Goal: Task Accomplishment & Management: Manage account settings

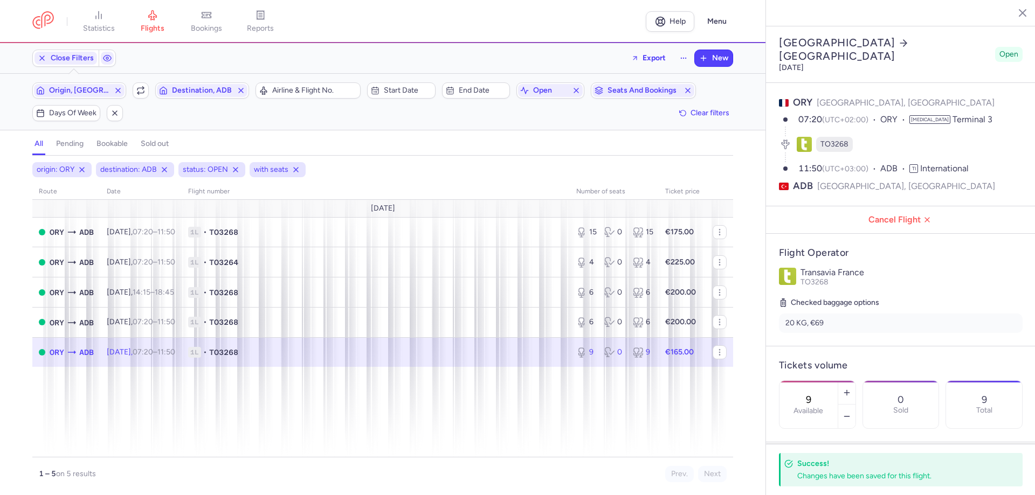
select select "days"
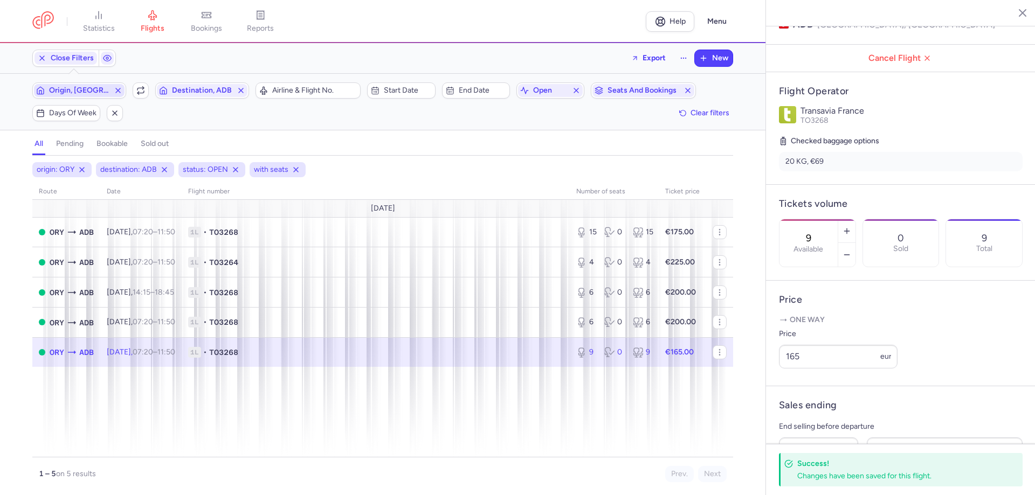
click at [96, 91] on span "Origin, [GEOGRAPHIC_DATA]" at bounding box center [79, 90] width 60 height 9
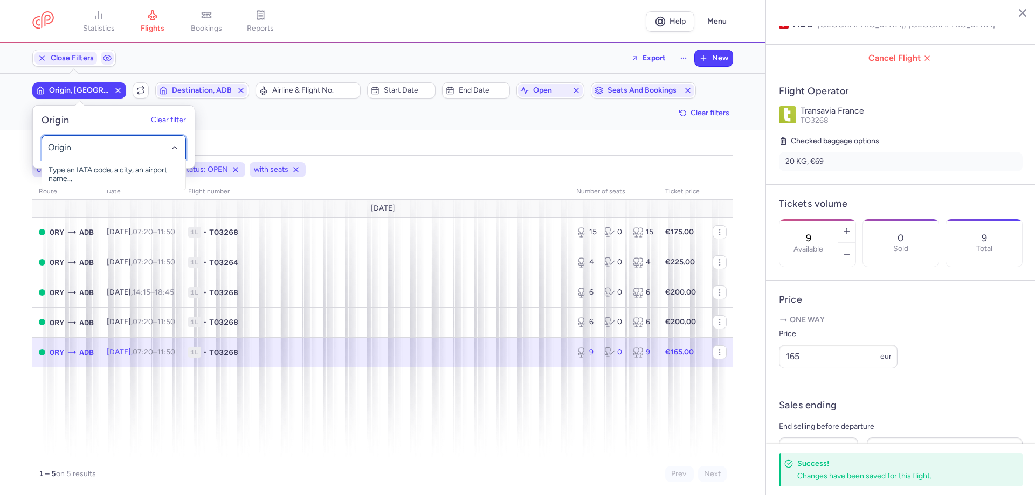
click at [102, 139] on div at bounding box center [114, 147] width 144 height 24
click at [102, 140] on div at bounding box center [114, 147] width 144 height 24
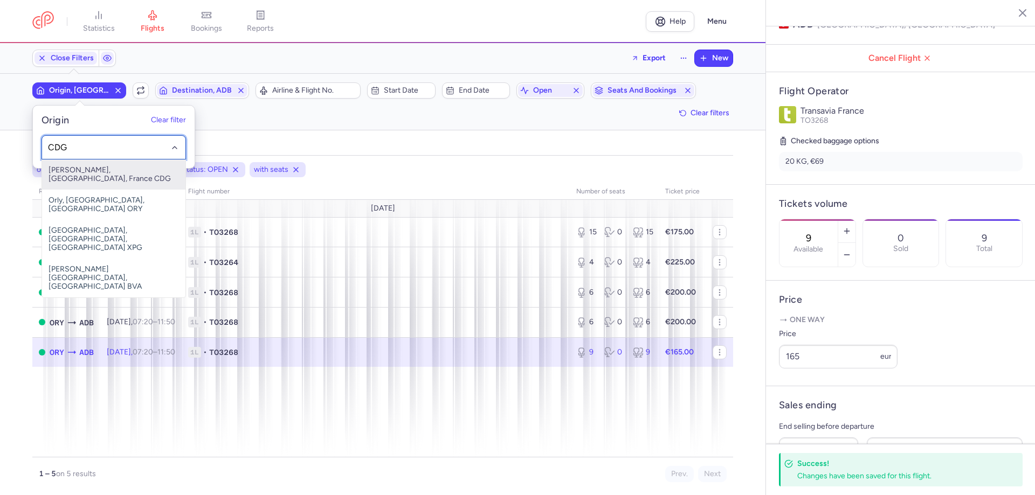
click at [120, 165] on span "[PERSON_NAME], [GEOGRAPHIC_DATA], France CDG" at bounding box center [113, 175] width 143 height 30
type input "CDG"
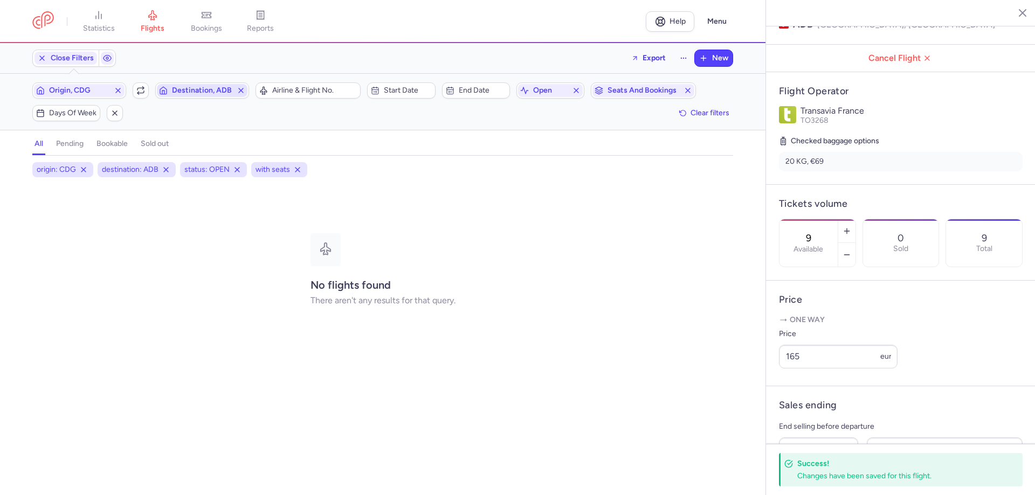
click at [213, 92] on span "Destination, ADB" at bounding box center [202, 90] width 60 height 9
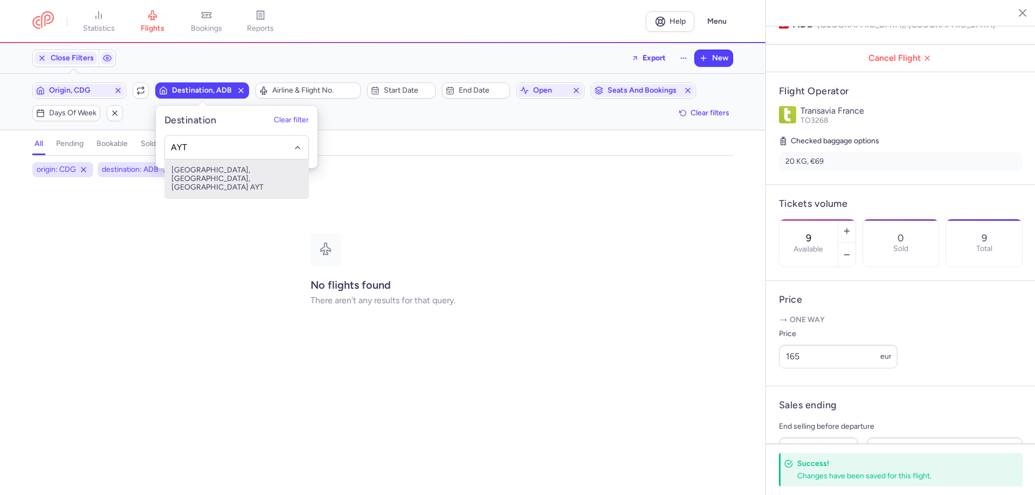
click at [230, 165] on span "[GEOGRAPHIC_DATA], [GEOGRAPHIC_DATA], [GEOGRAPHIC_DATA] AYT" at bounding box center [236, 179] width 143 height 39
type input "AYT"
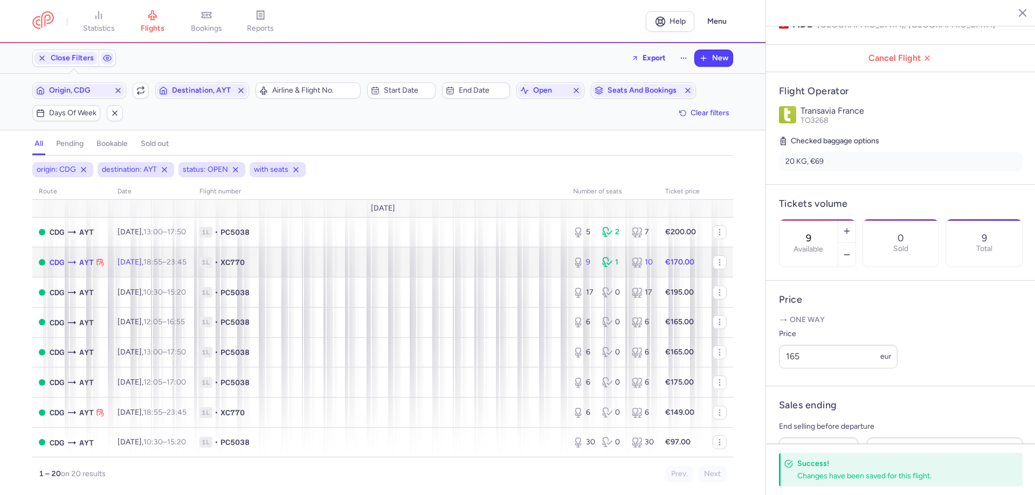
click at [295, 260] on span "1L • XC770" at bounding box center [379, 262] width 361 height 11
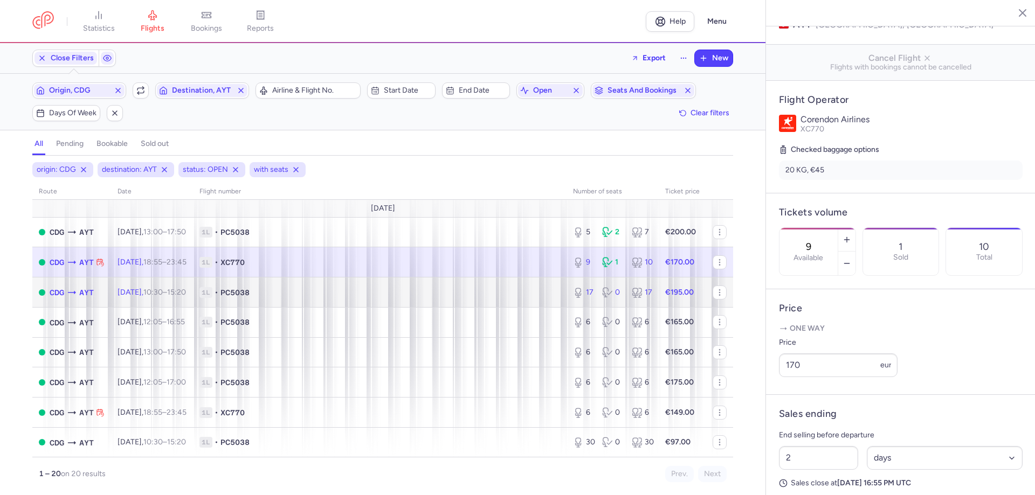
click at [250, 295] on span "PC5038" at bounding box center [234, 292] width 29 height 11
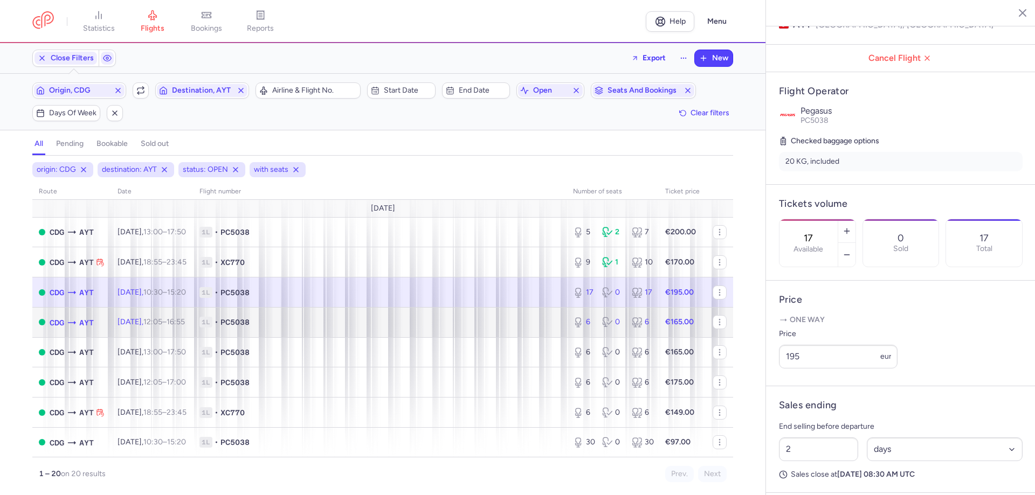
click at [250, 321] on span "PC5038" at bounding box center [234, 322] width 29 height 11
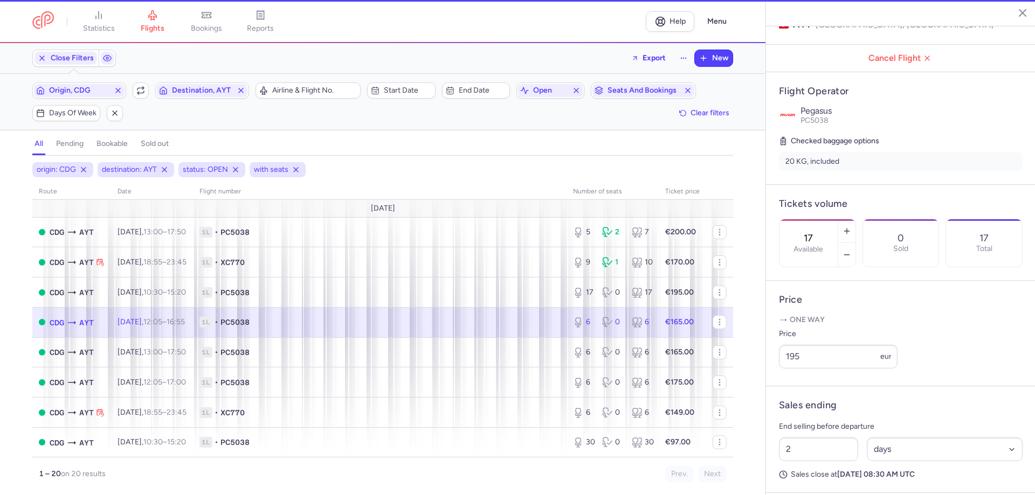
type input "6"
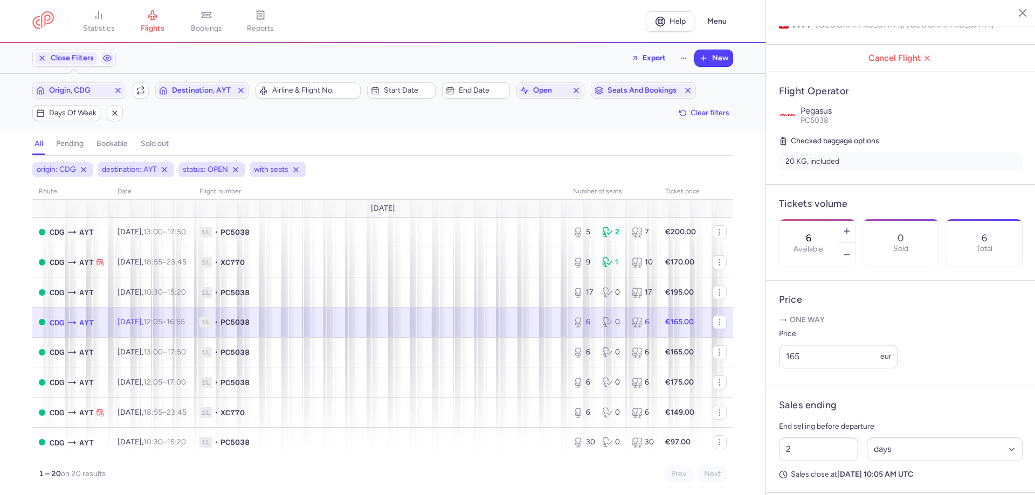
click at [346, 323] on span "1L • PC5038" at bounding box center [379, 322] width 361 height 11
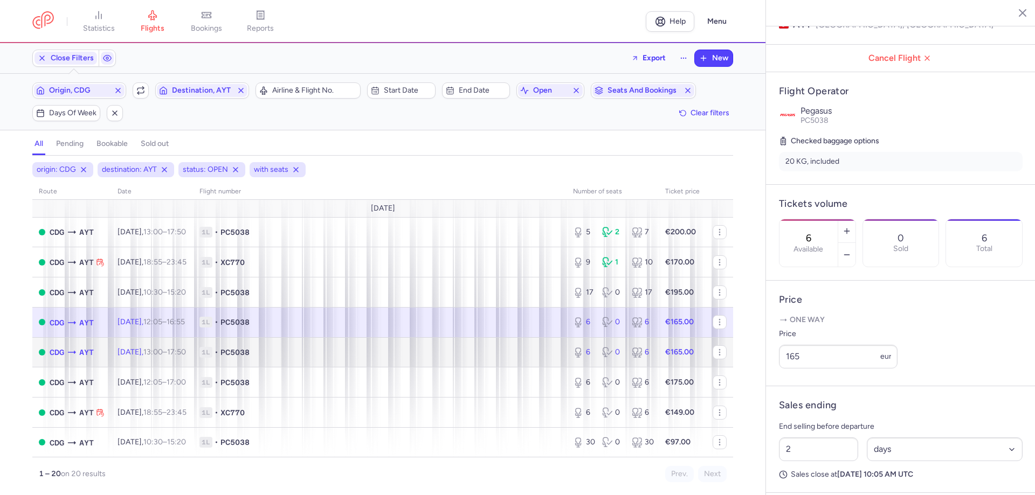
click at [348, 358] on span "1L • PC5038" at bounding box center [379, 352] width 361 height 11
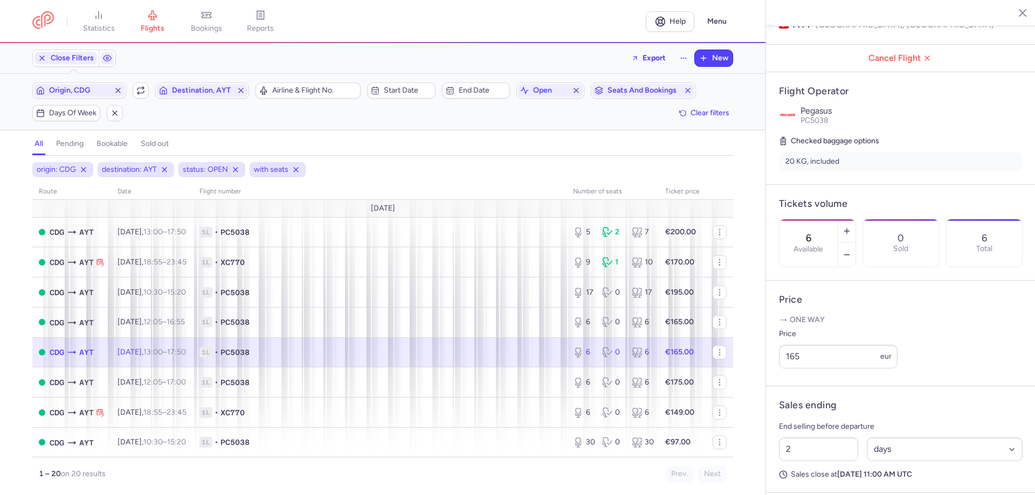
click at [356, 350] on span "1L • PC5038" at bounding box center [379, 352] width 361 height 11
click at [659, 343] on td "1L • PC5038" at bounding box center [682, 352] width 47 height 30
click at [374, 397] on td "1L • PC5038" at bounding box center [380, 383] width 374 height 30
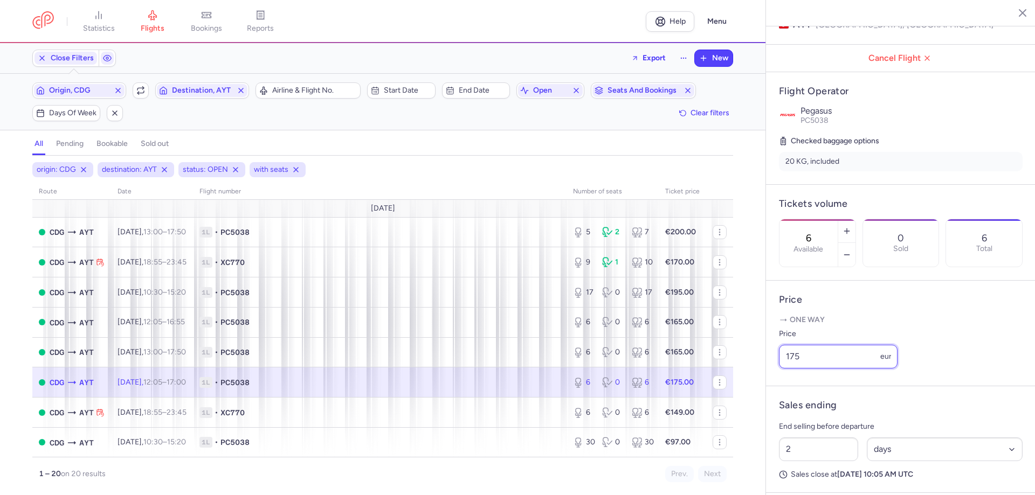
drag, startPoint x: 802, startPoint y: 374, endPoint x: 778, endPoint y: 367, distance: 24.7
click at [778, 367] on article "Price One way Price 175 eur" at bounding box center [901, 334] width 270 height 106
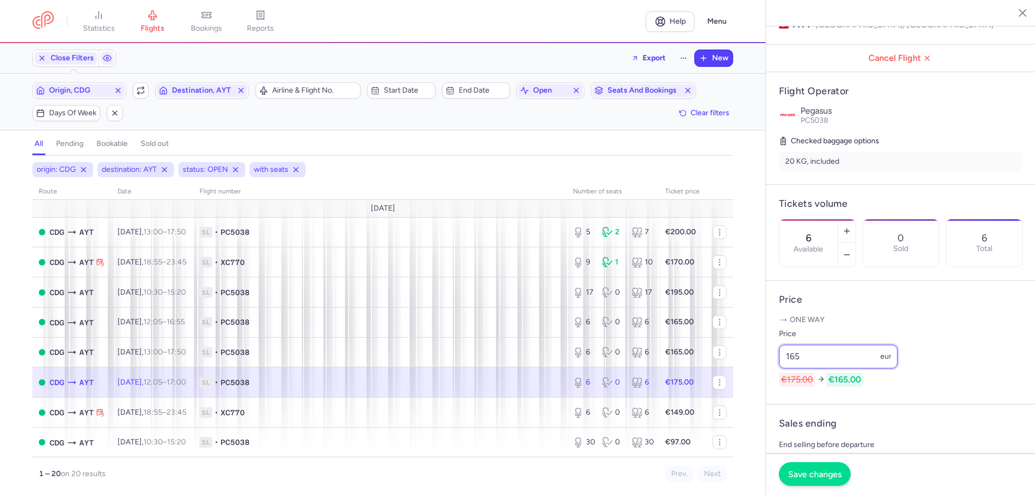
type input "165"
click at [821, 479] on span "Save changes" at bounding box center [814, 475] width 53 height 10
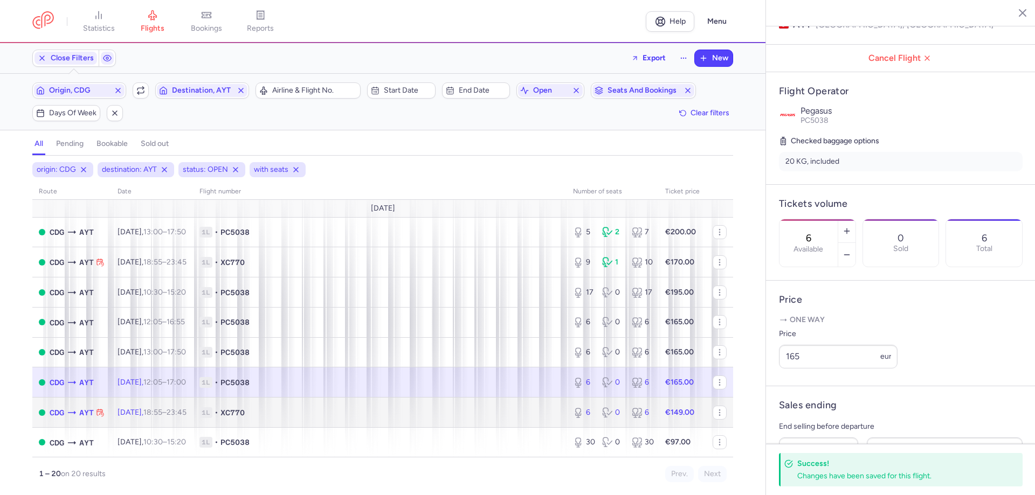
click at [521, 412] on span "1L • XC770" at bounding box center [379, 413] width 361 height 11
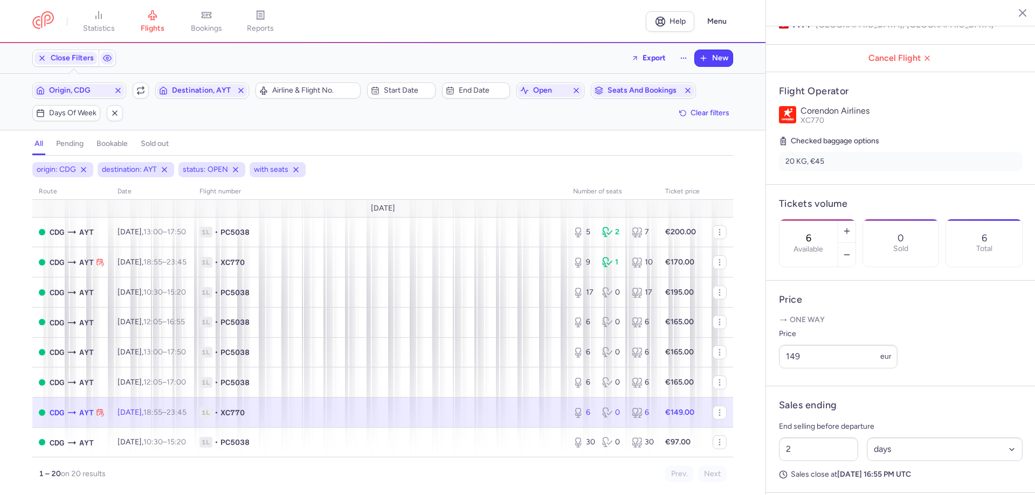
drag, startPoint x: 421, startPoint y: 420, endPoint x: 436, endPoint y: 410, distance: 17.5
click at [659, 417] on td "1L • XC770" at bounding box center [682, 413] width 47 height 30
drag, startPoint x: 823, startPoint y: 370, endPoint x: 771, endPoint y: 359, distance: 53.0
click at [771, 359] on article "Price One way Price 149 eur" at bounding box center [901, 334] width 270 height 106
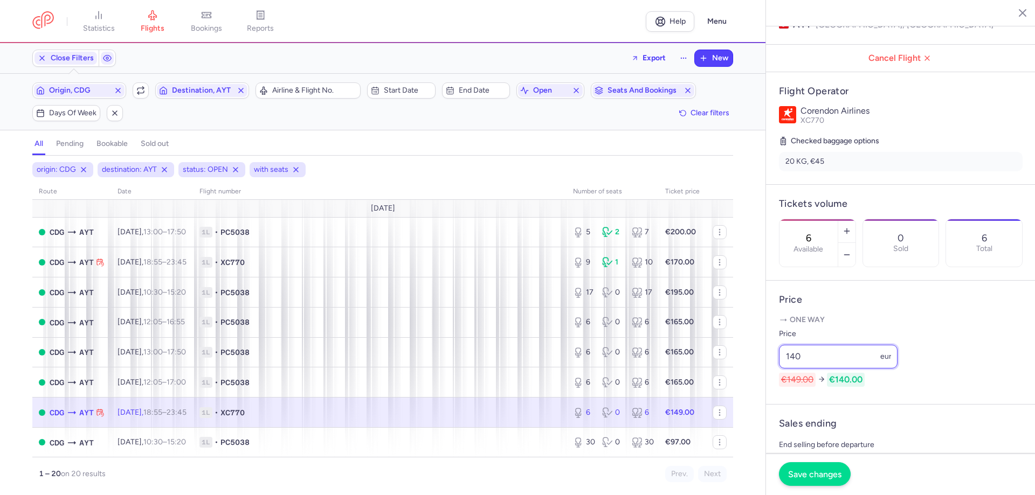
type input "140"
click at [795, 477] on span "Save changes" at bounding box center [814, 475] width 53 height 10
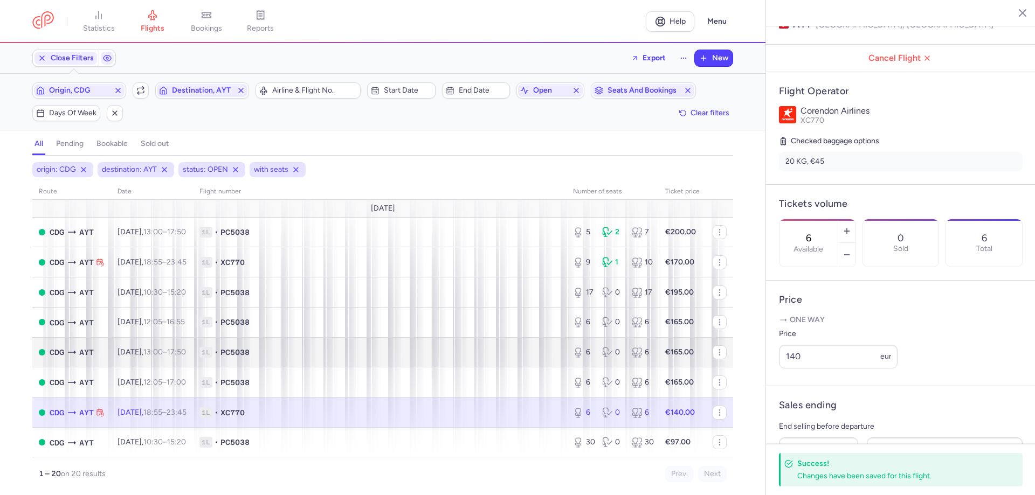
scroll to position [54, 0]
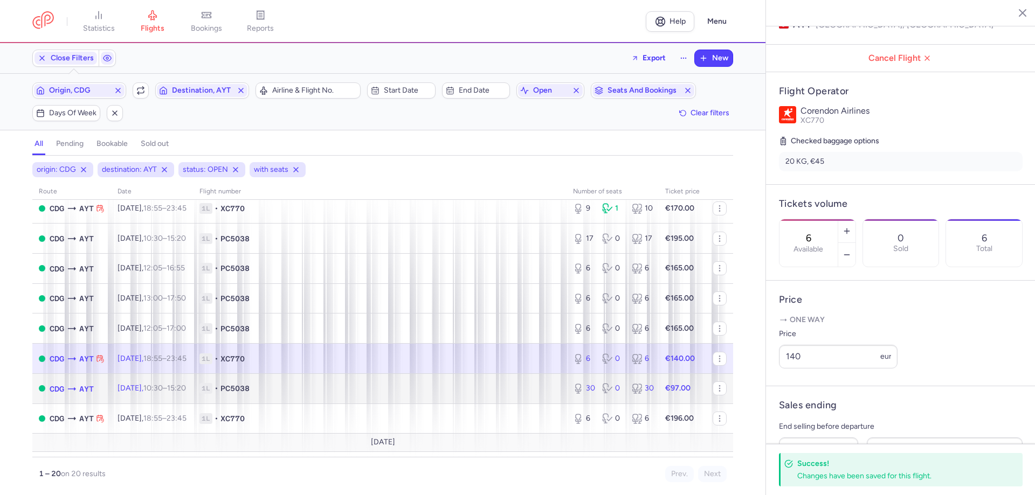
click at [513, 393] on span "1L • PC5038" at bounding box center [379, 388] width 361 height 11
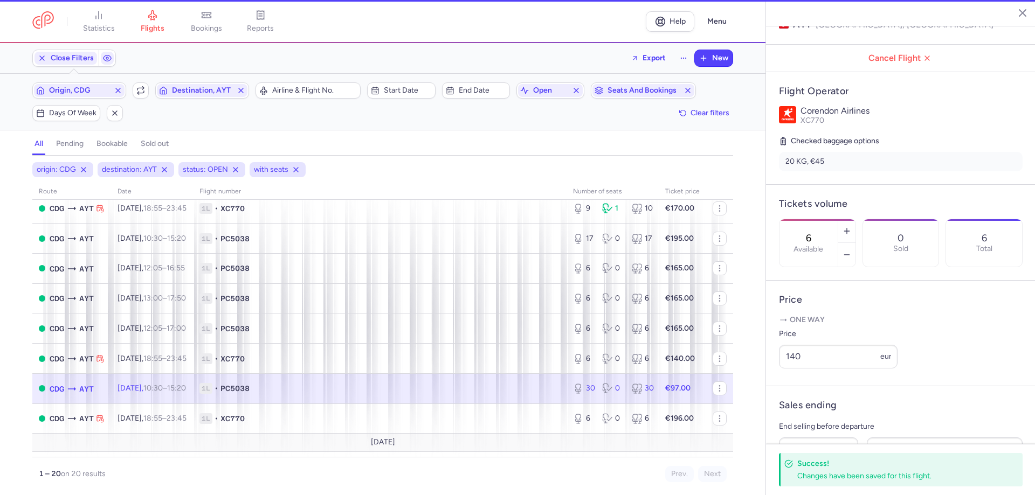
type input "30"
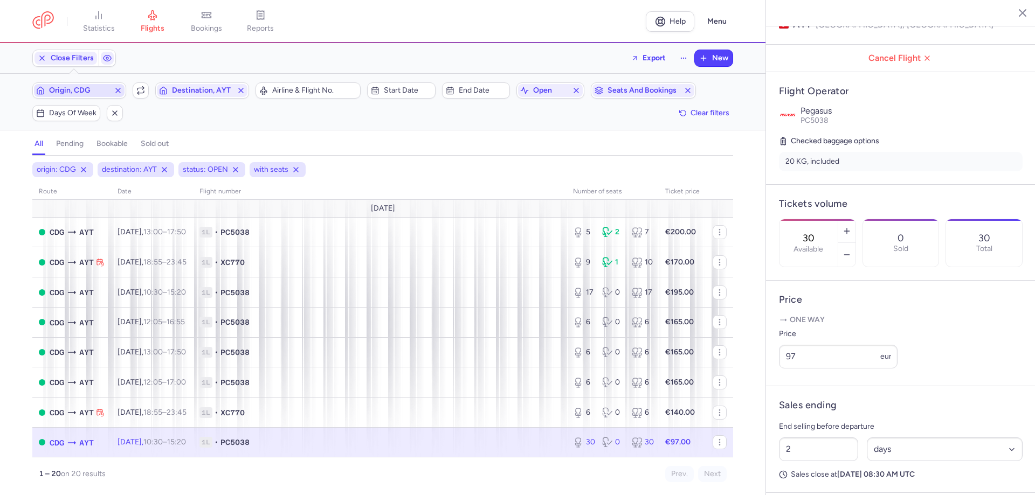
click at [96, 91] on span "Origin, CDG" at bounding box center [79, 90] width 60 height 9
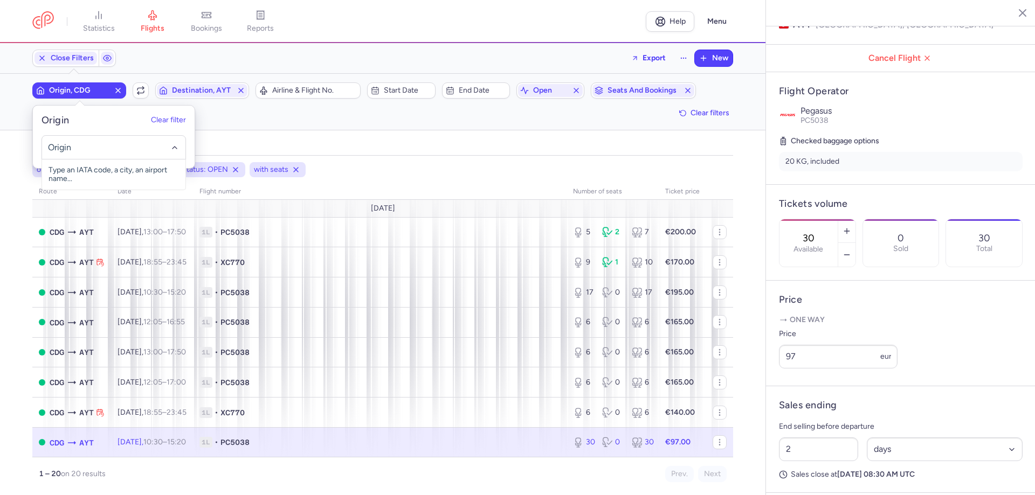
click at [89, 150] on input "-searchbox" at bounding box center [114, 148] width 132 height 12
drag, startPoint x: 123, startPoint y: 173, endPoint x: 155, endPoint y: 137, distance: 47.8
click at [124, 173] on span "[GEOGRAPHIC_DATA], [GEOGRAPHIC_DATA], [GEOGRAPHIC_DATA] AYT" at bounding box center [113, 179] width 143 height 39
type input "ayt"
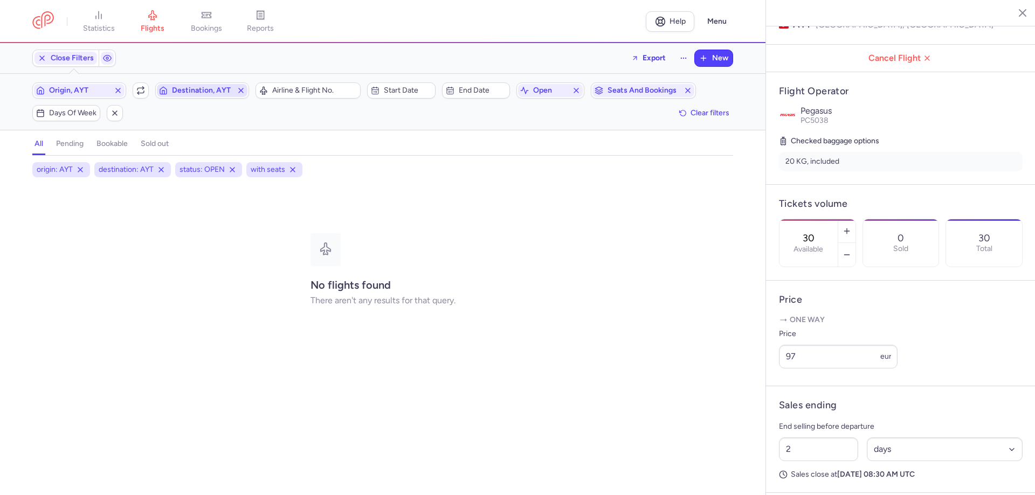
click at [202, 92] on span "Destination, AYT" at bounding box center [202, 90] width 60 height 9
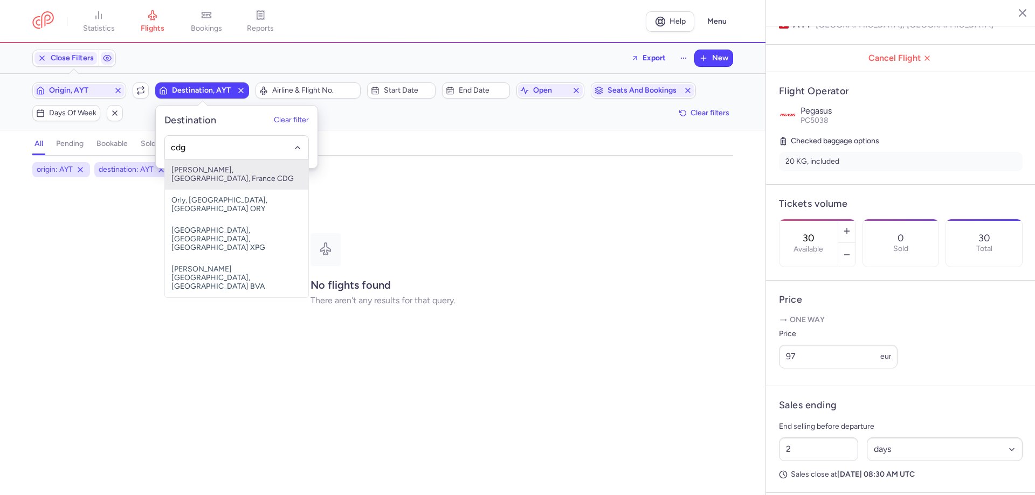
click at [237, 166] on span "[PERSON_NAME], [GEOGRAPHIC_DATA], France CDG" at bounding box center [236, 175] width 143 height 30
type input "cdg"
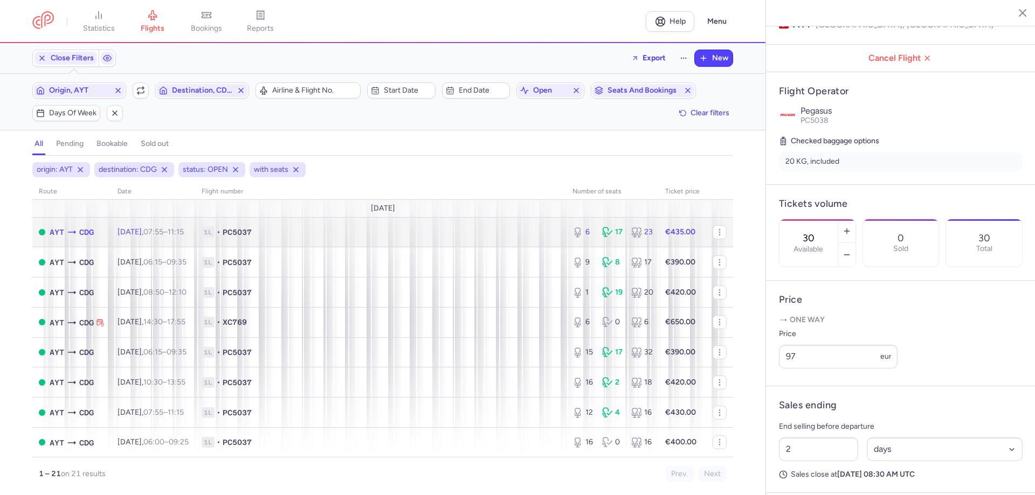
click at [360, 234] on span "1L • PC5037" at bounding box center [381, 232] width 358 height 11
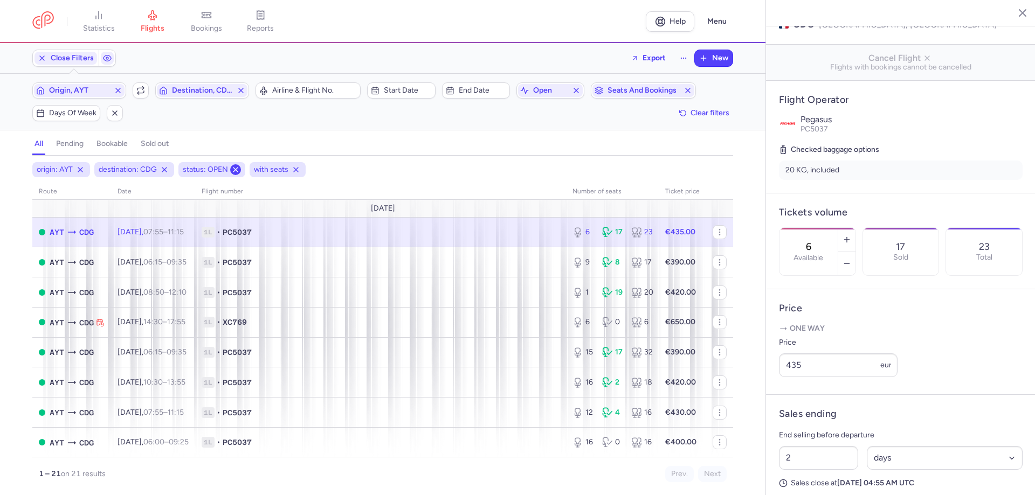
click at [238, 171] on icon at bounding box center [235, 170] width 9 height 9
click at [225, 168] on icon at bounding box center [224, 170] width 9 height 9
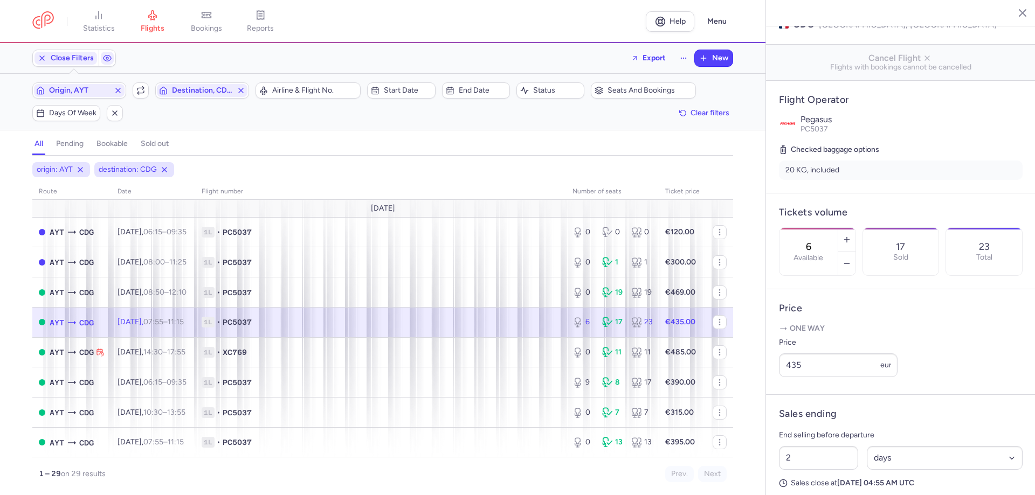
click at [659, 312] on td "1L • PC5037" at bounding box center [682, 322] width 47 height 30
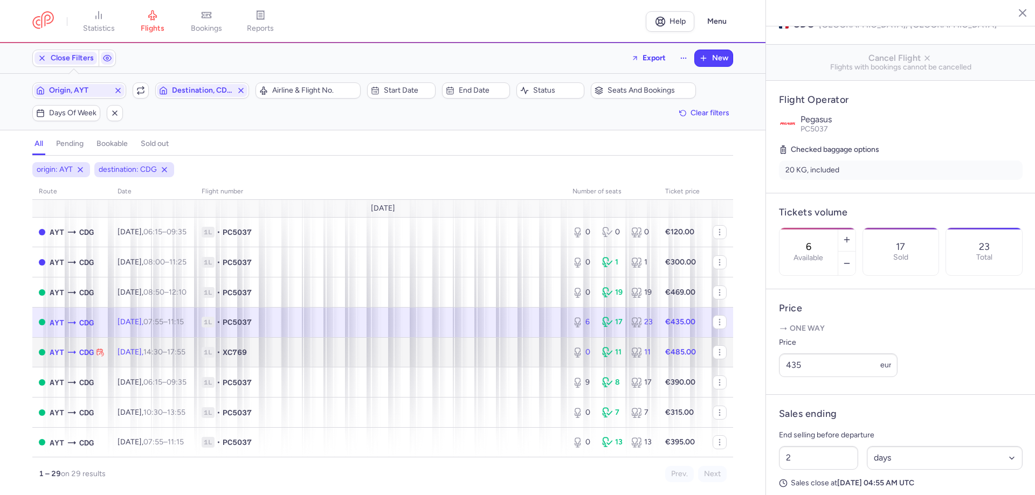
click at [409, 348] on span "1L • XC769" at bounding box center [381, 352] width 358 height 11
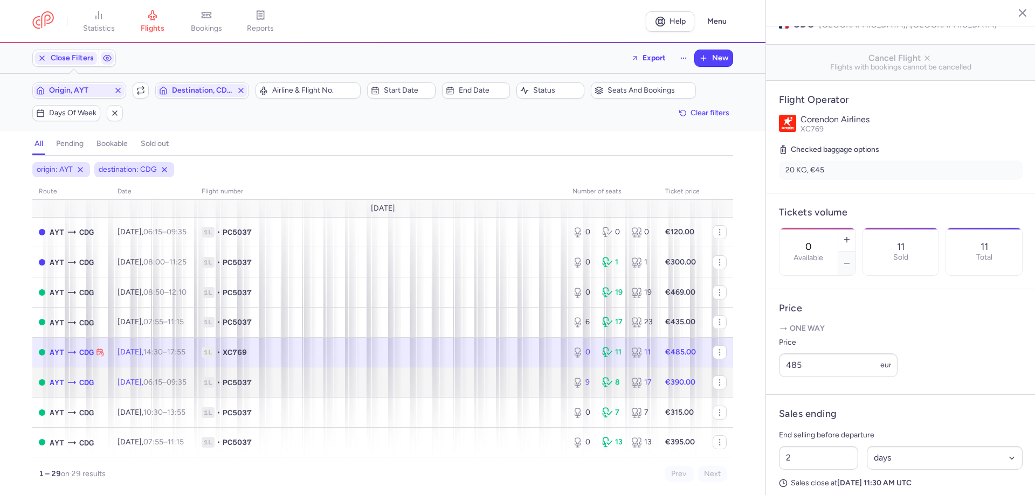
click at [413, 386] on span "1L • PC5037" at bounding box center [381, 382] width 358 height 11
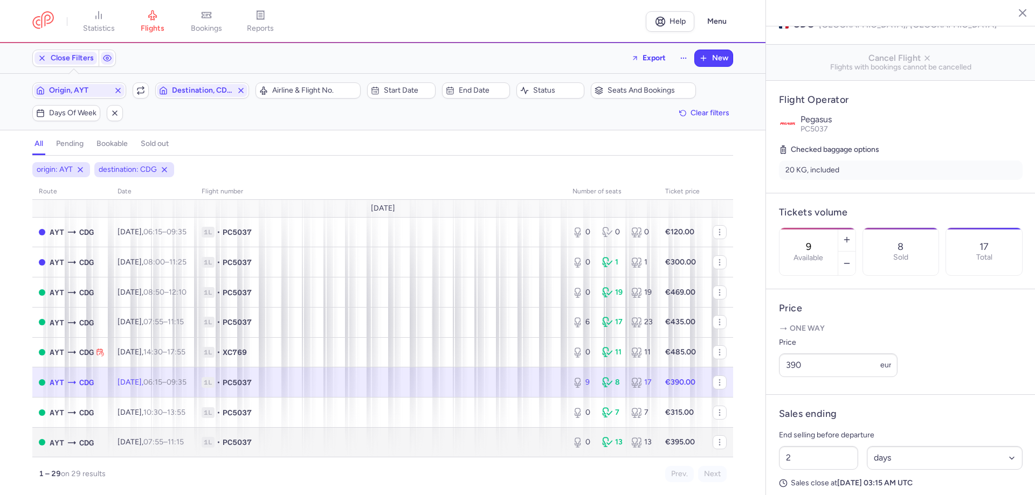
scroll to position [54, 0]
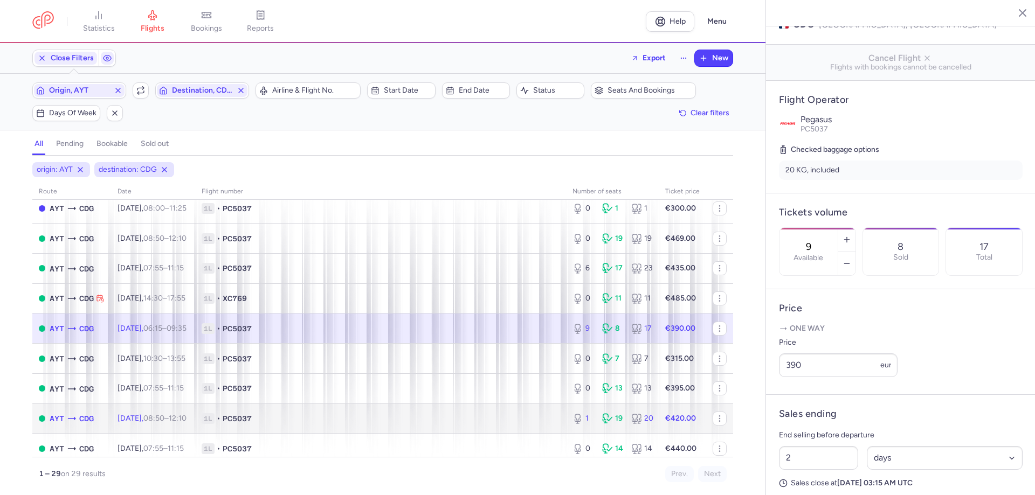
click at [402, 423] on span "1L • PC5037" at bounding box center [381, 418] width 358 height 11
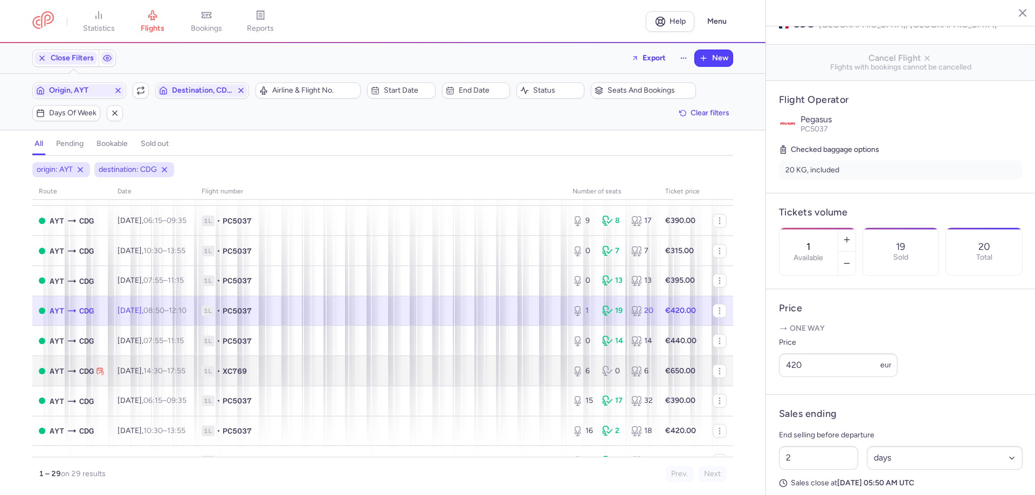
scroll to position [216, 0]
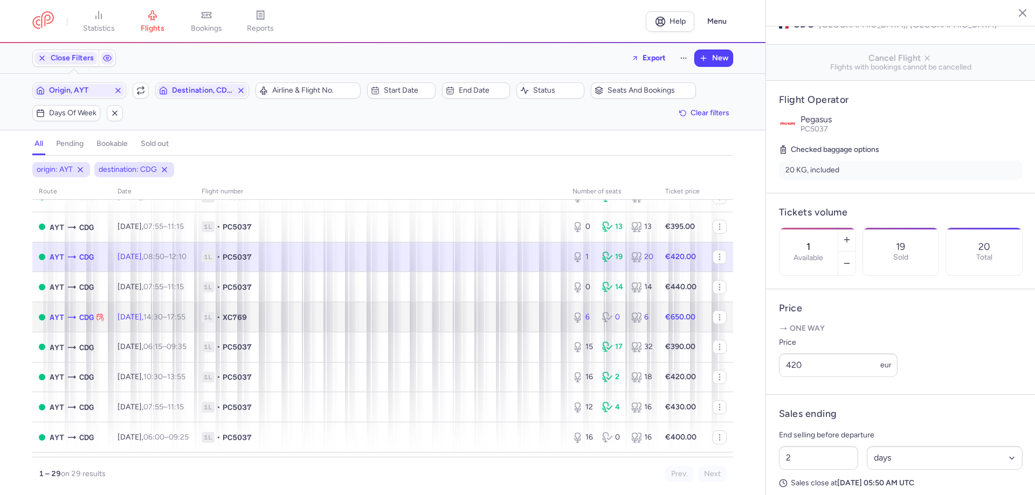
click at [404, 320] on span "1L • XC769" at bounding box center [381, 317] width 358 height 11
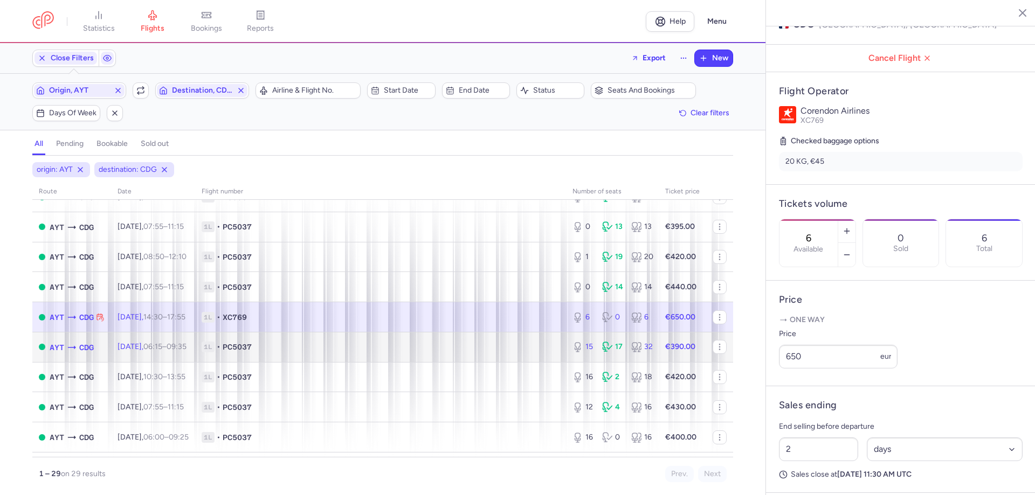
click at [404, 348] on span "1L • PC5037" at bounding box center [381, 347] width 358 height 11
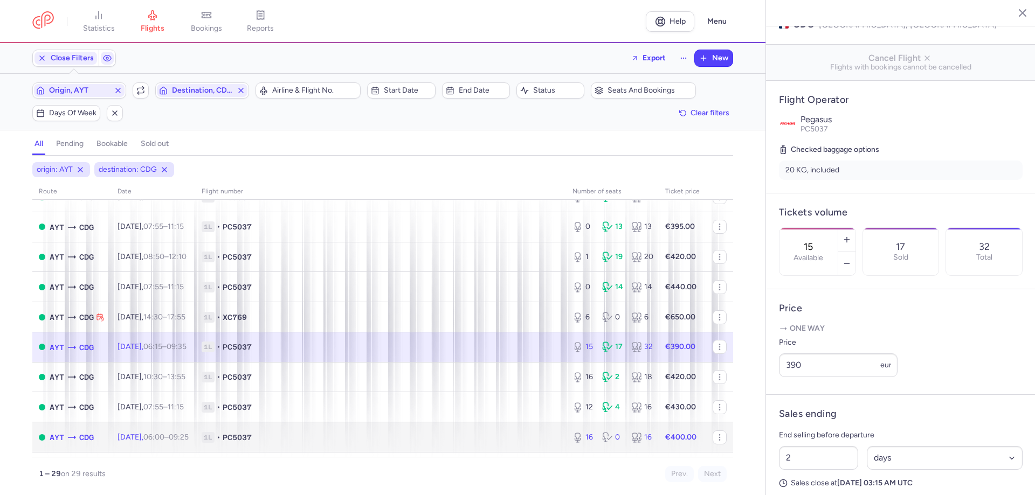
click at [381, 432] on span "1L • PC5037" at bounding box center [381, 437] width 358 height 11
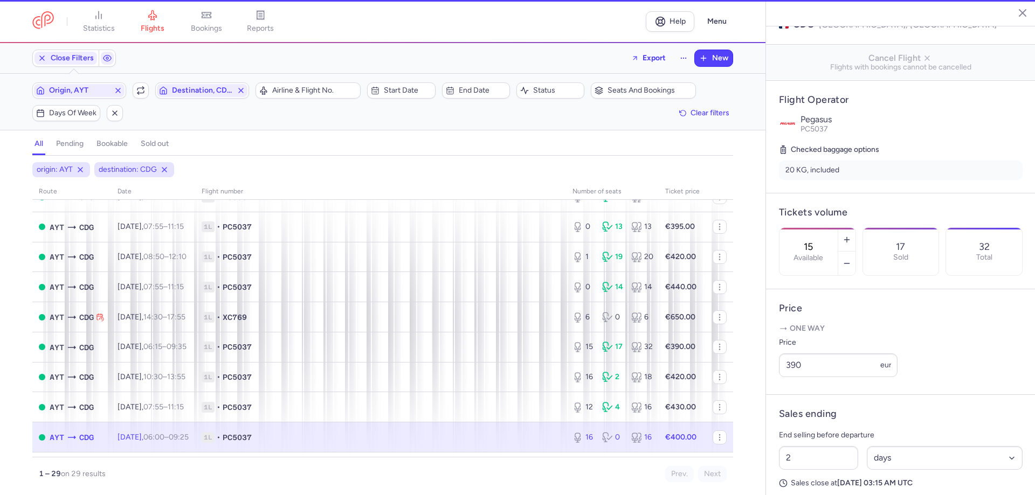
type input "16"
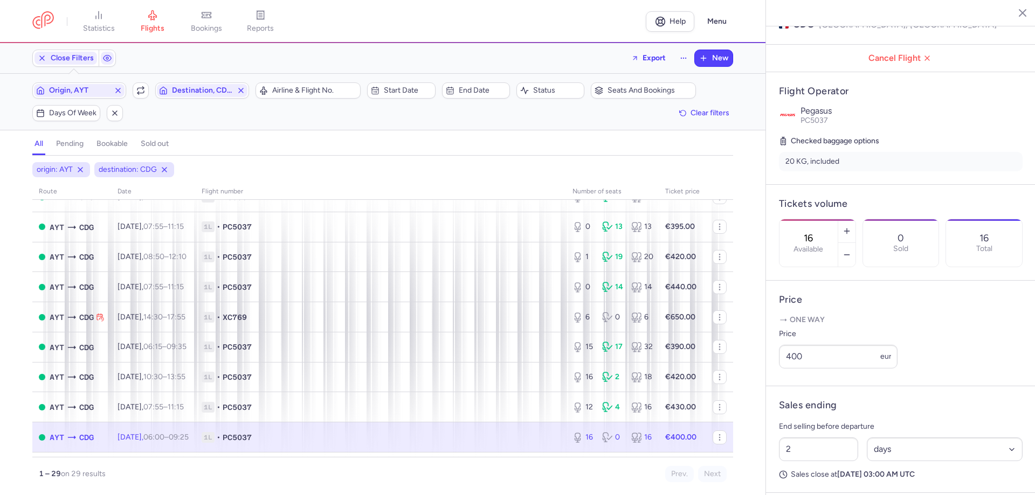
scroll to position [323, 0]
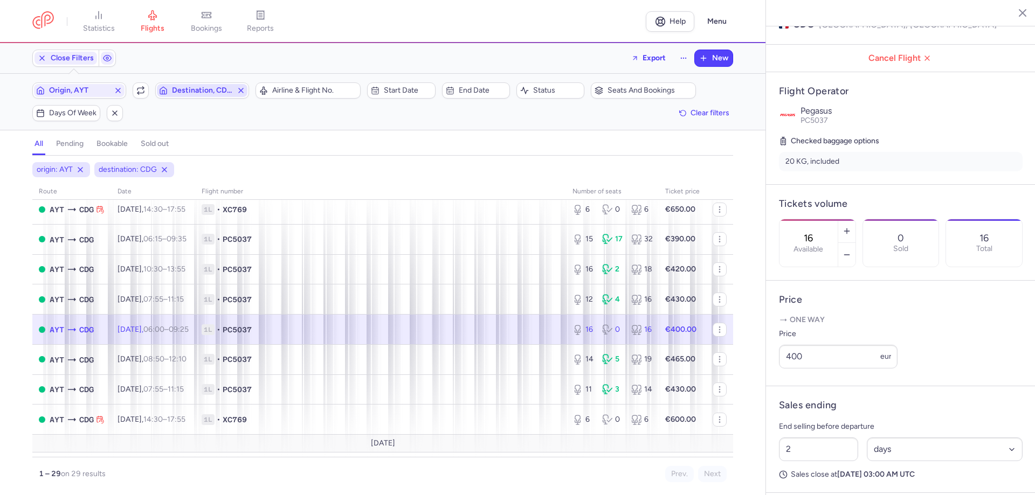
click at [196, 92] on span "Destination, CDG" at bounding box center [202, 90] width 60 height 9
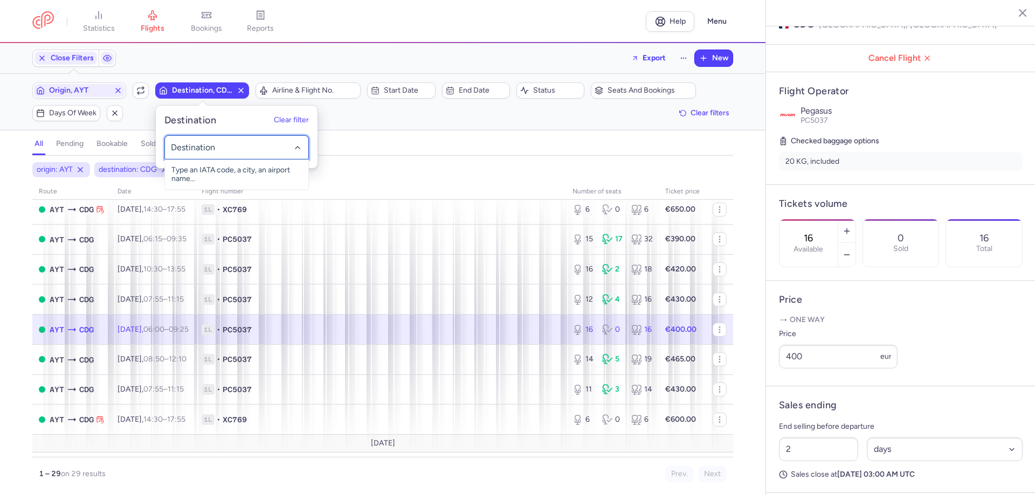
click at [204, 141] on div at bounding box center [236, 147] width 144 height 24
click at [204, 143] on input "-searchbox" at bounding box center [237, 148] width 132 height 12
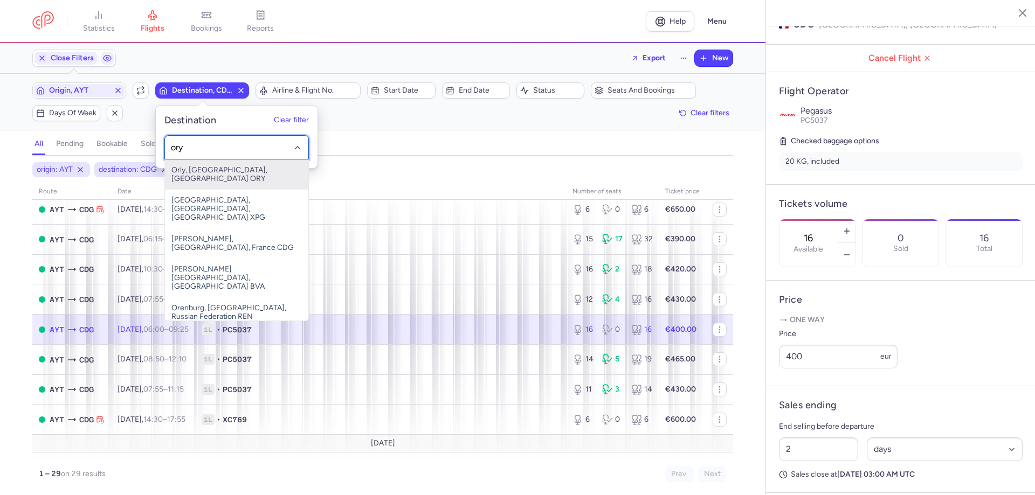
click at [229, 167] on span "Orly, [GEOGRAPHIC_DATA], [GEOGRAPHIC_DATA] ORY" at bounding box center [236, 175] width 143 height 30
type input "ory"
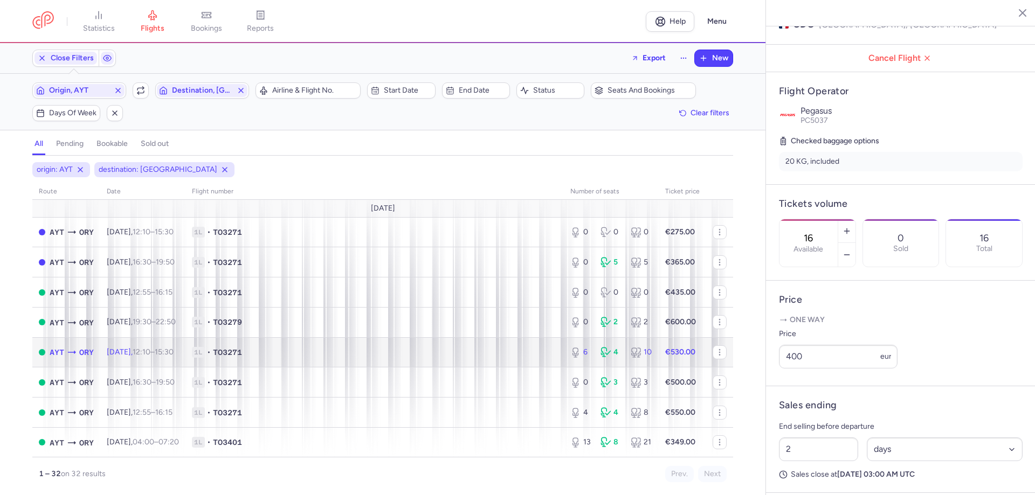
click at [449, 354] on span "1L • TO3271" at bounding box center [375, 352] width 366 height 11
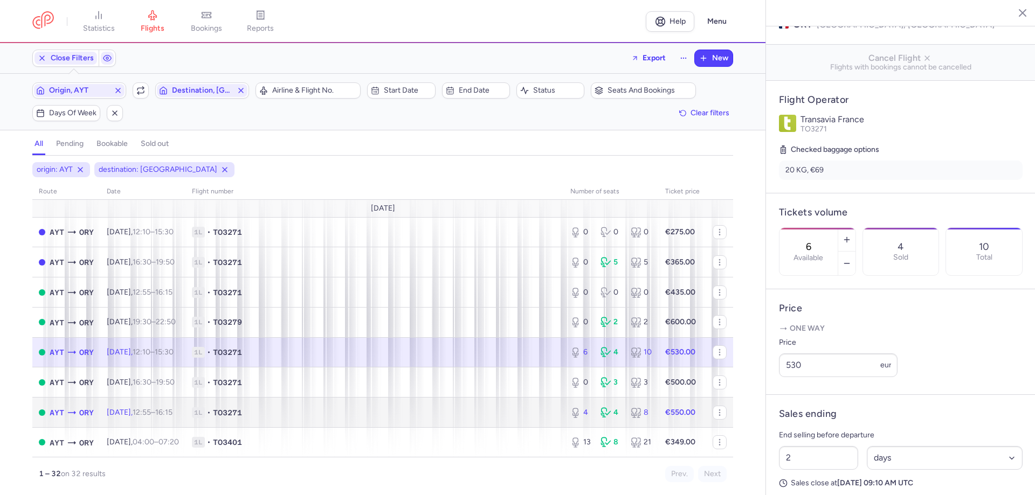
click at [329, 416] on span "1L • TO3271" at bounding box center [375, 413] width 366 height 11
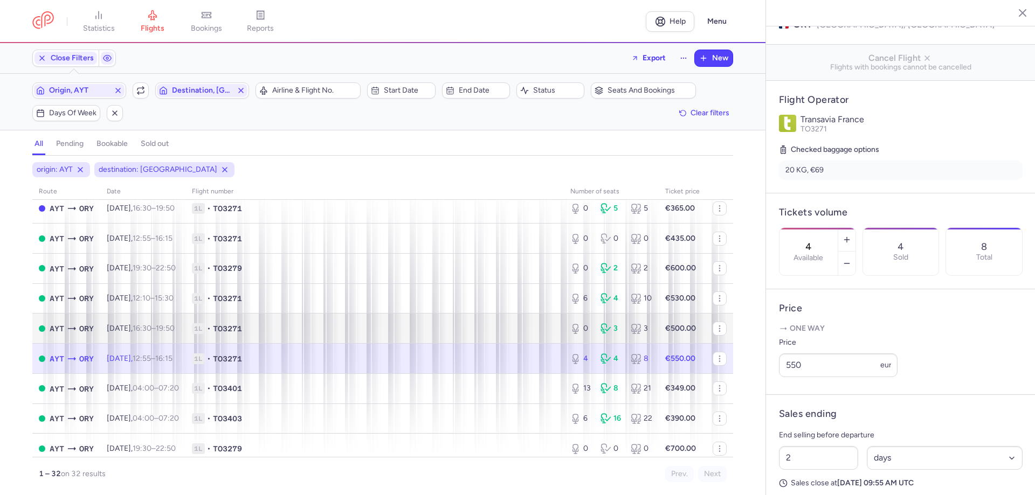
scroll to position [108, 0]
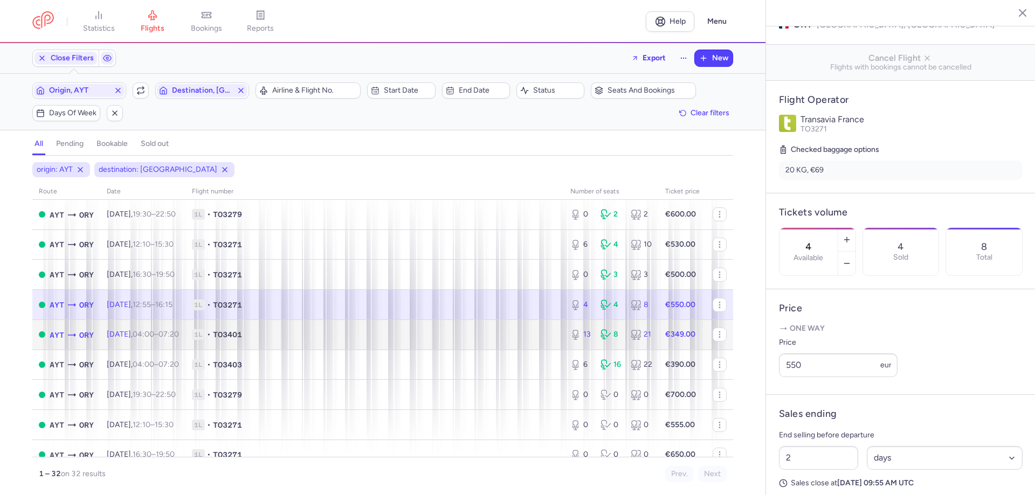
click at [460, 339] on span "1L • TO3401" at bounding box center [375, 334] width 366 height 11
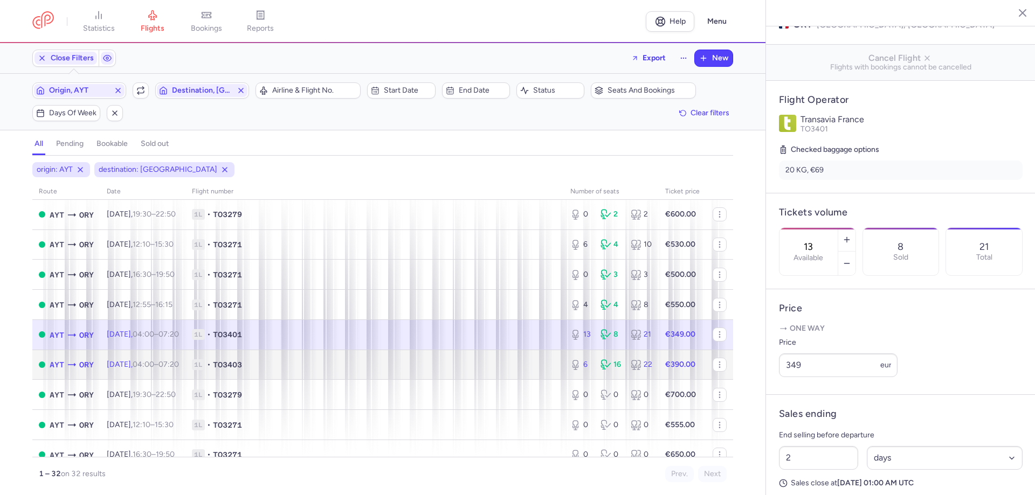
click at [458, 368] on span "1L • TO3403" at bounding box center [375, 365] width 366 height 11
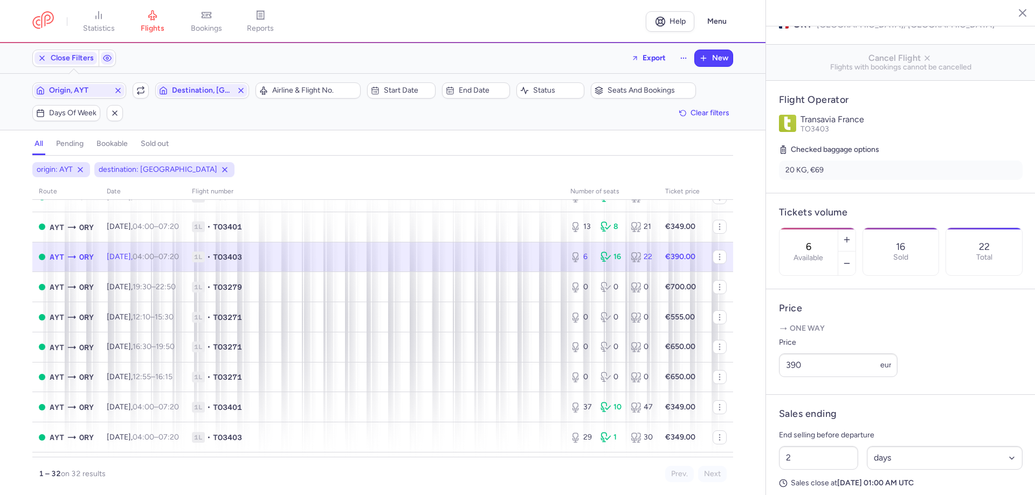
scroll to position [270, 0]
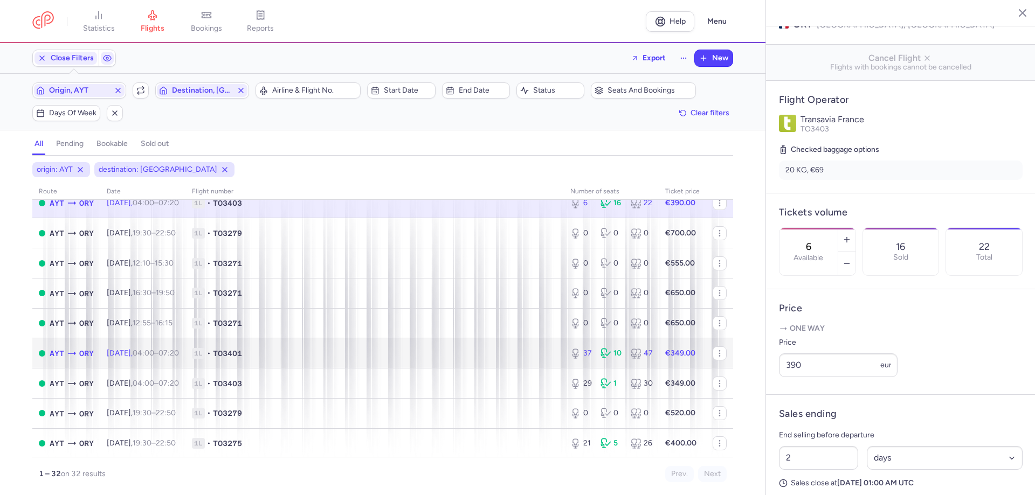
click at [450, 355] on span "1L • TO3401" at bounding box center [375, 353] width 366 height 11
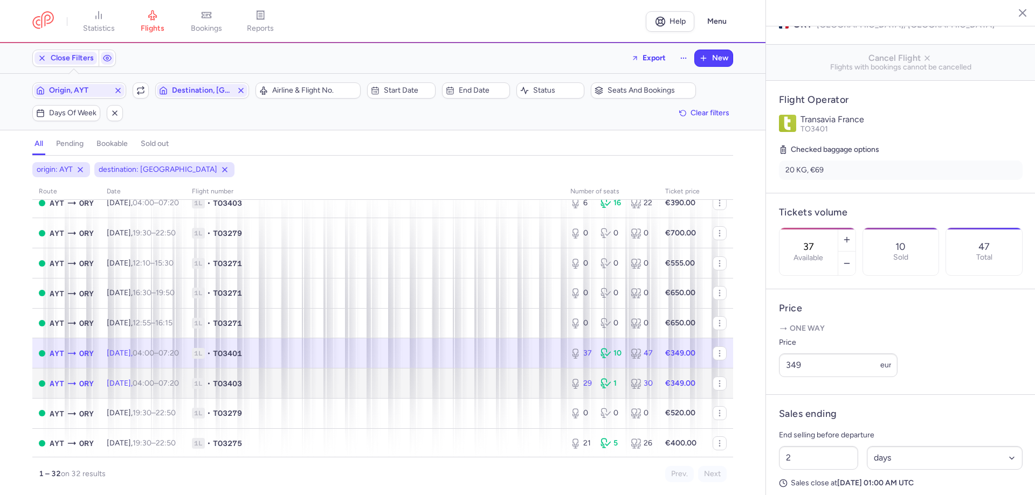
click at [455, 384] on span "1L • TO3403" at bounding box center [375, 383] width 366 height 11
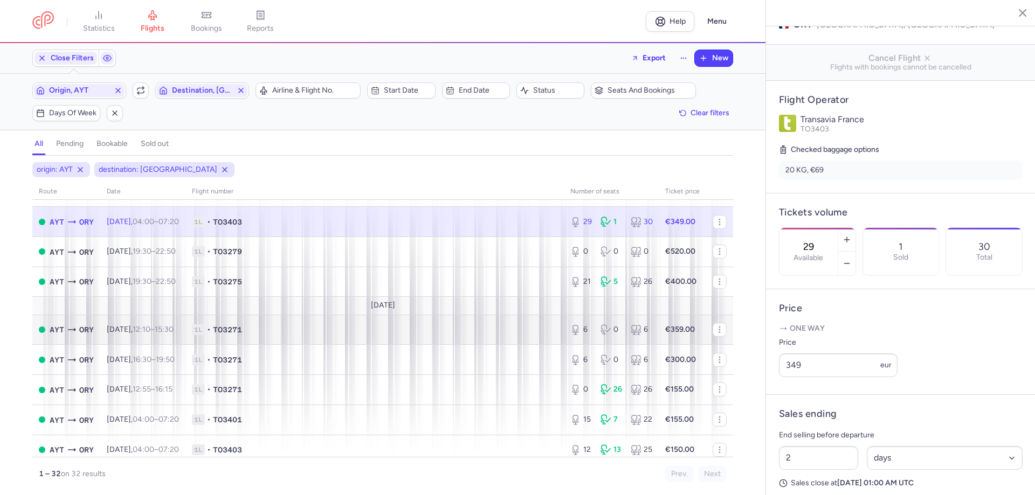
scroll to position [485, 0]
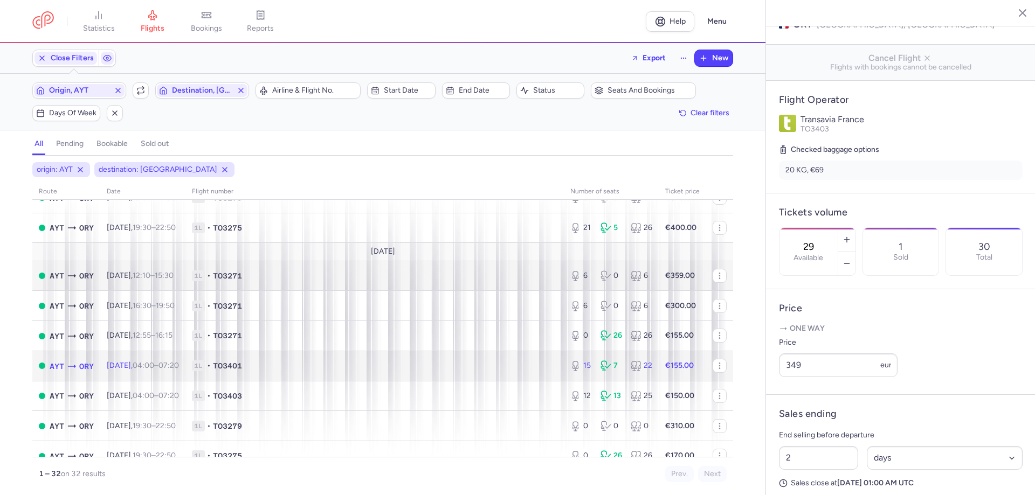
click at [471, 375] on td "1L • TO3401" at bounding box center [374, 366] width 378 height 30
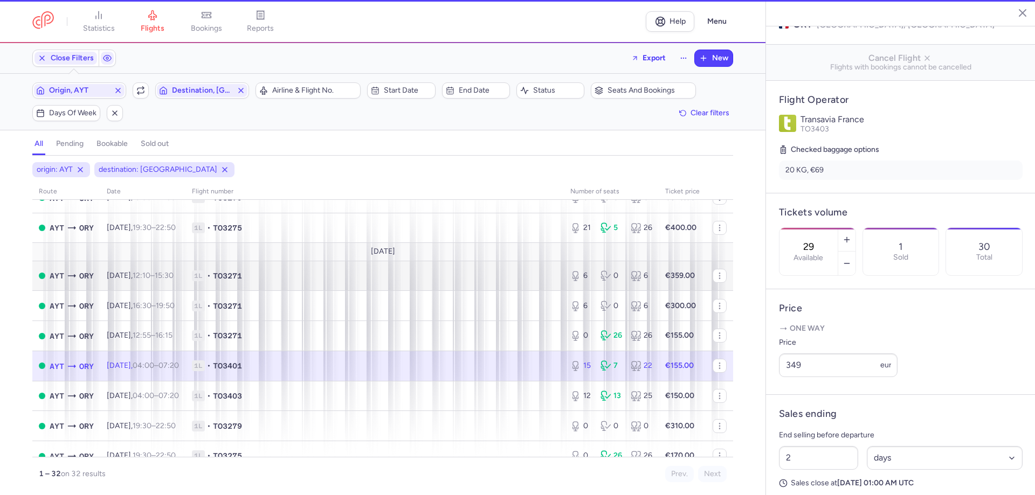
type input "15"
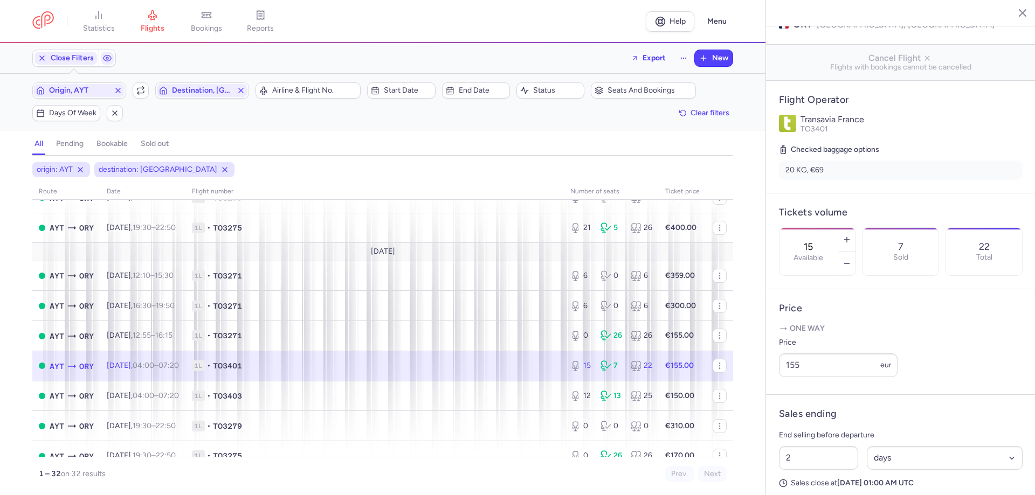
drag, startPoint x: 519, startPoint y: 375, endPoint x: 531, endPoint y: 368, distance: 13.5
click at [659, 371] on td "1L • TO3401" at bounding box center [682, 366] width 47 height 30
drag, startPoint x: 806, startPoint y: 377, endPoint x: 783, endPoint y: 376, distance: 23.2
click at [783, 376] on input "155" at bounding box center [838, 366] width 119 height 24
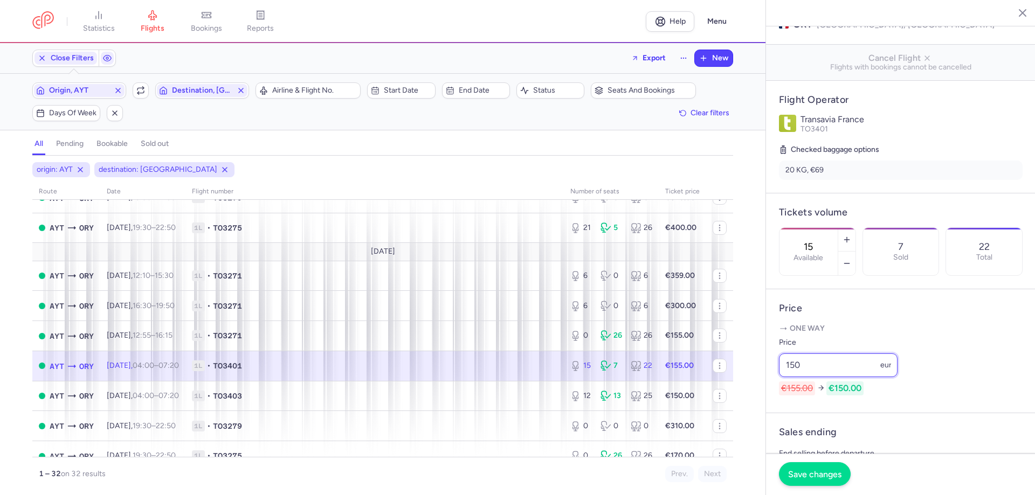
type input "150"
click at [812, 471] on span "Save changes" at bounding box center [814, 475] width 53 height 10
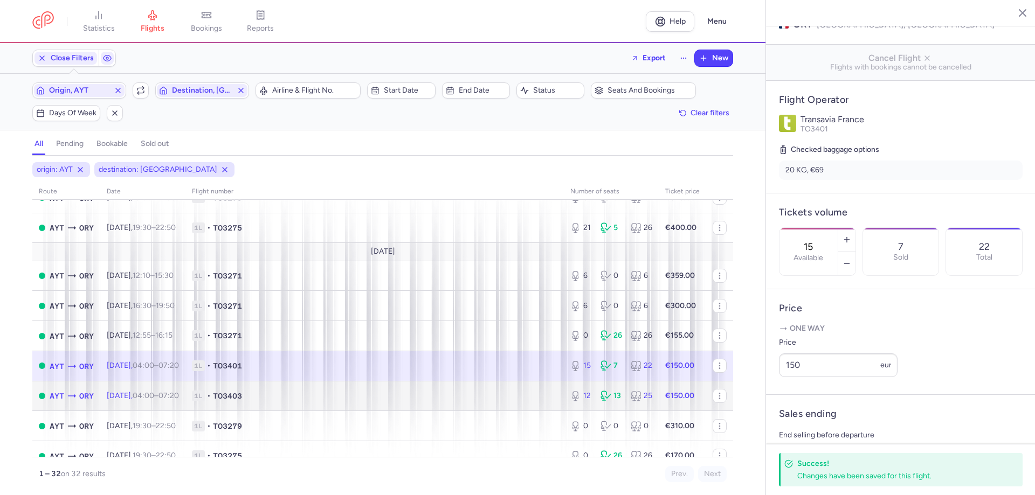
click at [519, 404] on td "1L • TO3403" at bounding box center [374, 396] width 378 height 30
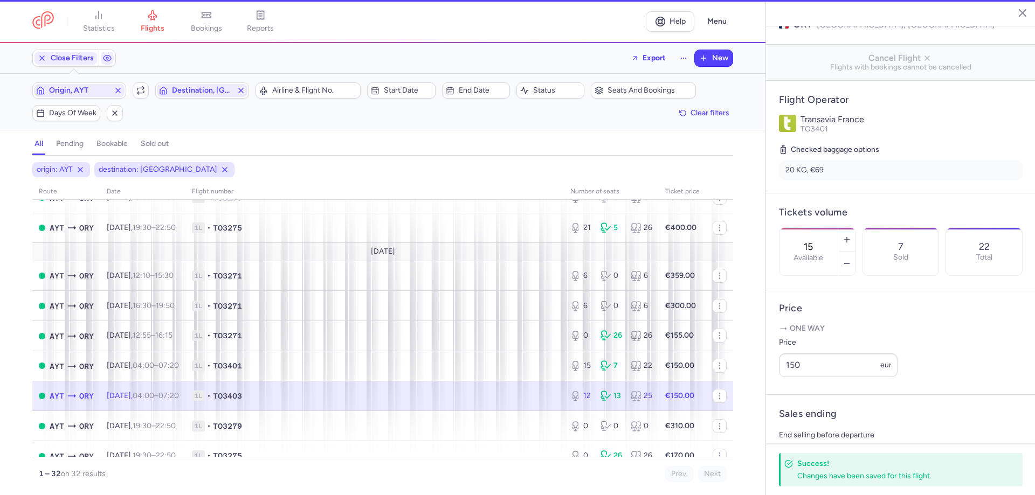
type input "12"
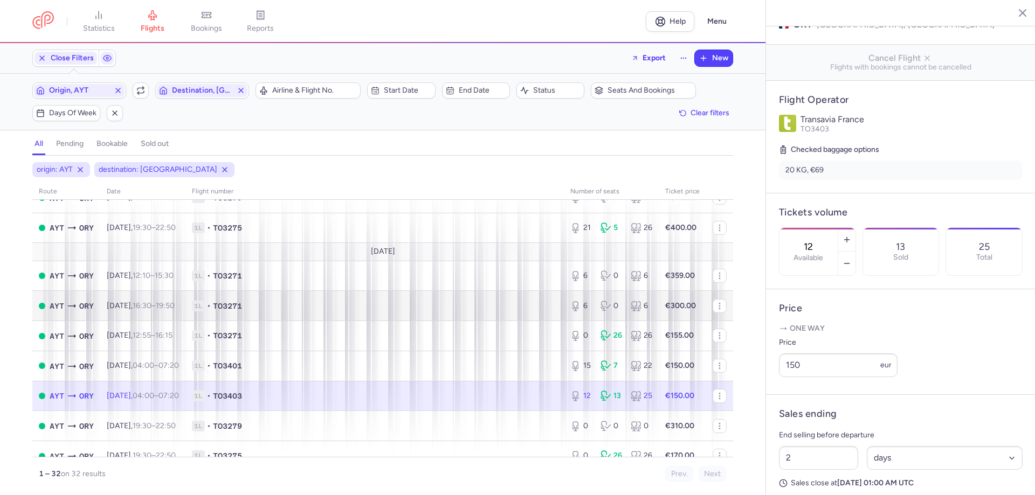
scroll to position [539, 0]
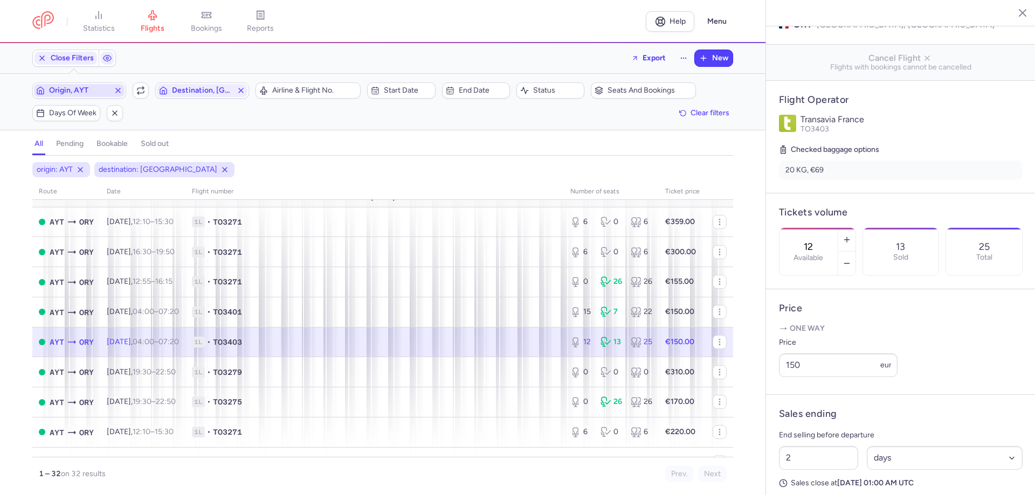
click at [102, 94] on span "Origin, AYT" at bounding box center [79, 90] width 60 height 9
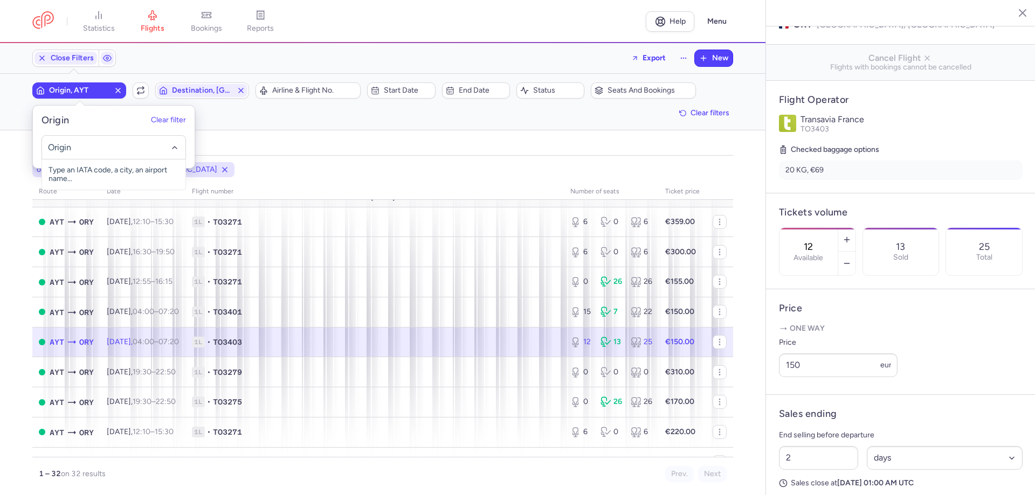
click at [96, 150] on input "-searchbox" at bounding box center [114, 148] width 132 height 12
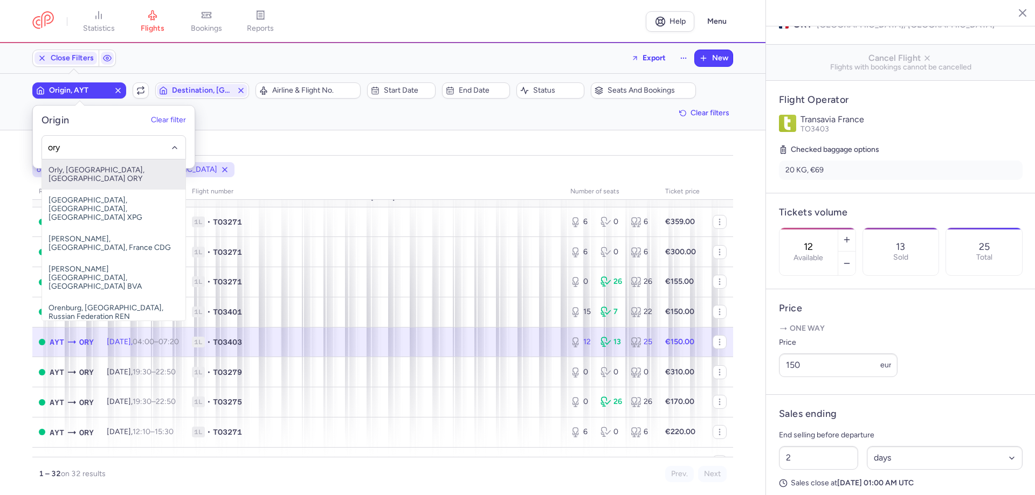
click at [83, 170] on span "Orly, [GEOGRAPHIC_DATA], [GEOGRAPHIC_DATA] ORY" at bounding box center [113, 175] width 143 height 30
type input "ory"
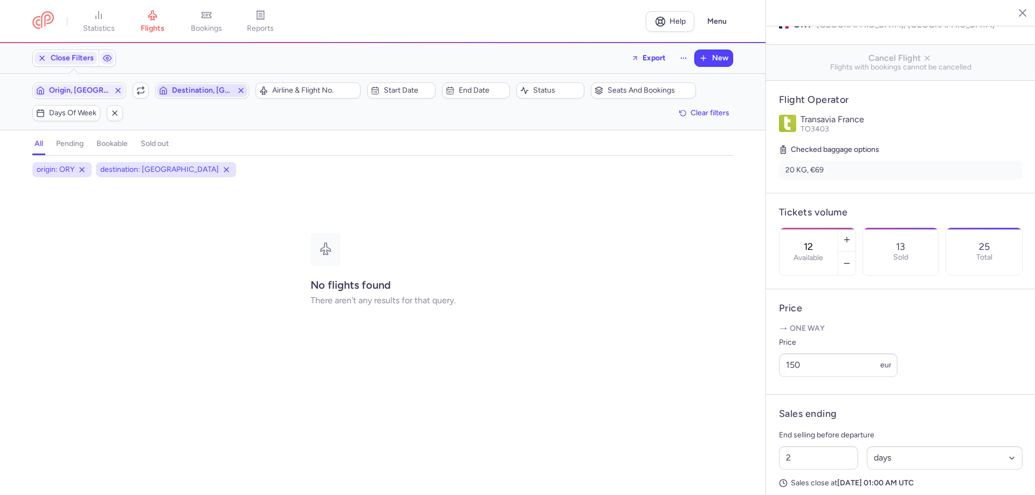
click at [216, 87] on span "Destination, [GEOGRAPHIC_DATA]" at bounding box center [202, 90] width 60 height 9
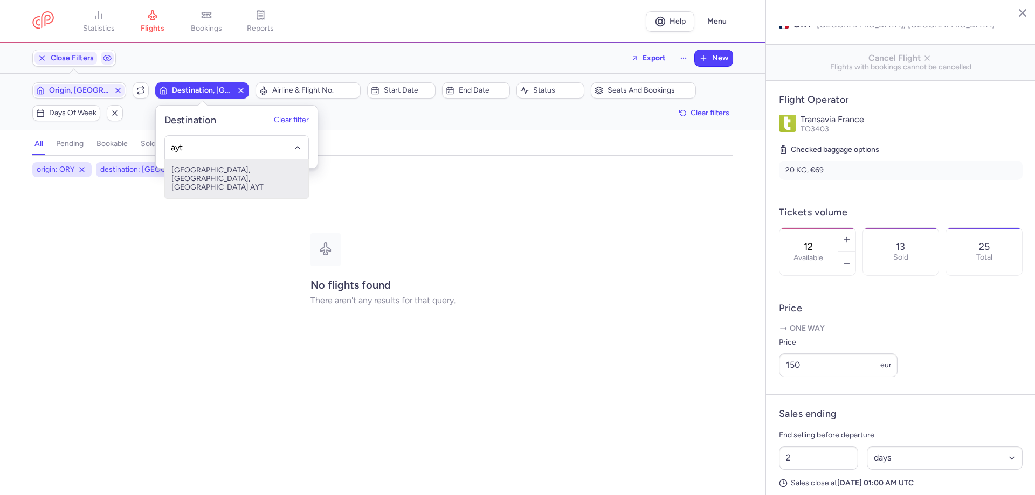
click at [203, 167] on span "[GEOGRAPHIC_DATA], [GEOGRAPHIC_DATA], [GEOGRAPHIC_DATA] AYT" at bounding box center [236, 179] width 143 height 39
type input "ayt"
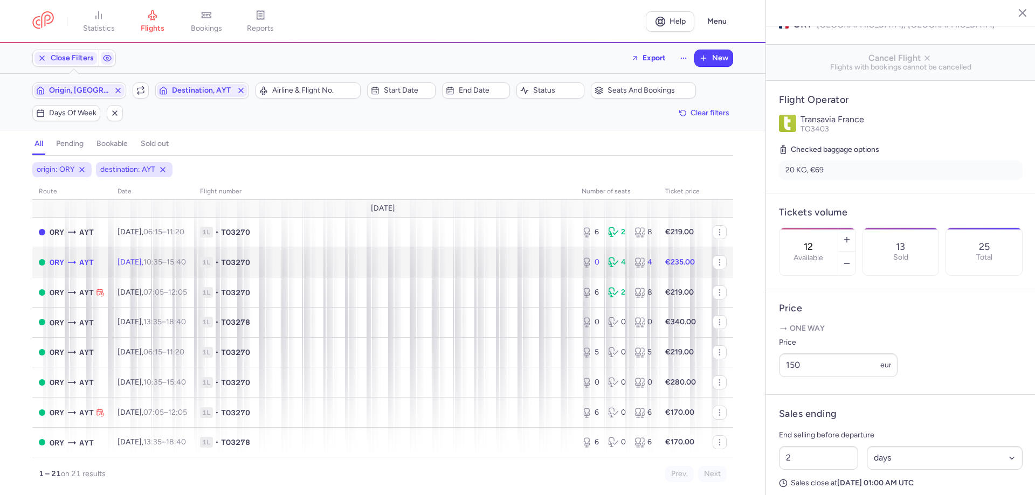
click at [343, 274] on td "1L • TO3270" at bounding box center [385, 262] width 382 height 30
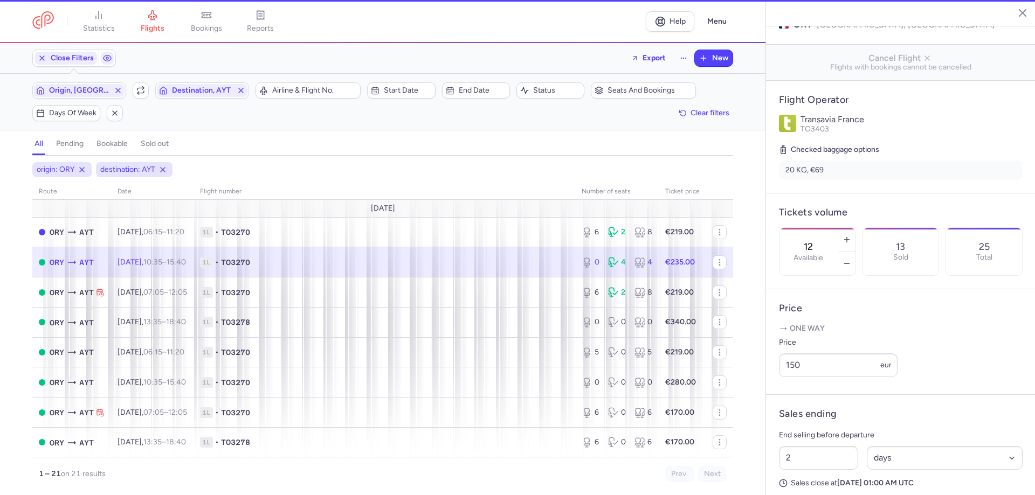
type input "0"
type input "11"
select select "hours"
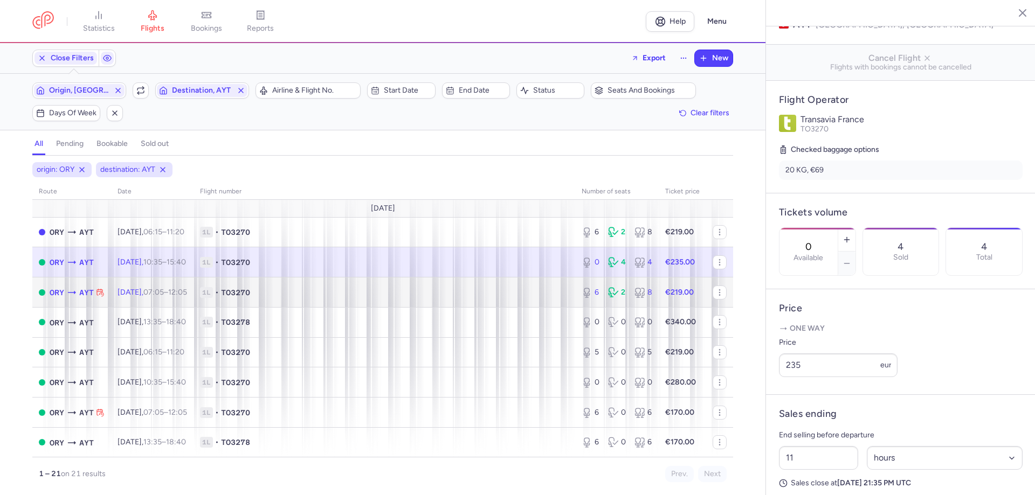
drag, startPoint x: 335, startPoint y: 289, endPoint x: 335, endPoint y: 296, distance: 6.5
click at [335, 294] on span "1L • TO3270" at bounding box center [384, 292] width 369 height 11
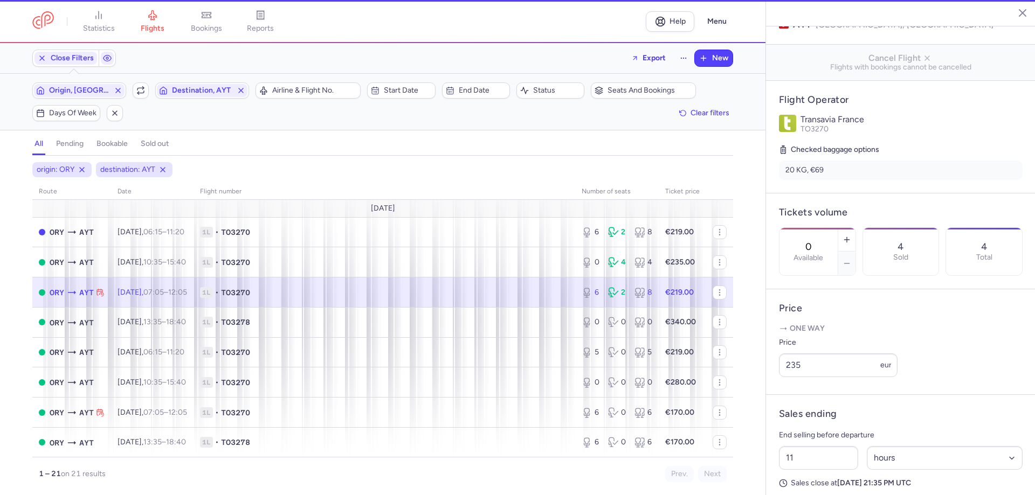
type input "6"
type input "2"
select select "days"
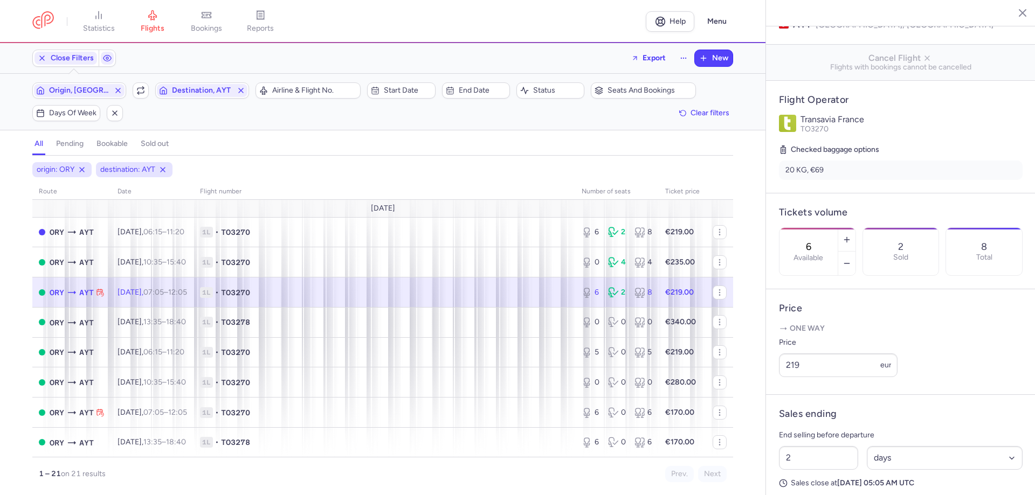
click at [305, 287] on span "1L • TO3270" at bounding box center [384, 292] width 369 height 11
drag, startPoint x: 802, startPoint y: 378, endPoint x: 792, endPoint y: 407, distance: 30.7
click at [766, 374] on div "[GEOGRAPHIC_DATA] [GEOGRAPHIC_DATA] [DATE] Open ORY [GEOGRAPHIC_DATA], [GEOGRAP…" at bounding box center [901, 247] width 270 height 495
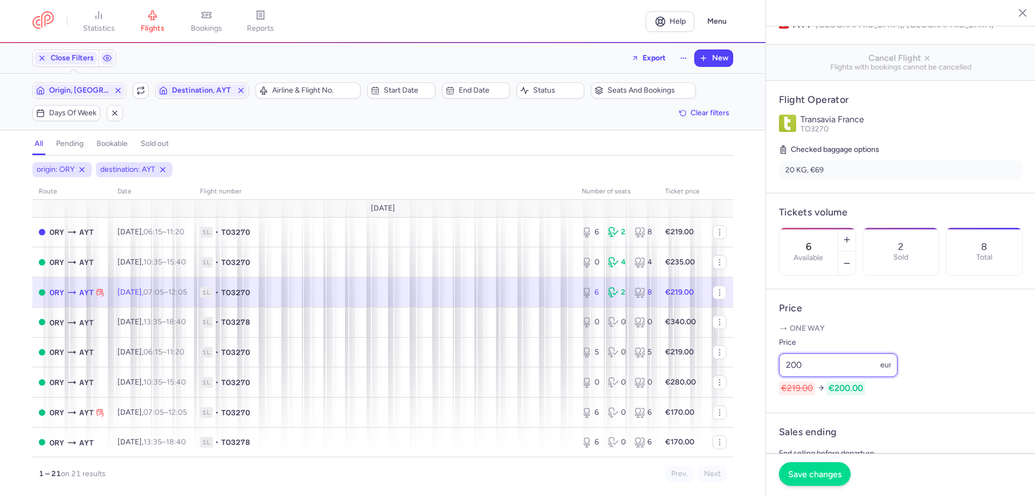
type input "200"
click at [808, 479] on span "Save changes" at bounding box center [814, 475] width 53 height 10
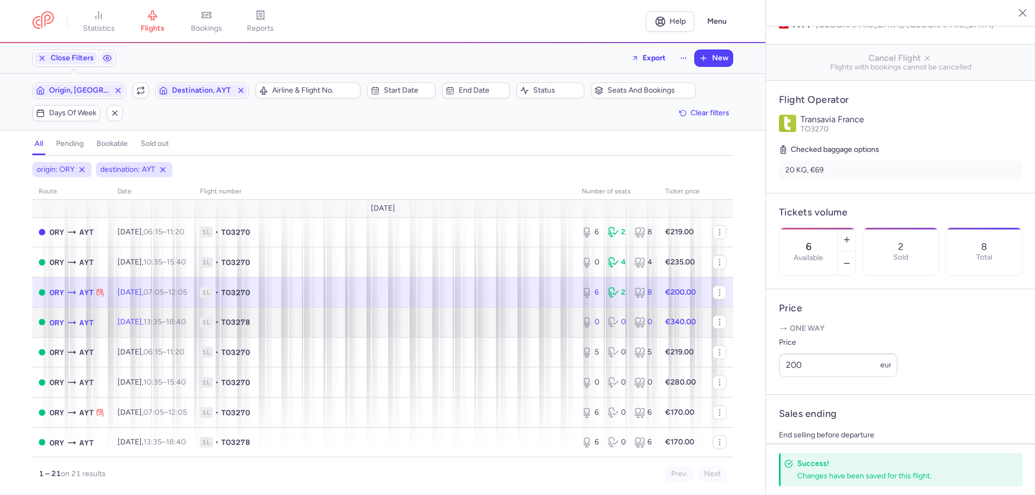
click at [495, 328] on span "1L • TO3278" at bounding box center [384, 322] width 369 height 11
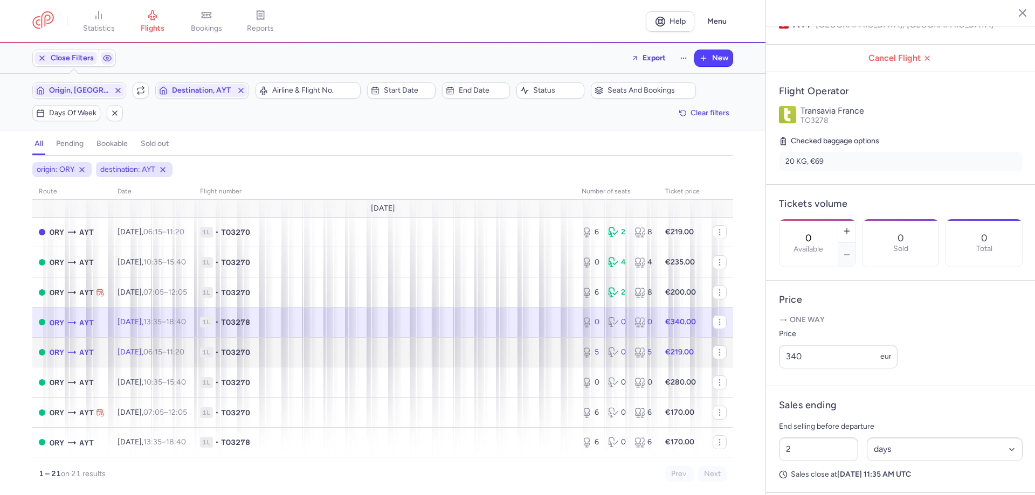
drag, startPoint x: 394, startPoint y: 354, endPoint x: 415, endPoint y: 355, distance: 21.1
click at [394, 354] on span "1L • TO3270" at bounding box center [384, 352] width 369 height 11
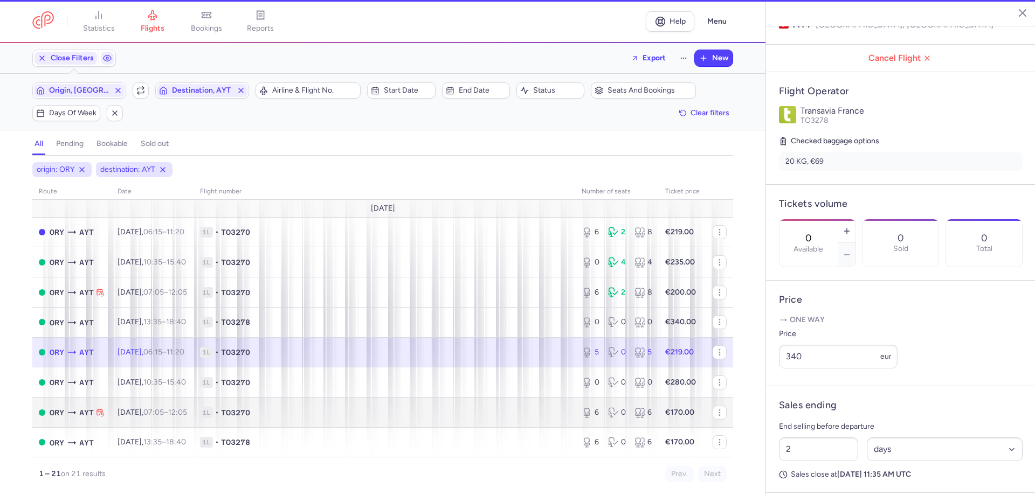
type input "5"
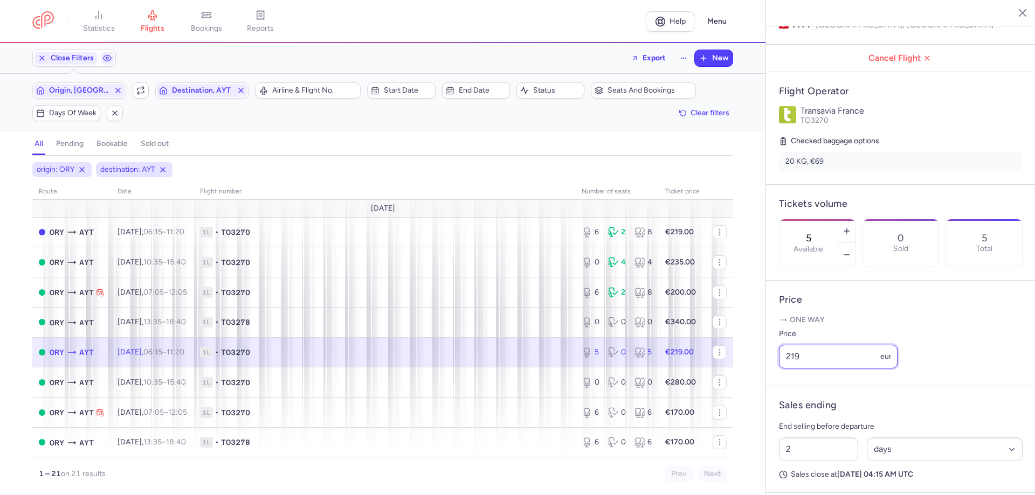
drag, startPoint x: 808, startPoint y: 373, endPoint x: 759, endPoint y: 365, distance: 49.6
click at [759, 365] on div "statistics flights bookings reports Help Menu Close Filters Export New Filters …" at bounding box center [517, 247] width 1035 height 495
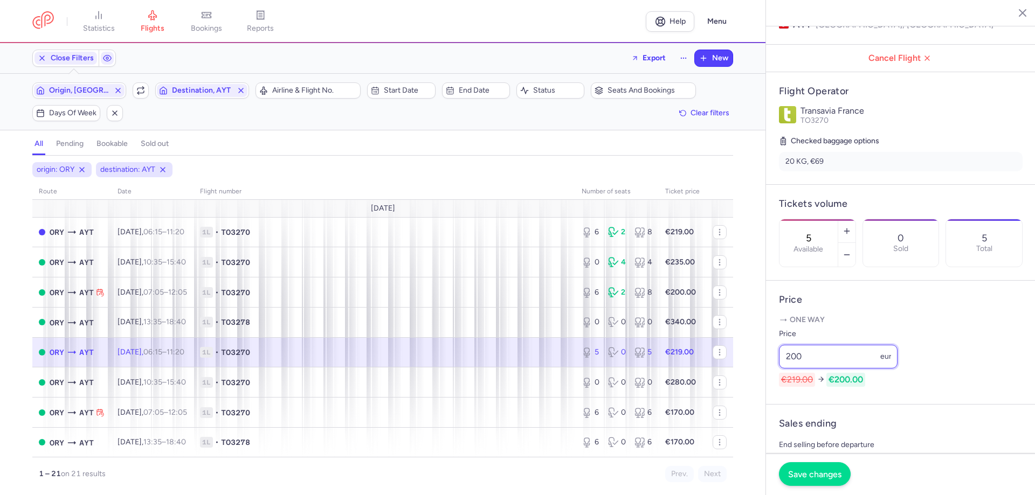
type input "200"
click at [806, 472] on span "Save changes" at bounding box center [814, 475] width 53 height 10
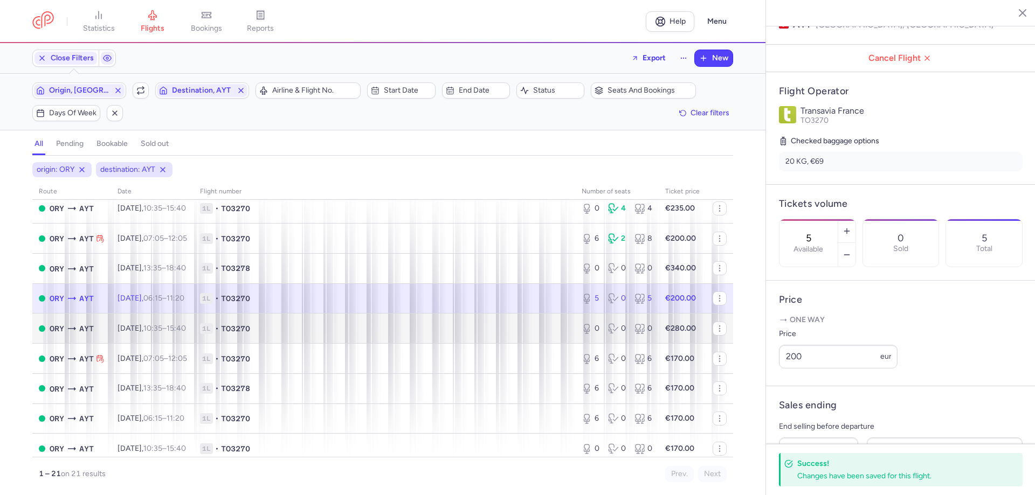
scroll to position [108, 0]
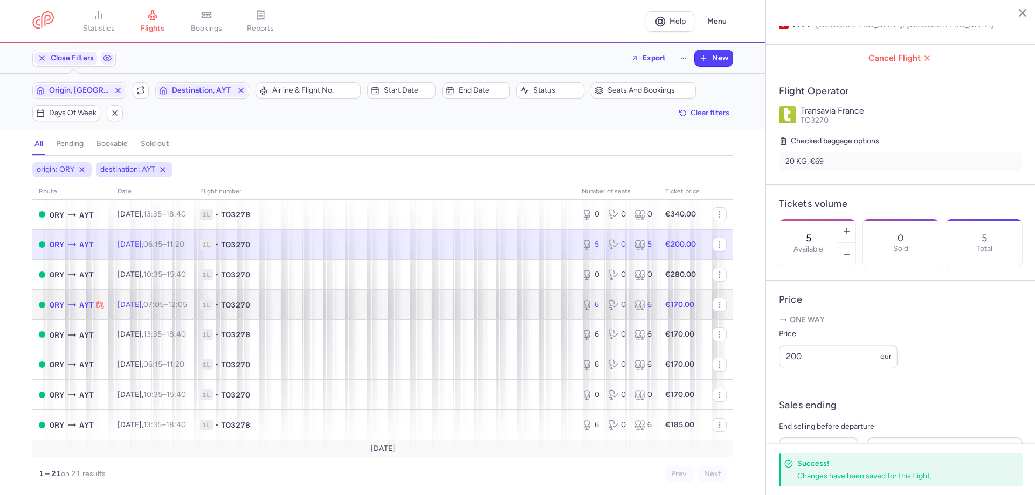
click at [518, 309] on span "1L • TO3270" at bounding box center [384, 305] width 369 height 11
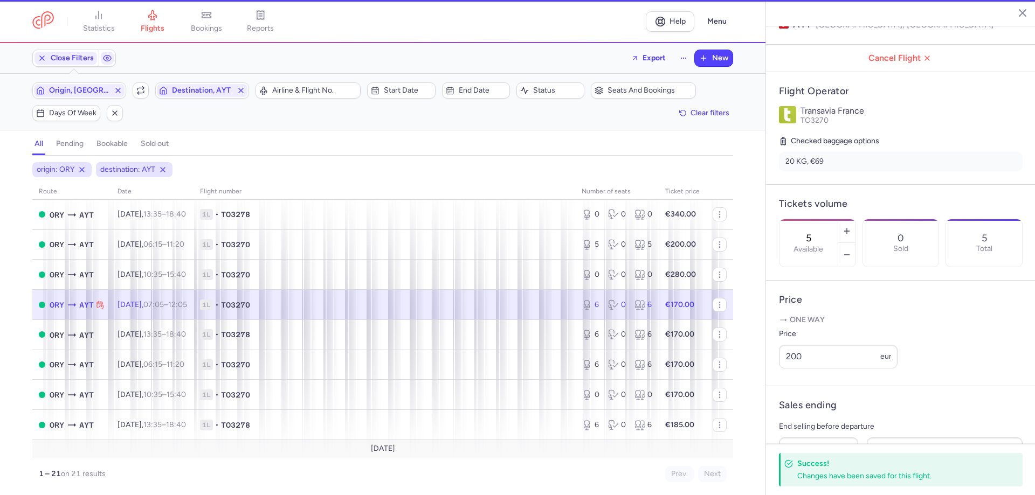
type input "6"
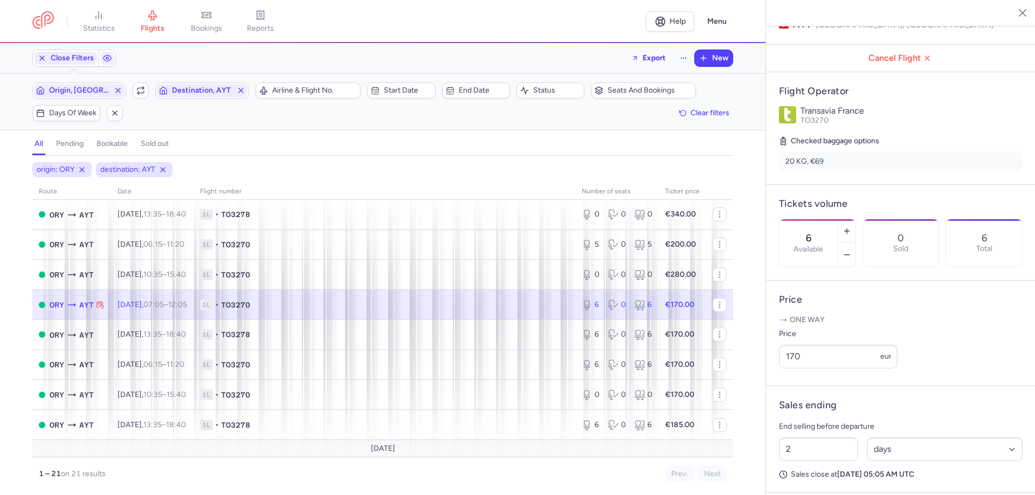
click at [659, 314] on td "1L • TO3270" at bounding box center [682, 305] width 47 height 30
drag, startPoint x: 812, startPoint y: 379, endPoint x: 762, endPoint y: 358, distance: 53.9
click at [762, 358] on div "statistics flights bookings reports Help Menu Close Filters Export New Filters …" at bounding box center [517, 247] width 1035 height 495
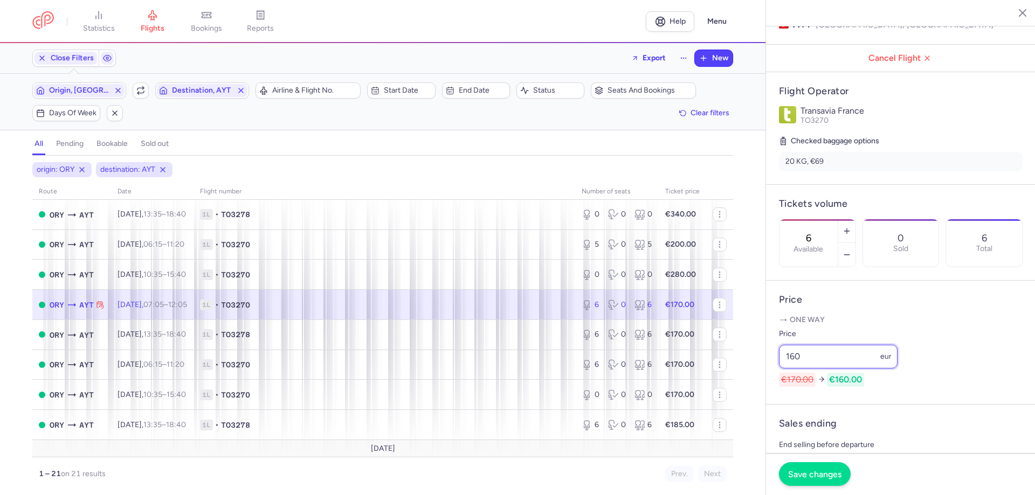
type input "160"
click at [813, 468] on button "Save changes" at bounding box center [815, 475] width 72 height 24
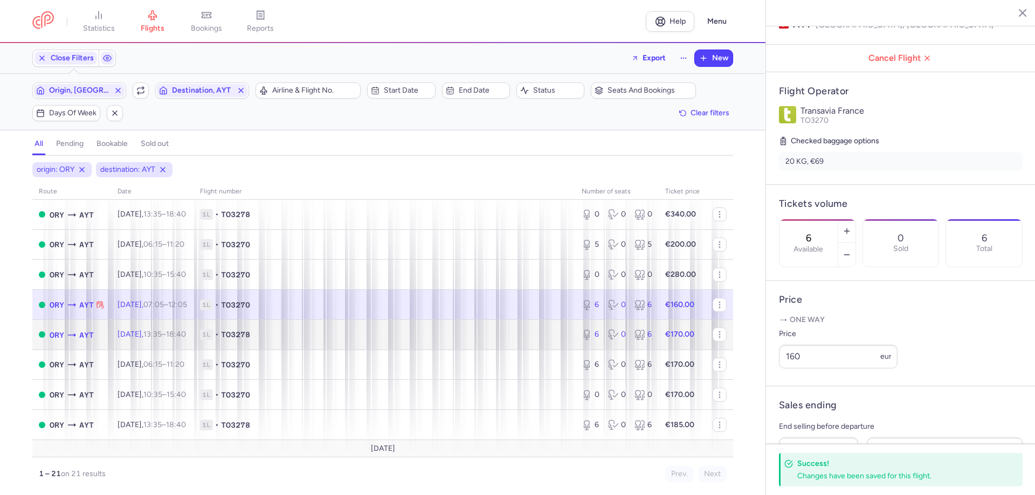
click at [539, 341] on td "1L • TO3278" at bounding box center [385, 335] width 382 height 30
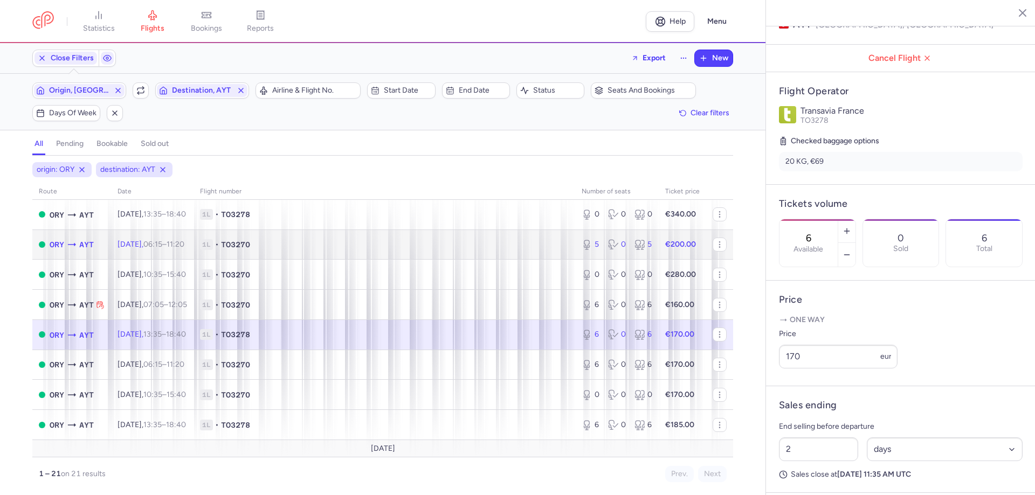
click at [424, 248] on span "1L • TO3270" at bounding box center [384, 244] width 369 height 11
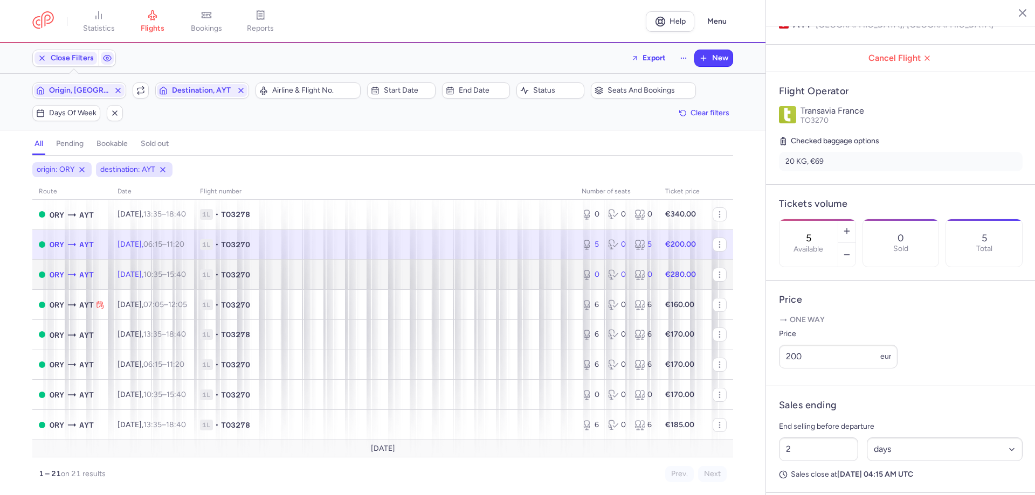
click at [419, 281] on td "1L • TO3270" at bounding box center [385, 275] width 382 height 30
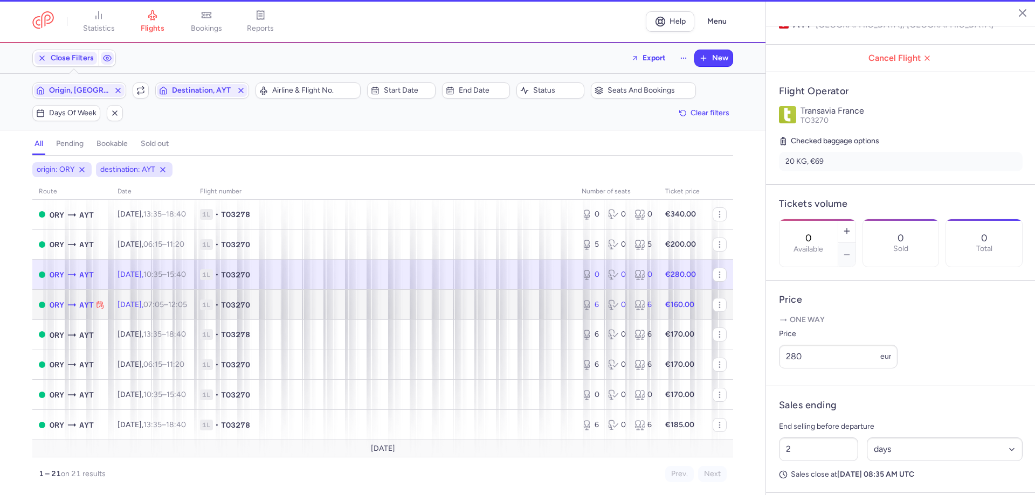
click at [413, 305] on span "1L • TO3270" at bounding box center [384, 305] width 369 height 11
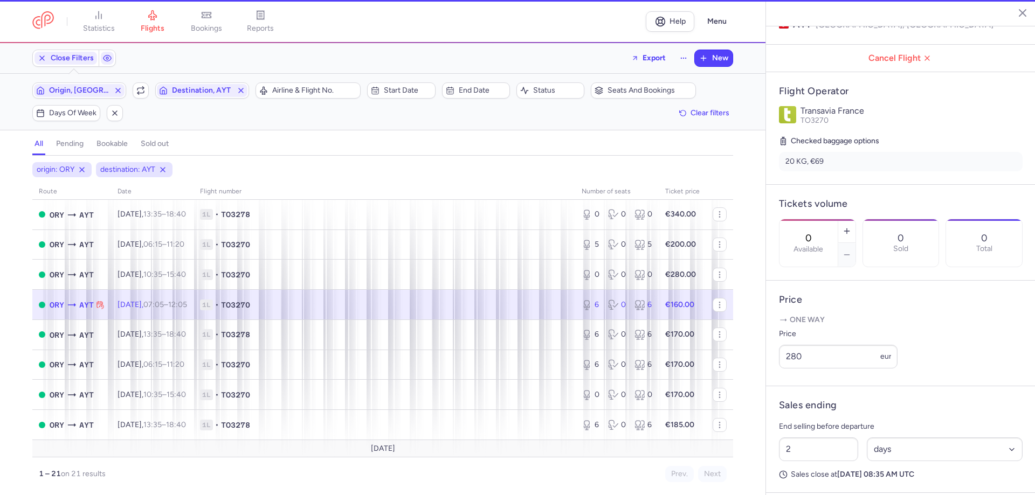
type input "6"
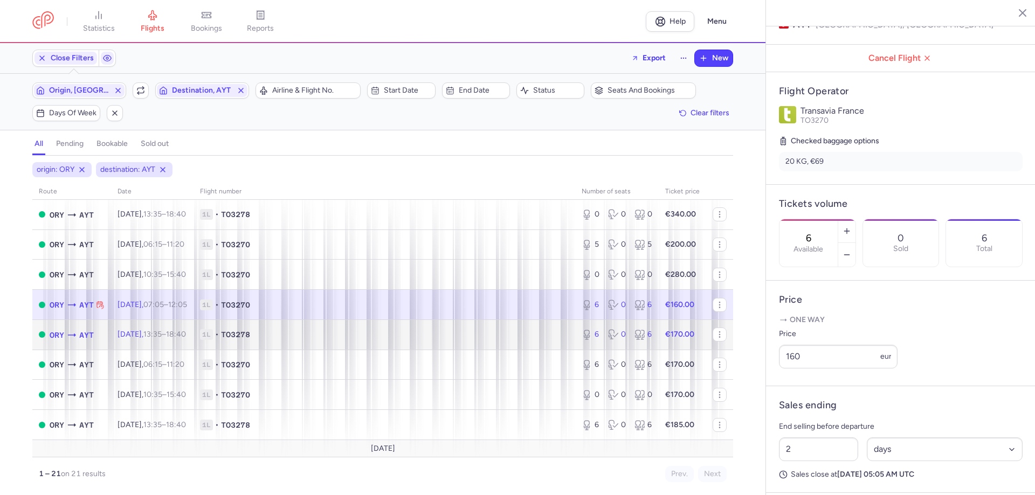
click at [337, 344] on td "1L • TO3278" at bounding box center [385, 335] width 382 height 30
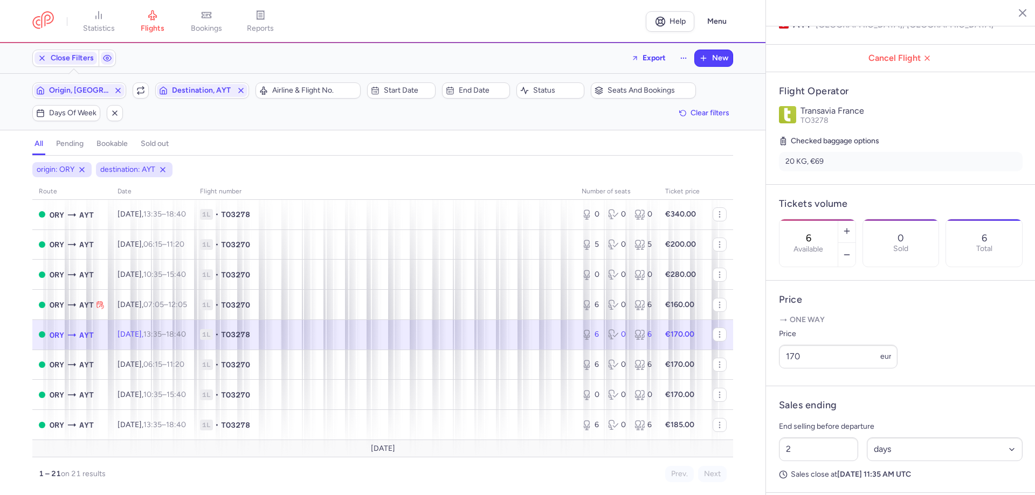
click at [309, 340] on span "1L • TO3278" at bounding box center [384, 334] width 369 height 11
drag, startPoint x: 804, startPoint y: 384, endPoint x: 808, endPoint y: 380, distance: 5.7
click at [808, 373] on div "One way Price 170 eur" at bounding box center [901, 344] width 244 height 58
drag, startPoint x: 810, startPoint y: 377, endPoint x: 770, endPoint y: 362, distance: 42.0
click at [770, 362] on article "Price One way Price 170 eur" at bounding box center [901, 334] width 270 height 106
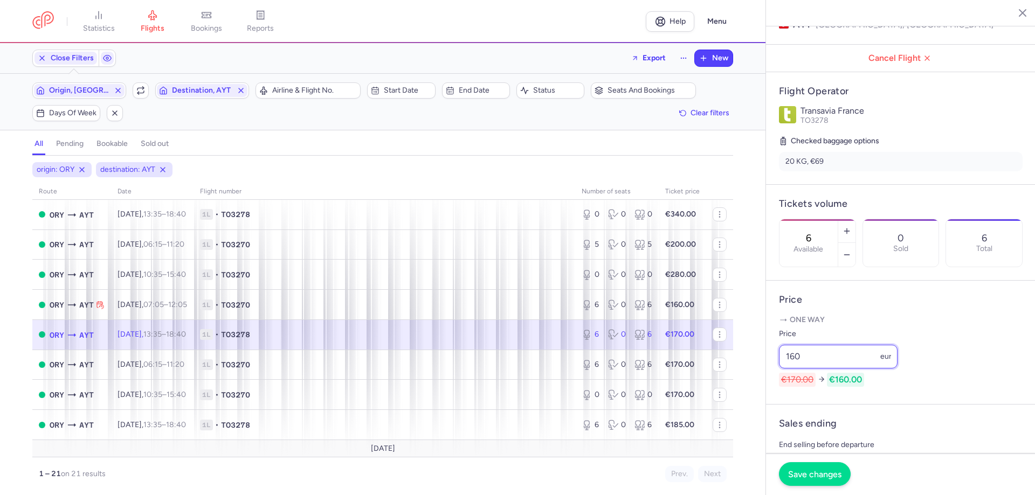
type input "160"
click at [829, 470] on button "Save changes" at bounding box center [815, 475] width 72 height 24
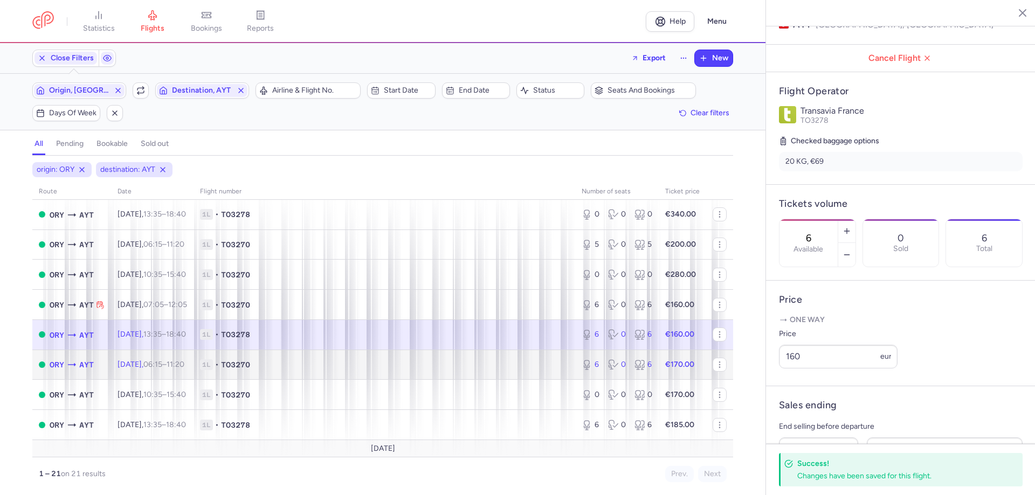
click at [371, 368] on span "1L • TO3270" at bounding box center [384, 365] width 369 height 11
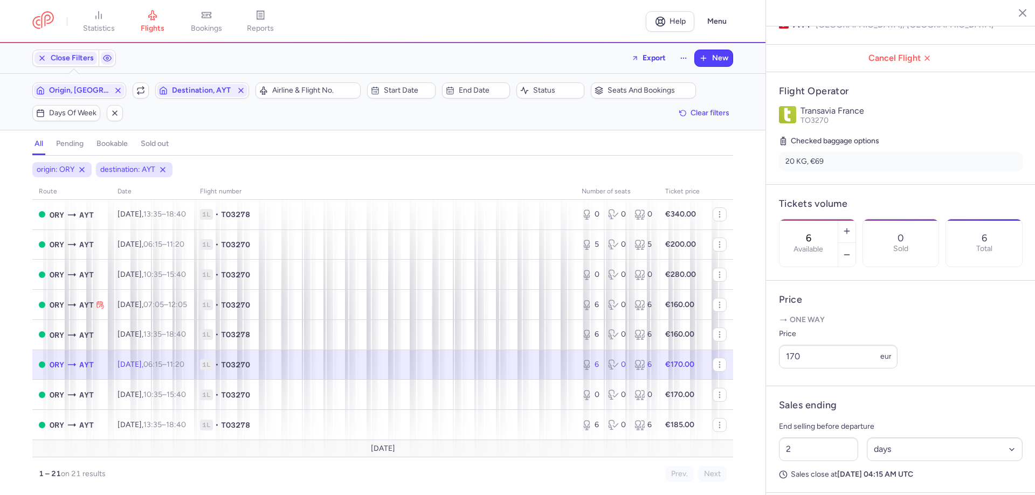
click at [428, 368] on span "1L • TO3270" at bounding box center [384, 365] width 369 height 11
drag, startPoint x: 791, startPoint y: 366, endPoint x: 766, endPoint y: 365, distance: 25.9
click at [766, 365] on div "[GEOGRAPHIC_DATA] [GEOGRAPHIC_DATA] [DATE] Open ORY [GEOGRAPHIC_DATA], [GEOGRAP…" at bounding box center [901, 247] width 270 height 495
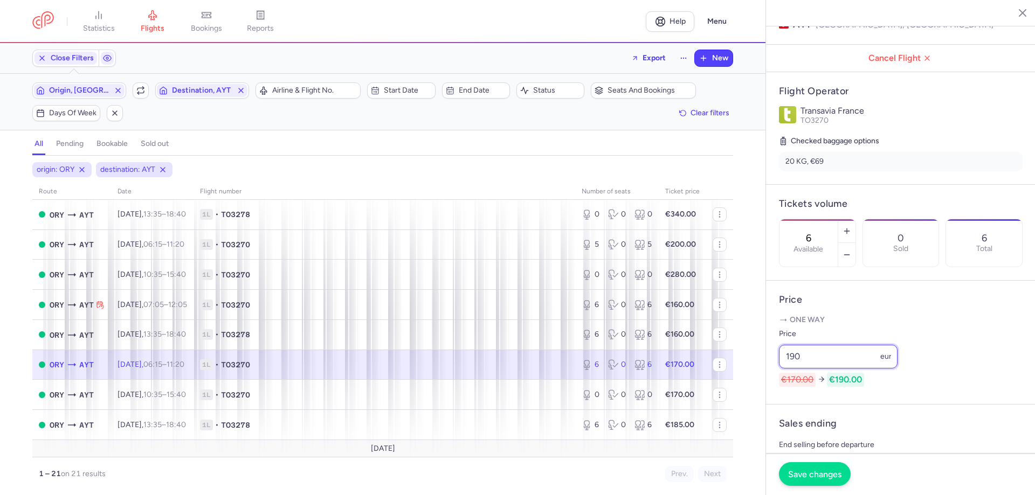
type input "190"
click at [803, 474] on span "Save changes" at bounding box center [814, 475] width 53 height 10
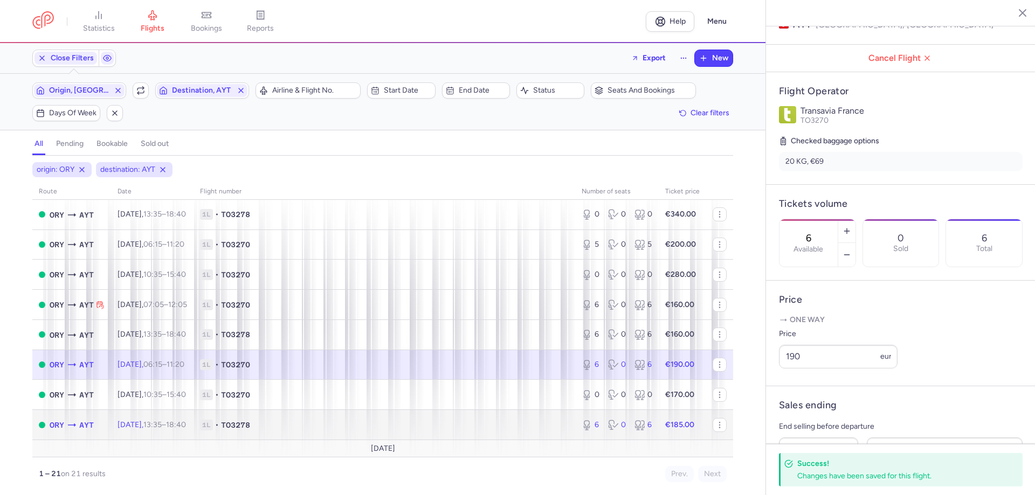
click at [495, 424] on span "1L • TO3278" at bounding box center [384, 425] width 369 height 11
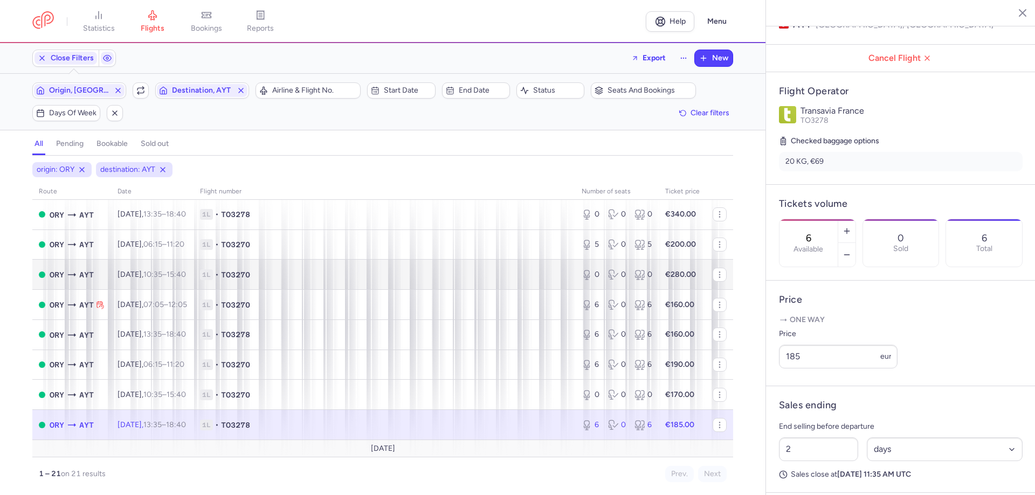
scroll to position [162, 0]
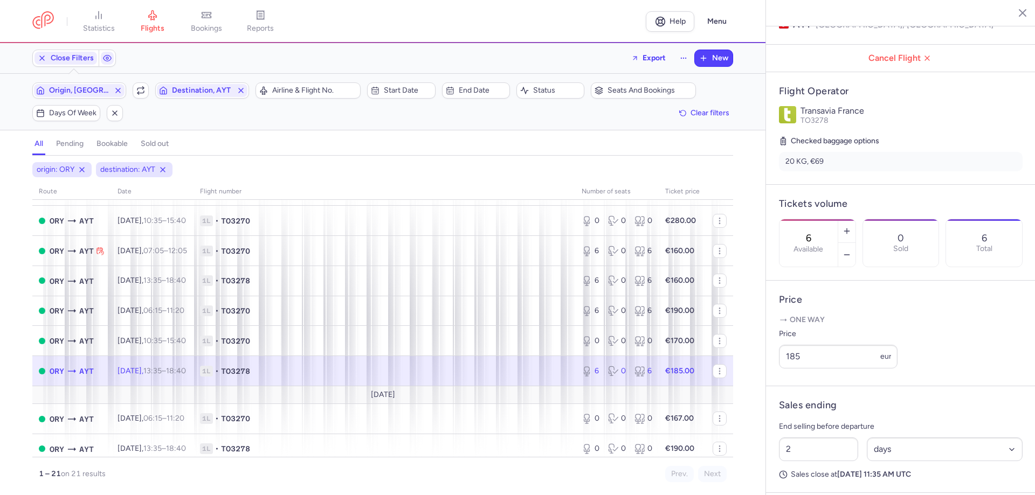
drag, startPoint x: 478, startPoint y: 372, endPoint x: 538, endPoint y: 383, distance: 60.8
click at [480, 373] on span "1L • TO3278" at bounding box center [384, 371] width 369 height 11
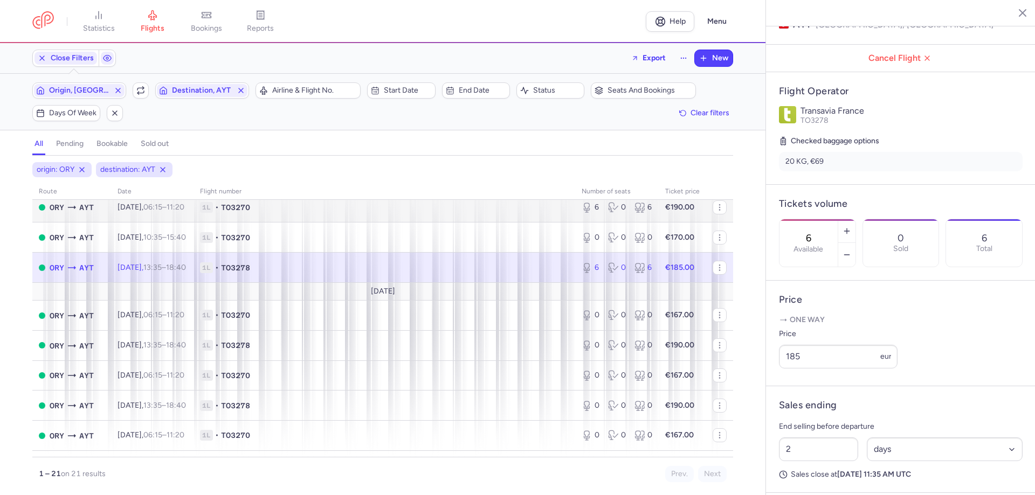
scroll to position [0, 0]
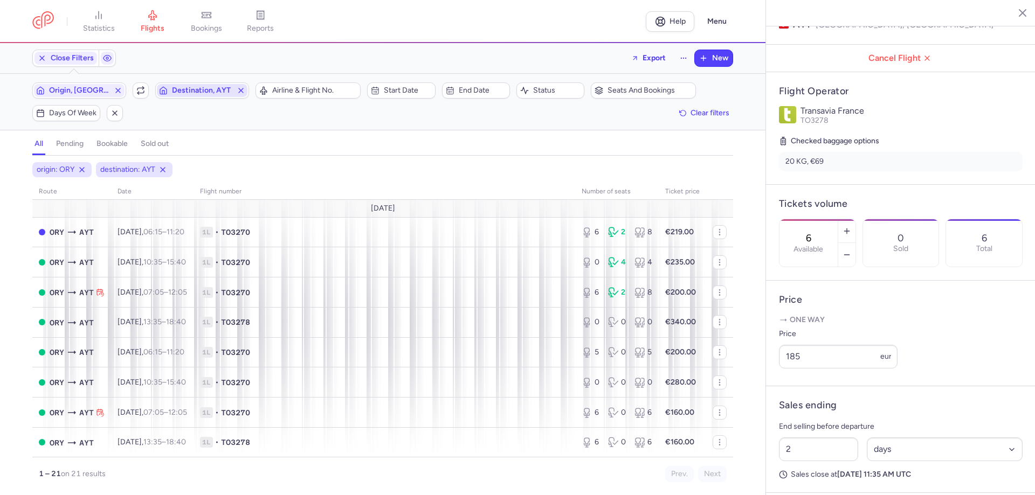
click at [203, 96] on span "Destination, AYT" at bounding box center [202, 90] width 91 height 13
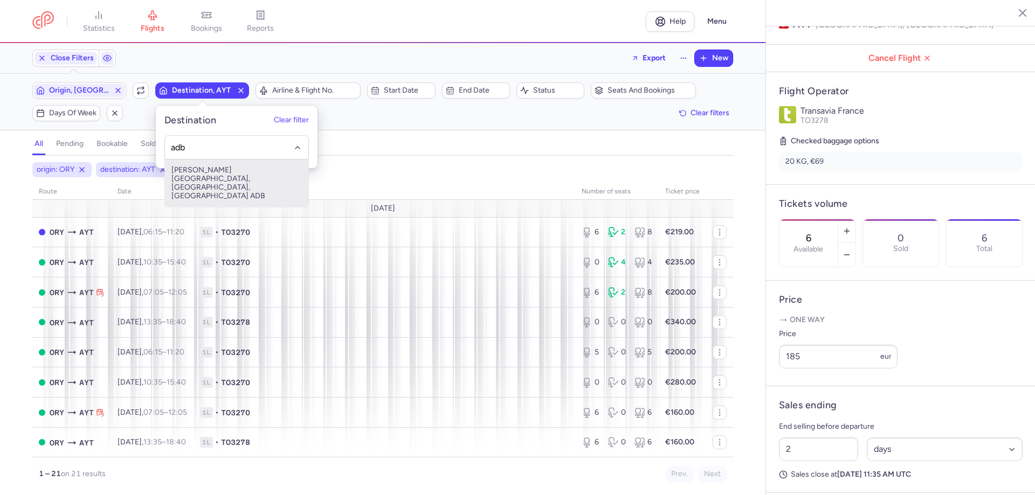
click at [259, 176] on span "[PERSON_NAME][GEOGRAPHIC_DATA], [GEOGRAPHIC_DATA], [GEOGRAPHIC_DATA] ADB" at bounding box center [236, 183] width 143 height 47
type input "adb"
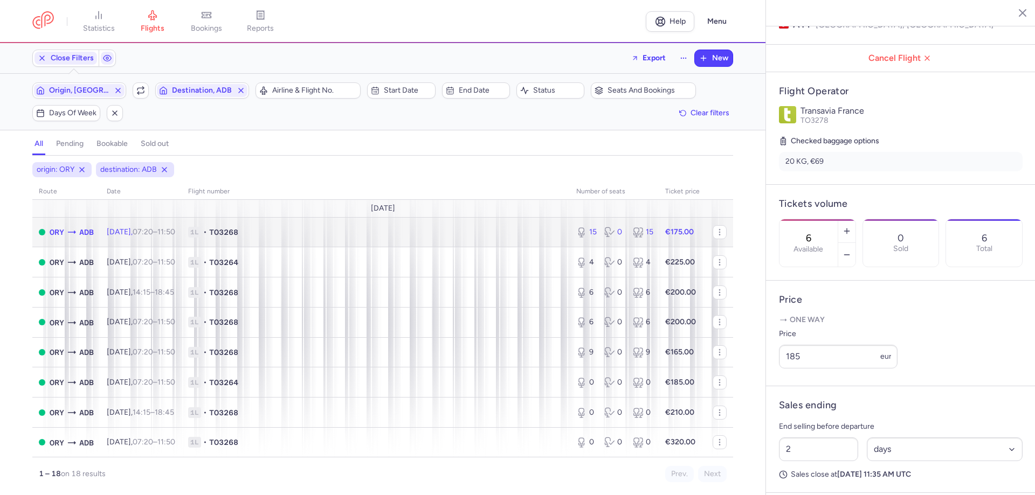
click at [372, 241] on td "1L • TO3268" at bounding box center [376, 232] width 388 height 30
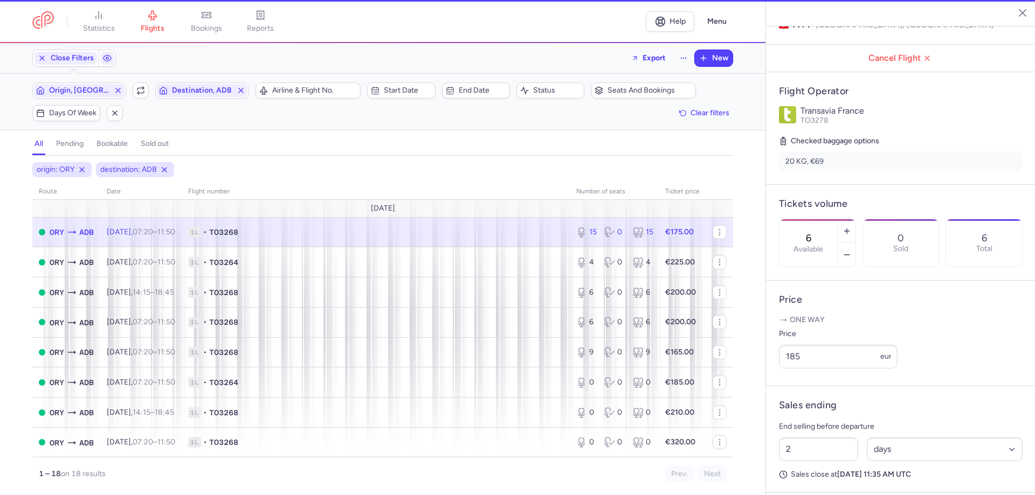
type input "15"
type input "8"
select select "hours"
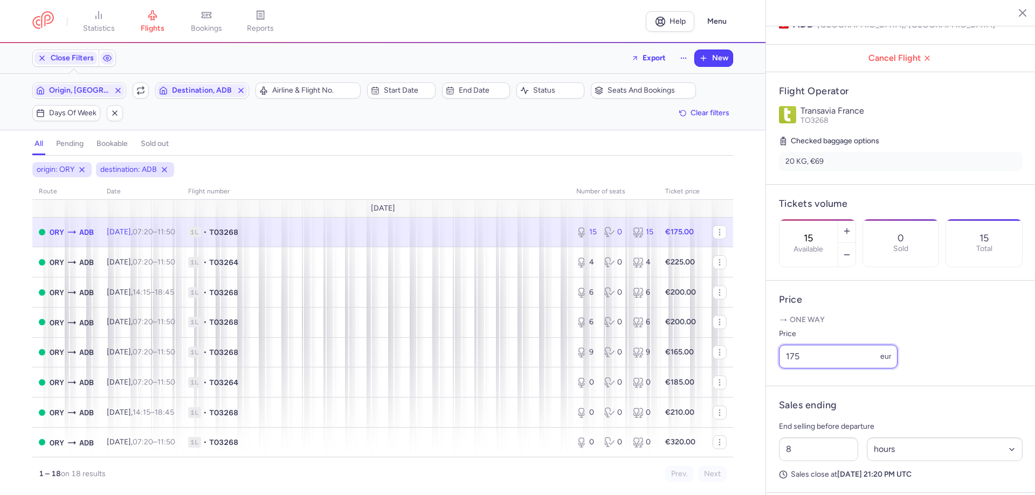
drag, startPoint x: 810, startPoint y: 370, endPoint x: 775, endPoint y: 367, distance: 35.7
click at [775, 367] on article "Price One way Price 175 eur" at bounding box center [901, 334] width 270 height 106
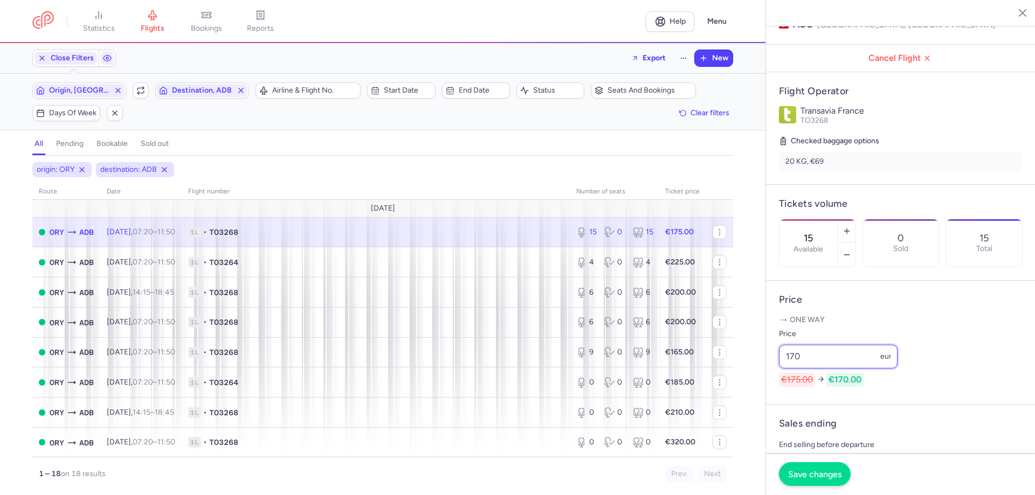
type input "170"
click at [825, 485] on button "Save changes" at bounding box center [815, 475] width 72 height 24
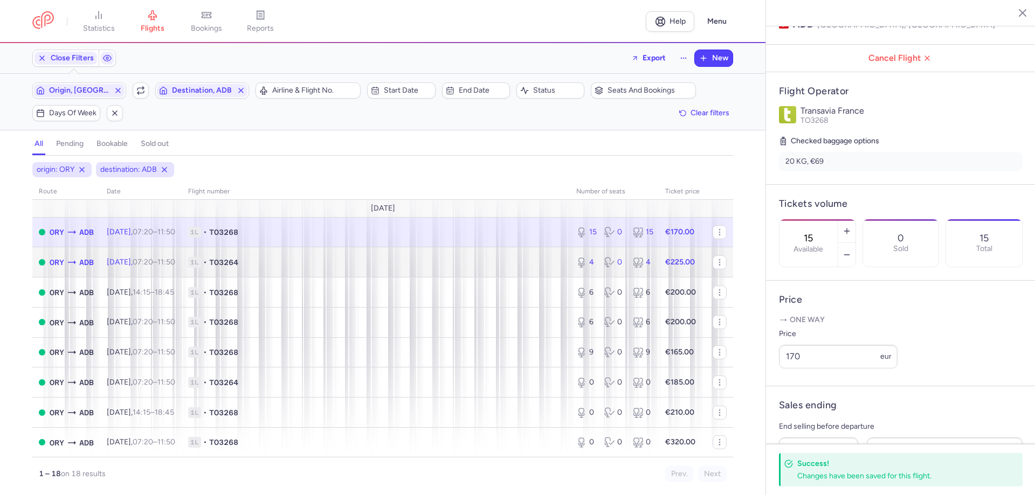
click at [495, 266] on span "1L • TO3264" at bounding box center [375, 262] width 375 height 11
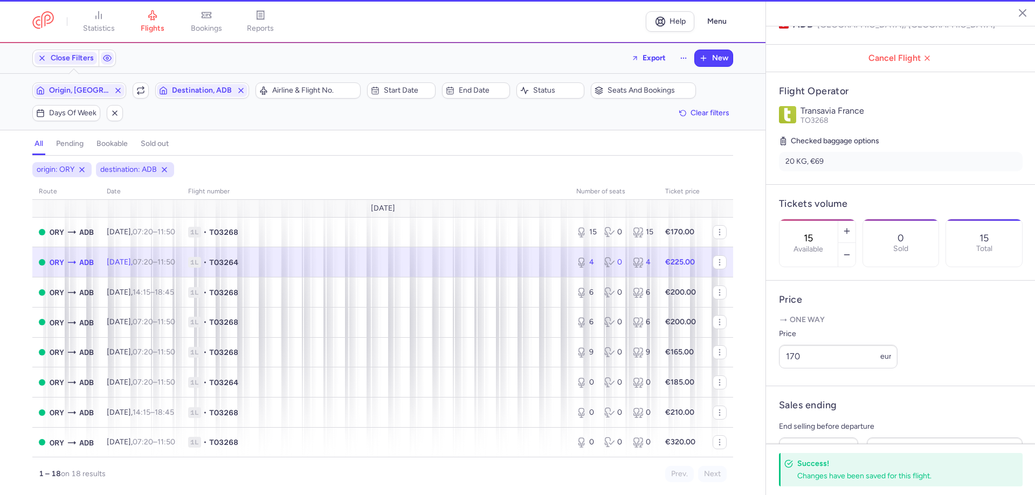
type input "4"
type input "2"
select select "days"
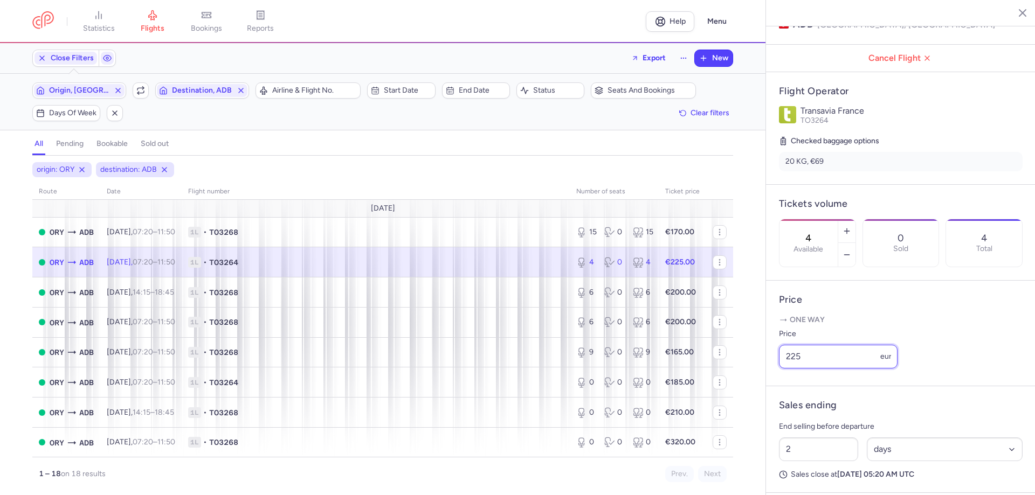
drag, startPoint x: 802, startPoint y: 371, endPoint x: 775, endPoint y: 360, distance: 28.7
click at [771, 360] on article "Price One way Price 225 eur" at bounding box center [901, 334] width 270 height 106
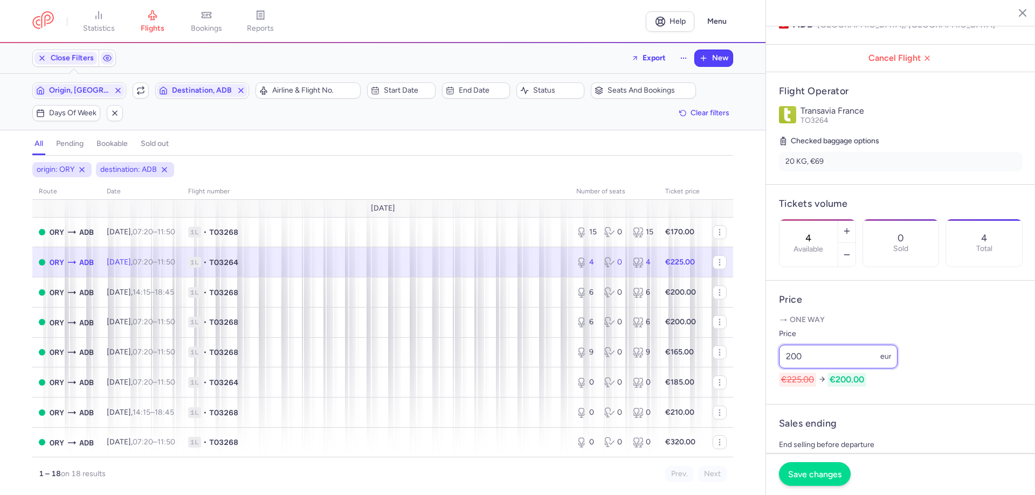
type input "200"
click at [823, 480] on button "Save changes" at bounding box center [815, 475] width 72 height 24
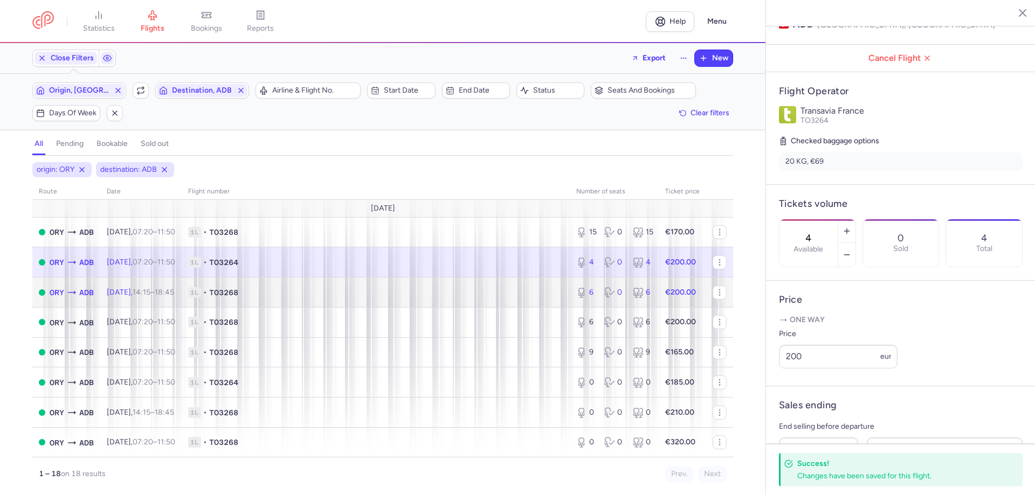
click at [411, 300] on td "1L • TO3268" at bounding box center [376, 293] width 388 height 30
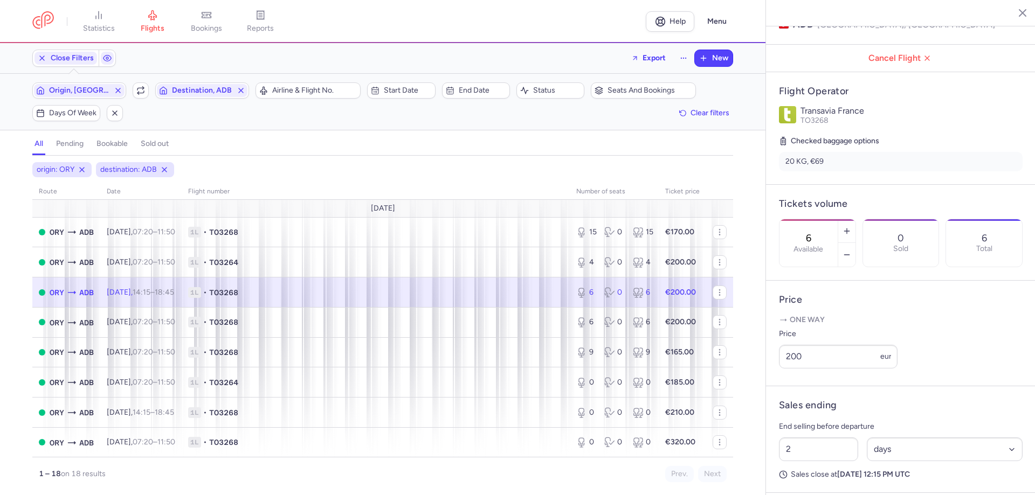
click at [659, 299] on td "1L • TO3268" at bounding box center [682, 293] width 47 height 30
click at [389, 298] on span "1L • TO3268" at bounding box center [375, 292] width 375 height 11
click at [450, 294] on span "1L • TO3268" at bounding box center [375, 292] width 375 height 11
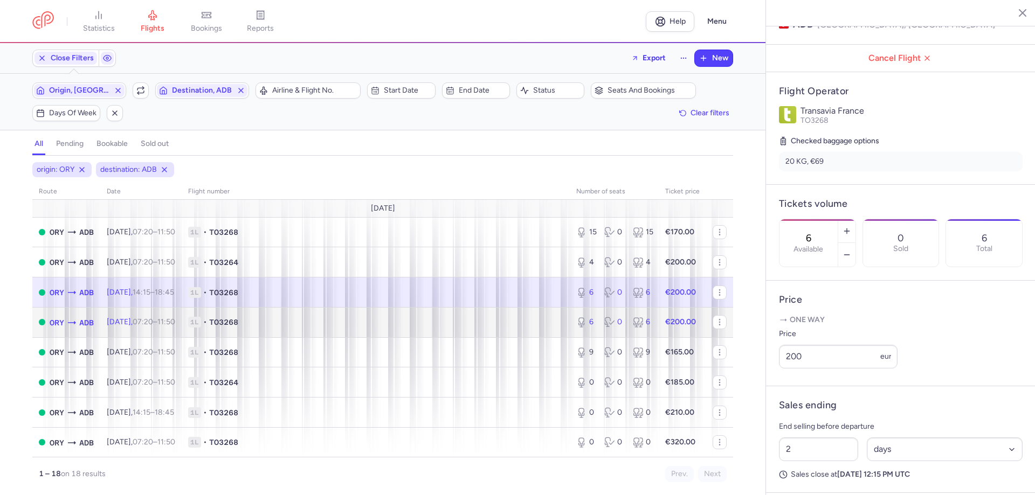
click at [547, 330] on td "1L • TO3268" at bounding box center [376, 322] width 388 height 30
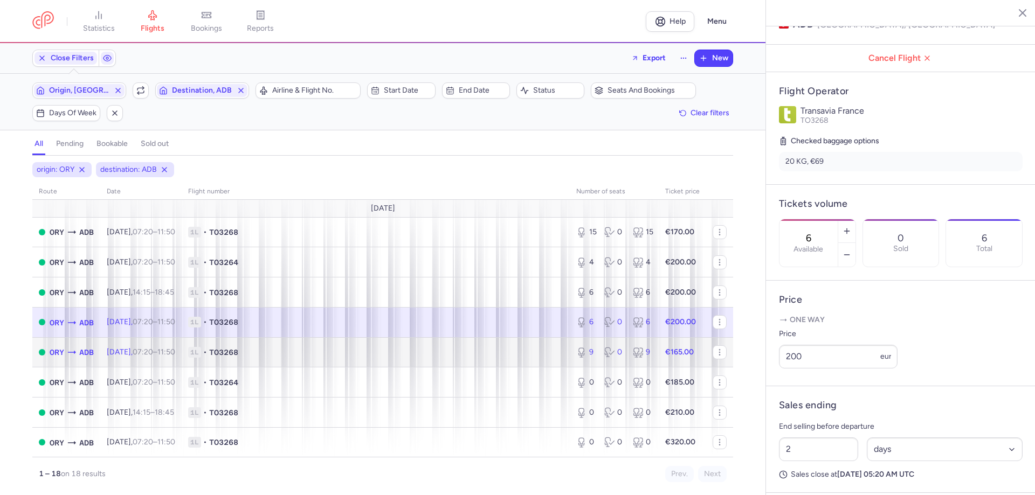
click at [526, 348] on span "1L • TO3268" at bounding box center [375, 352] width 375 height 11
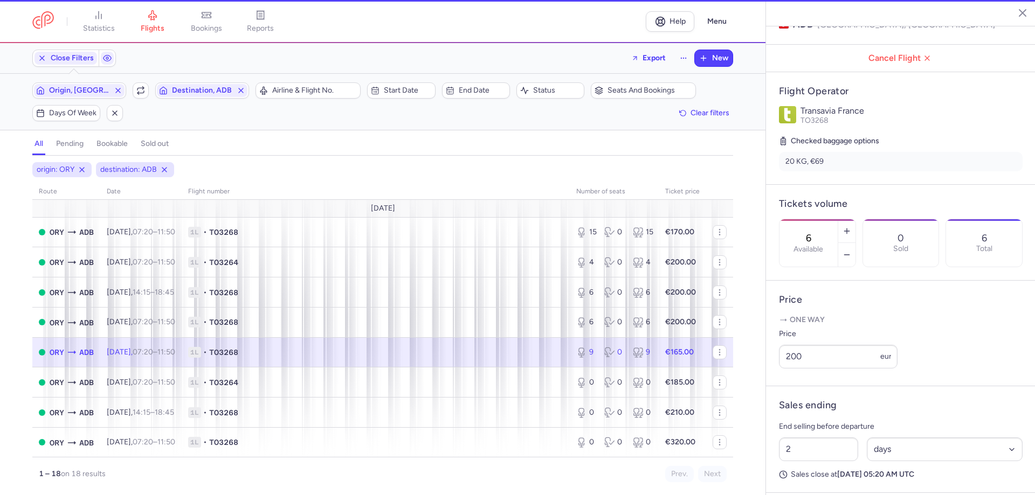
type input "9"
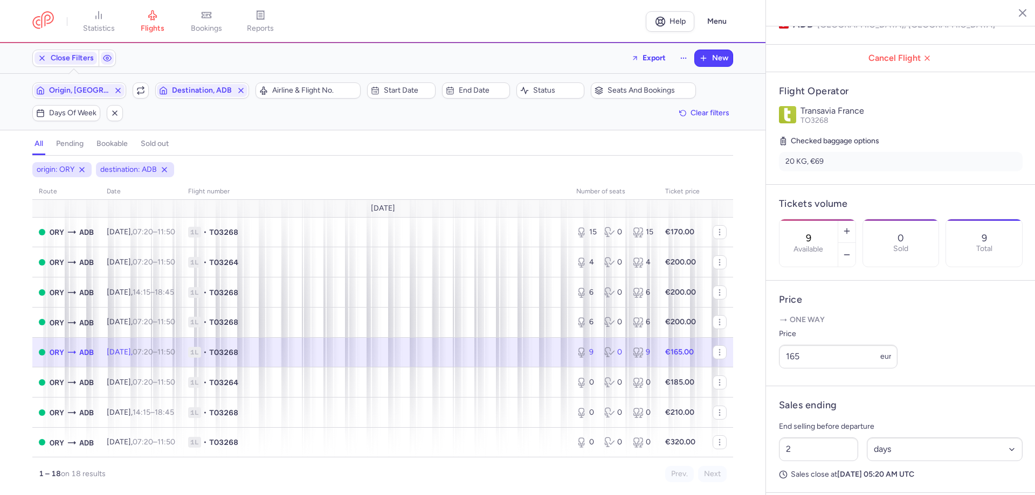
click at [410, 351] on span "1L • TO3268" at bounding box center [375, 352] width 375 height 11
click at [63, 59] on span "Close Filters" at bounding box center [72, 58] width 43 height 9
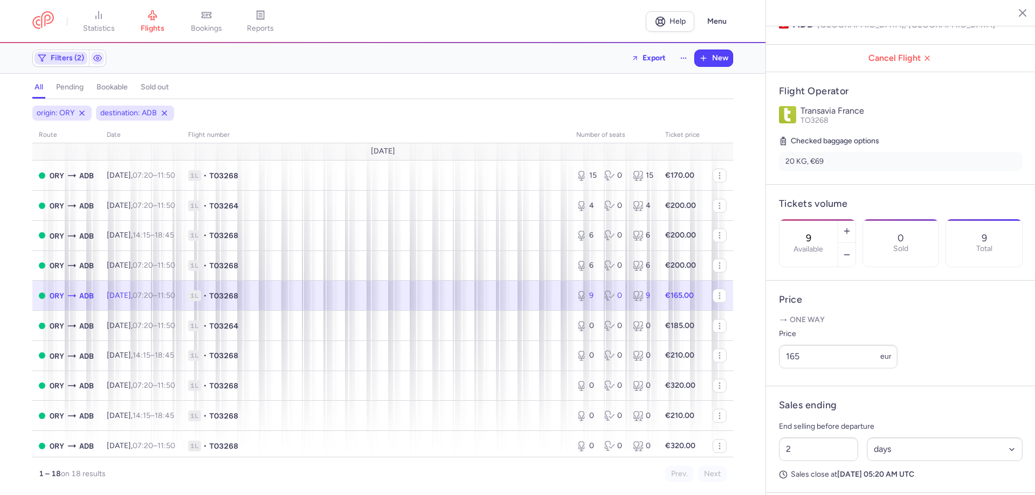
click at [71, 56] on span "Filters (2)" at bounding box center [67, 58] width 33 height 9
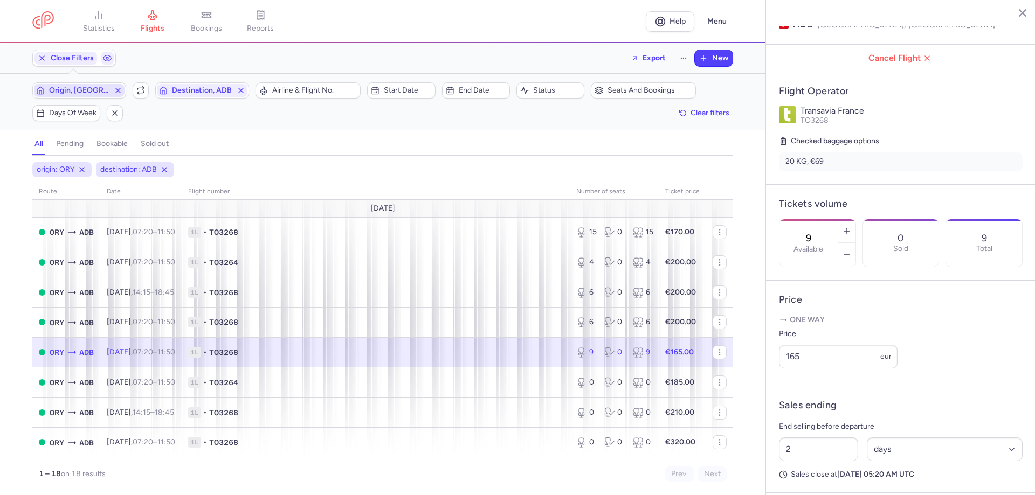
click at [81, 95] on span "Origin, [GEOGRAPHIC_DATA]" at bounding box center [79, 90] width 91 height 13
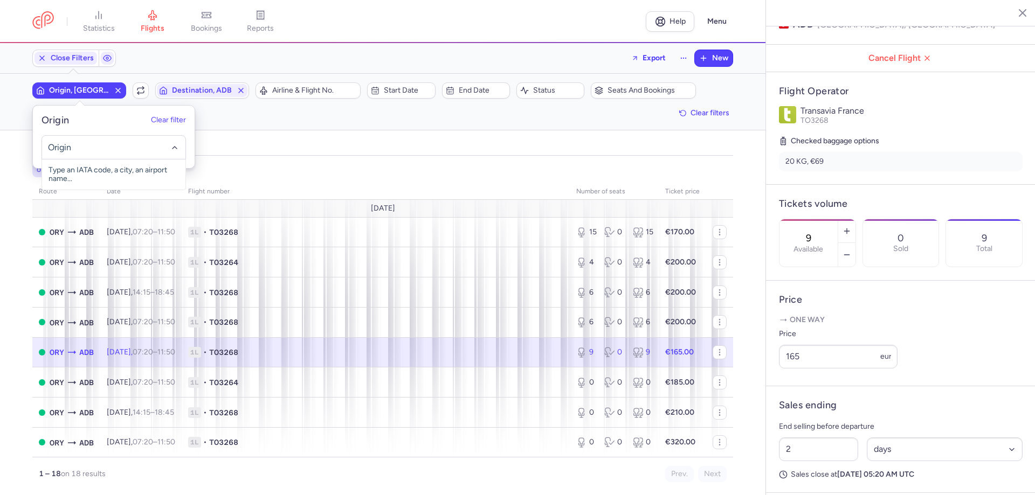
click at [80, 148] on input "-searchbox" at bounding box center [114, 148] width 132 height 12
drag, startPoint x: 127, startPoint y: 167, endPoint x: 134, endPoint y: 168, distance: 7.0
click at [127, 169] on span "[PERSON_NAME][GEOGRAPHIC_DATA], [GEOGRAPHIC_DATA], [GEOGRAPHIC_DATA] ADB" at bounding box center [113, 183] width 143 height 47
type input "adb"
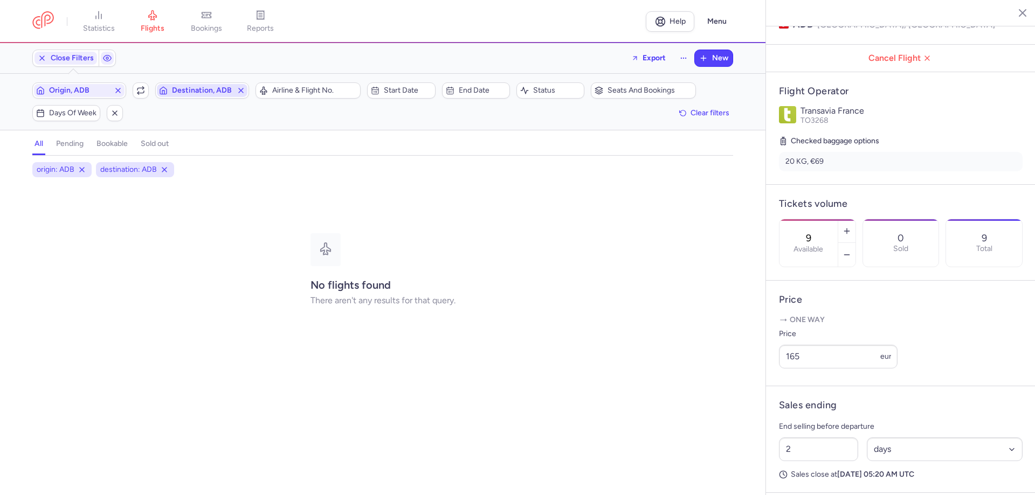
click at [190, 89] on span "Destination, ADB" at bounding box center [202, 90] width 60 height 9
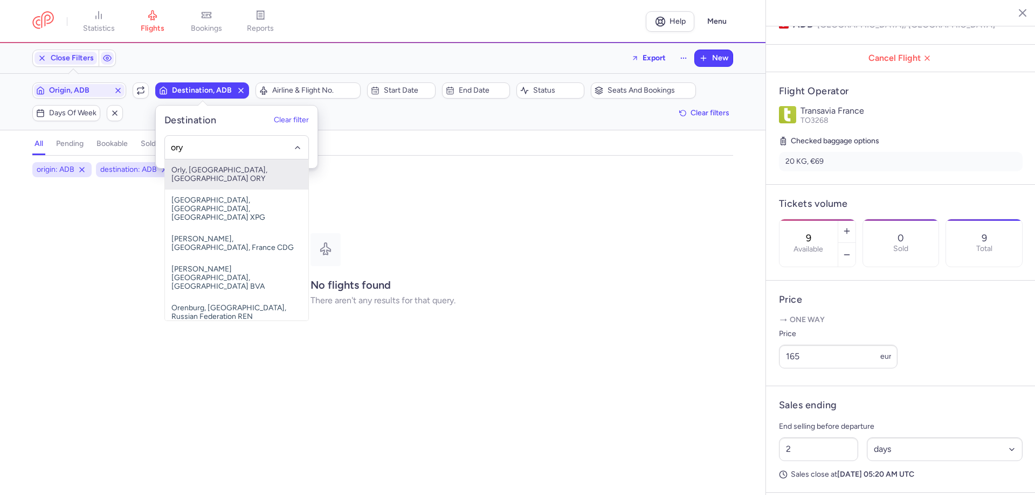
click at [195, 173] on span "Orly, [GEOGRAPHIC_DATA], [GEOGRAPHIC_DATA] ORY" at bounding box center [236, 175] width 143 height 30
type input "ory"
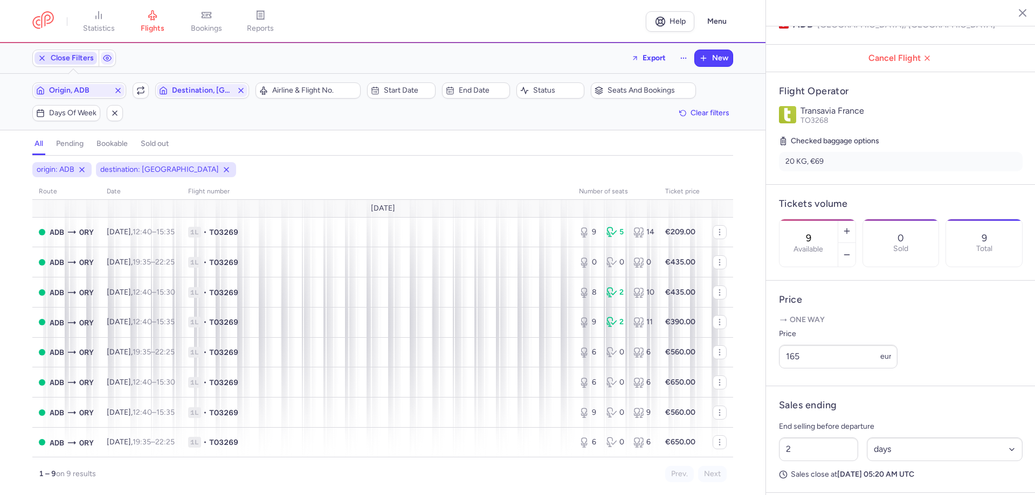
click at [77, 66] on button "Close Filters" at bounding box center [66, 58] width 66 height 16
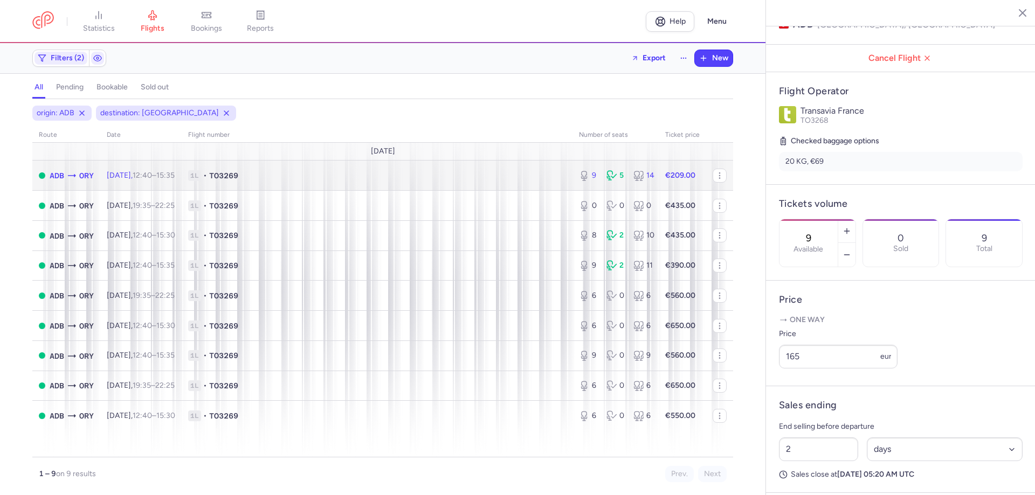
click at [316, 178] on span "1L • TO3269" at bounding box center [377, 175] width 378 height 11
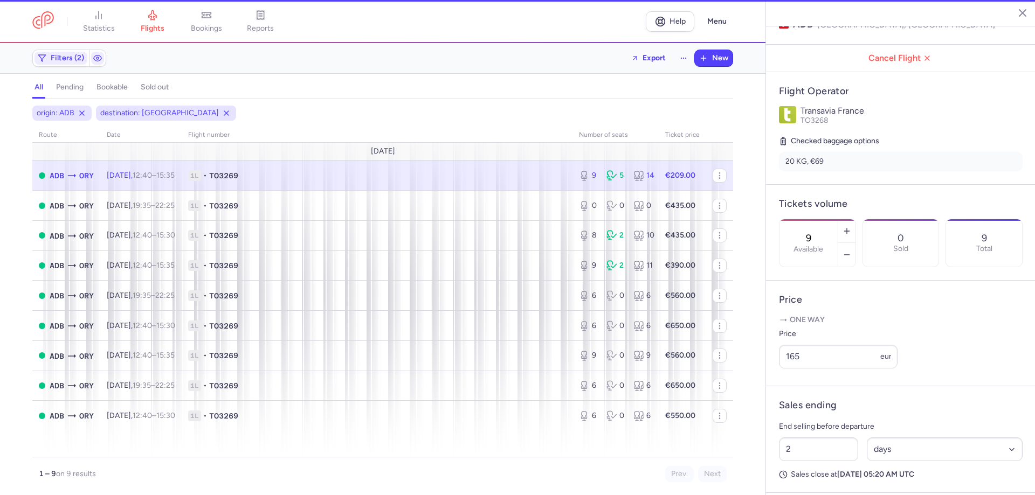
type input "13"
select select "hours"
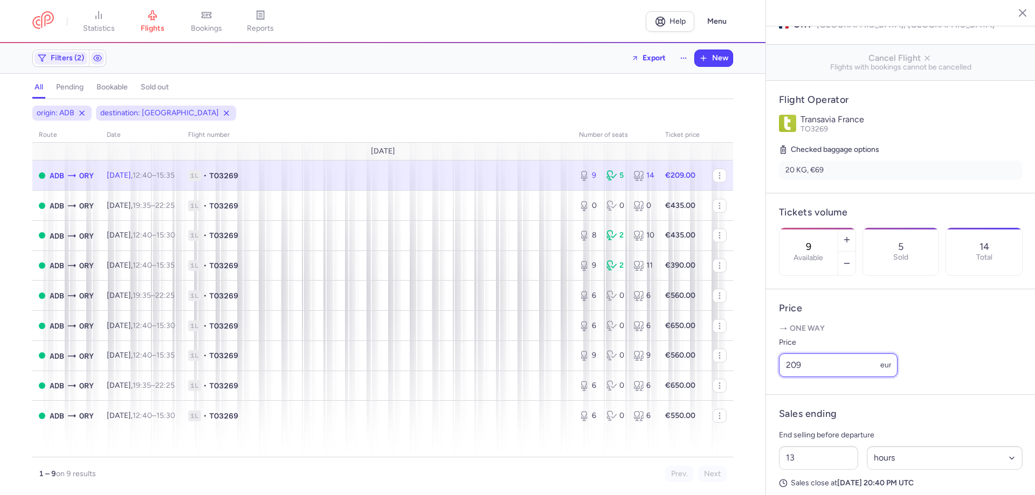
drag, startPoint x: 815, startPoint y: 382, endPoint x: 784, endPoint y: 367, distance: 34.5
click at [784, 367] on div "Price 209 eur" at bounding box center [838, 356] width 119 height 41
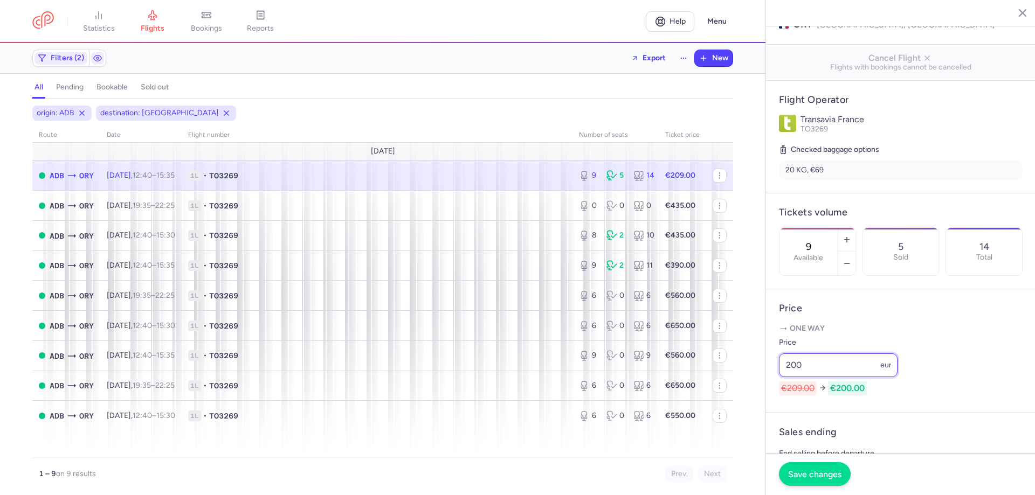
type input "200"
drag, startPoint x: 806, startPoint y: 484, endPoint x: 777, endPoint y: 462, distance: 36.7
click at [806, 483] on button "Save changes" at bounding box center [815, 475] width 72 height 24
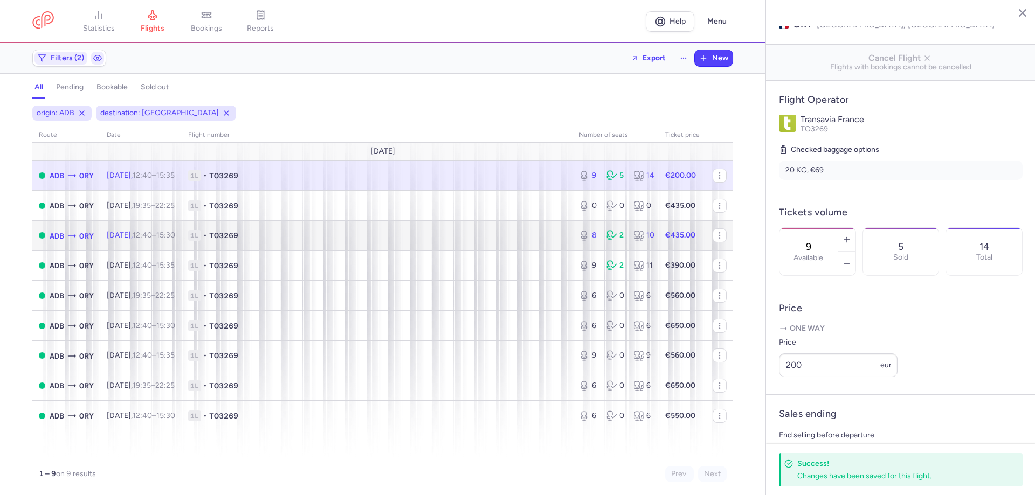
click at [537, 248] on td "1L • TO3269" at bounding box center [377, 235] width 391 height 30
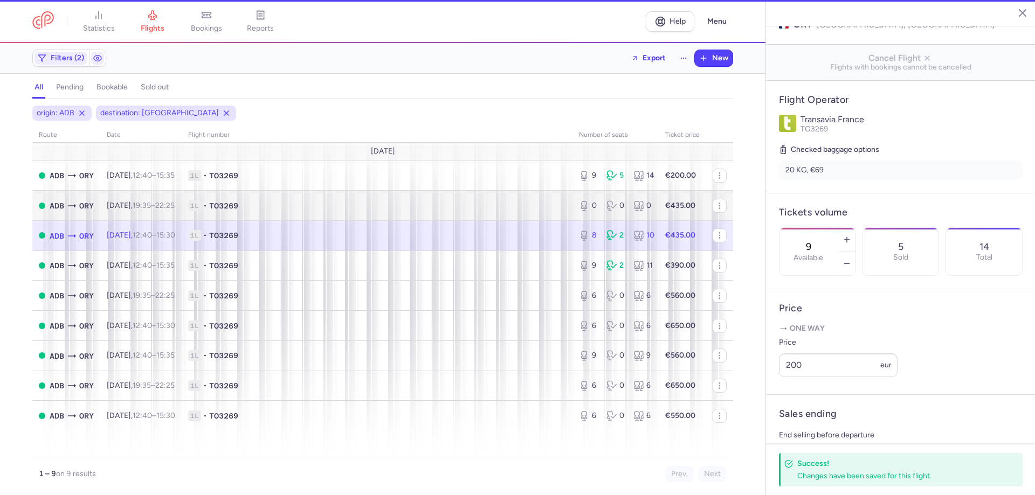
type input "8"
type input "2"
select select "days"
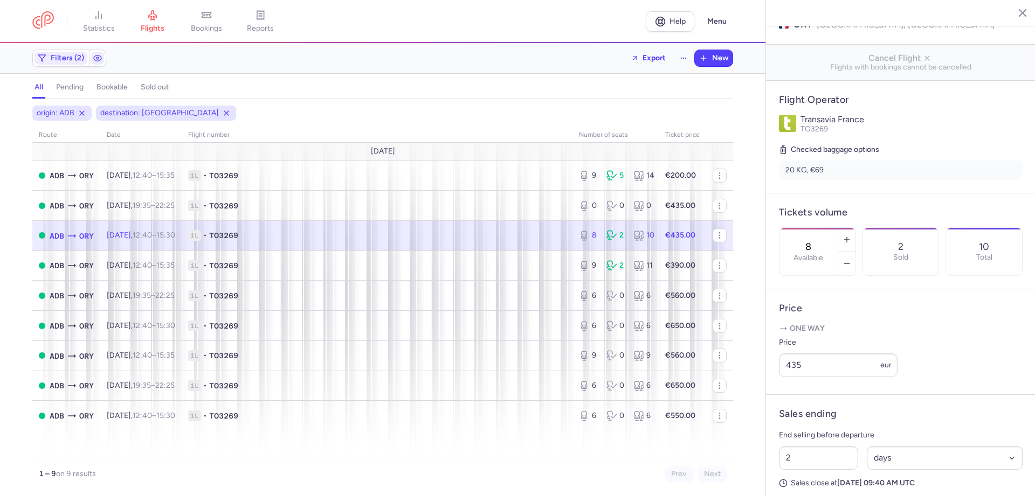
click at [61, 50] on div "Filters (2)" at bounding box center [69, 58] width 74 height 17
click at [64, 56] on span "Filters (2)" at bounding box center [67, 58] width 33 height 9
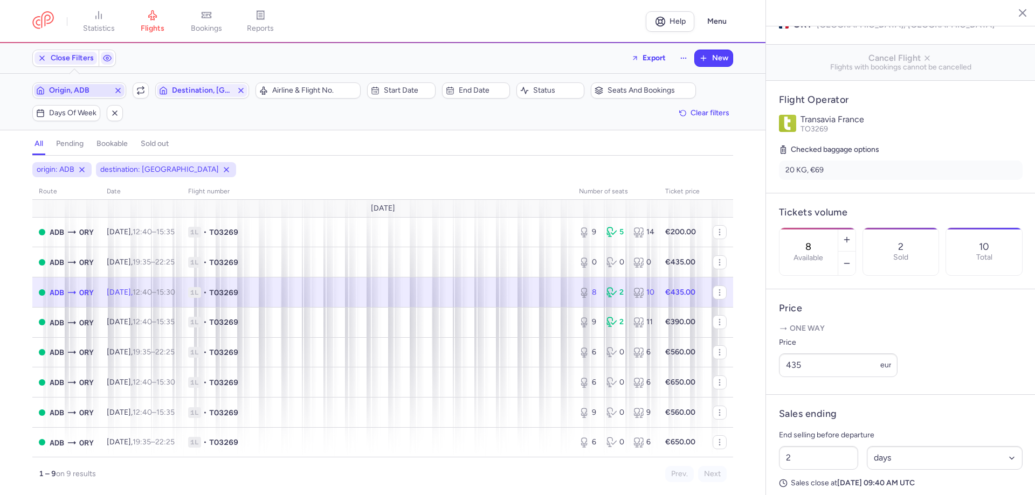
click at [92, 86] on span "Origin, ADB" at bounding box center [79, 90] width 91 height 13
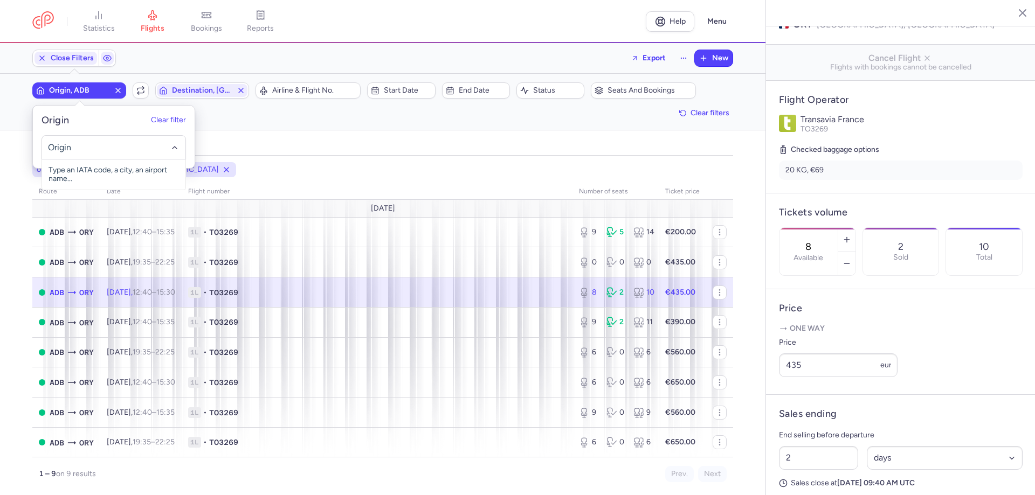
click at [101, 144] on input "-searchbox" at bounding box center [114, 148] width 132 height 12
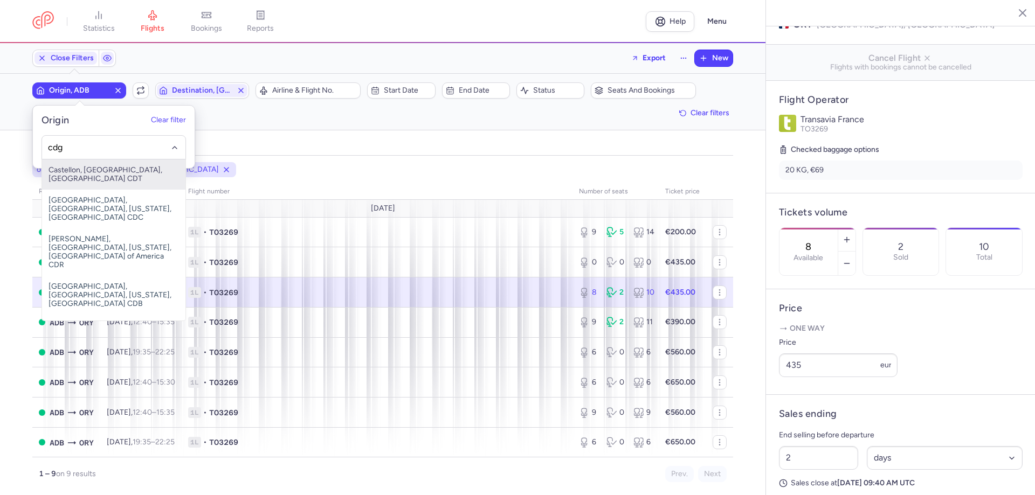
click at [128, 172] on span "Castellon, [GEOGRAPHIC_DATA], [GEOGRAPHIC_DATA] CDT" at bounding box center [113, 175] width 143 height 30
type input "cdg"
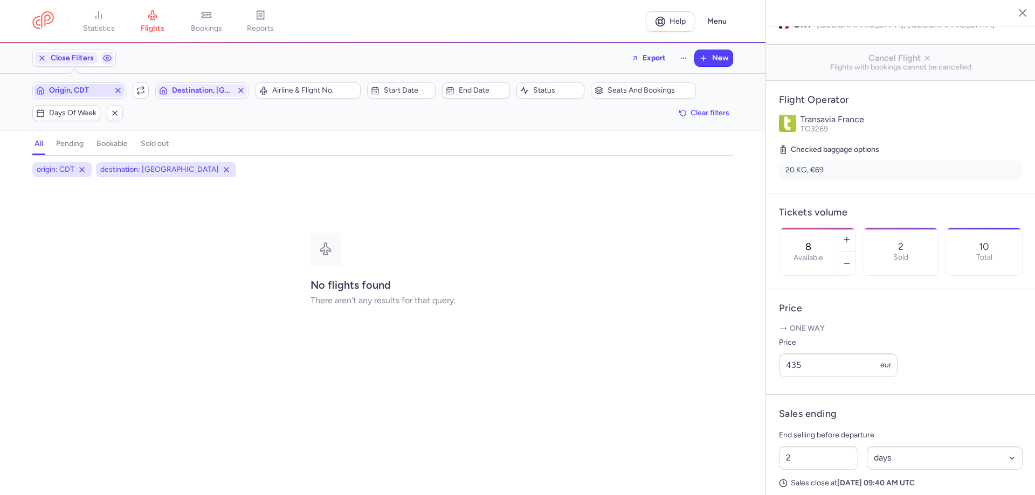
click at [83, 91] on span "Origin, CDT" at bounding box center [79, 90] width 60 height 9
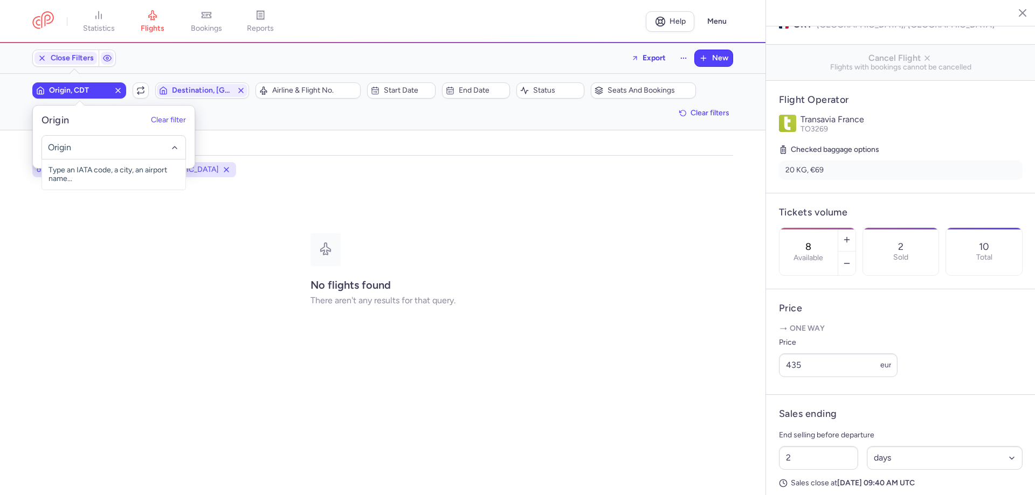
click at [81, 148] on input "-searchbox" at bounding box center [114, 148] width 132 height 12
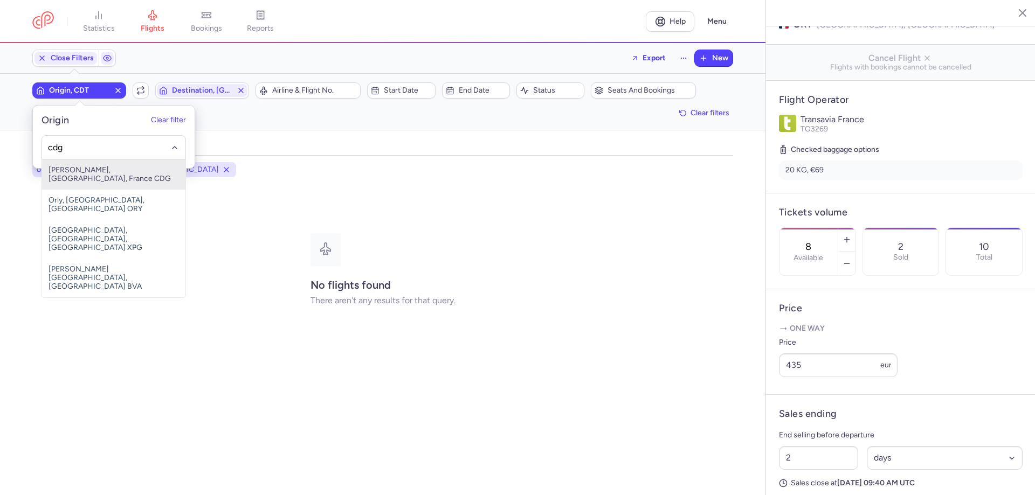
click at [114, 176] on span "[PERSON_NAME], [GEOGRAPHIC_DATA], France CDG" at bounding box center [113, 175] width 143 height 30
type input "cdg"
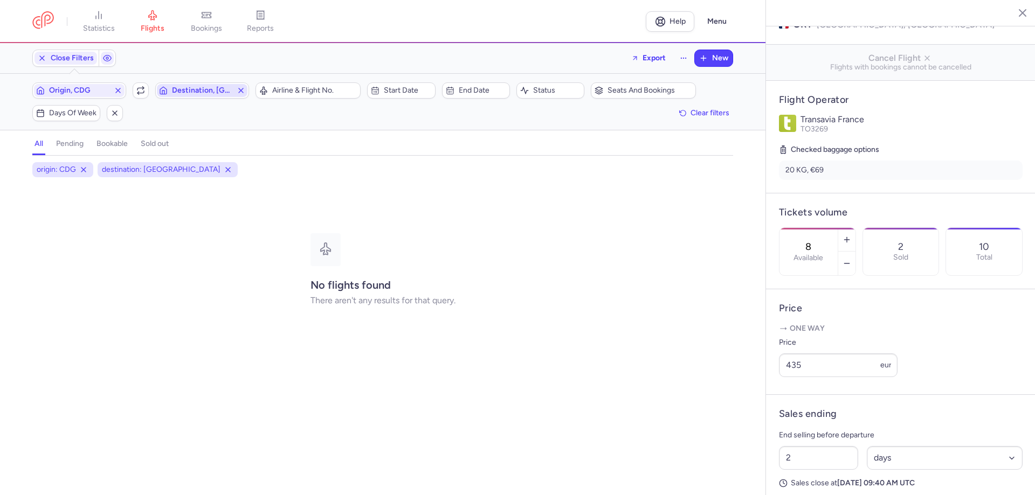
click at [211, 88] on span "Destination, [GEOGRAPHIC_DATA]" at bounding box center [202, 90] width 60 height 9
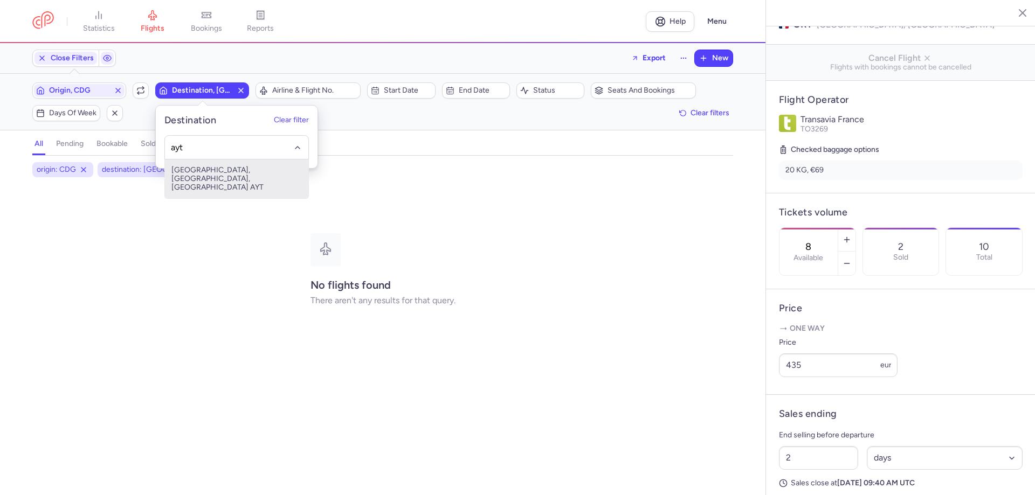
click at [226, 171] on span "[GEOGRAPHIC_DATA], [GEOGRAPHIC_DATA], [GEOGRAPHIC_DATA] AYT" at bounding box center [236, 179] width 143 height 39
type input "ayt"
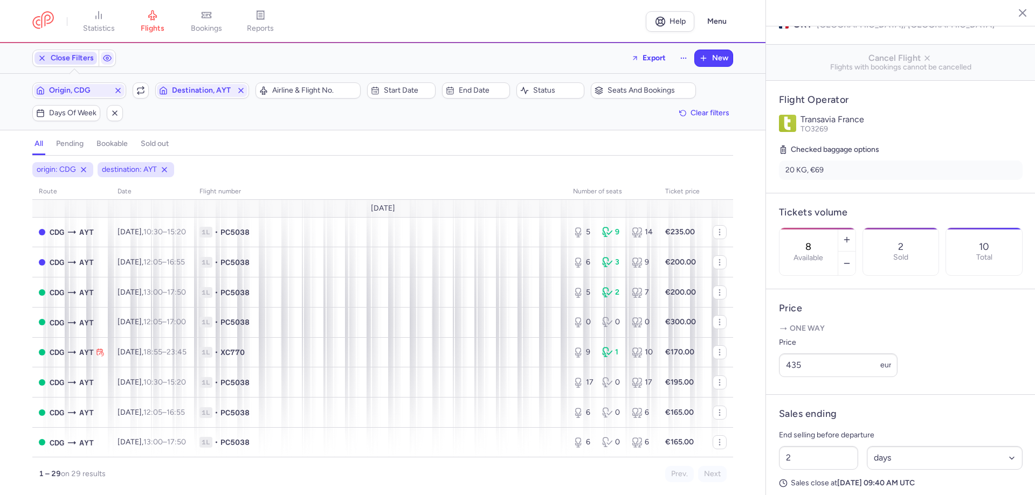
click at [82, 58] on span "Close Filters" at bounding box center [72, 58] width 43 height 9
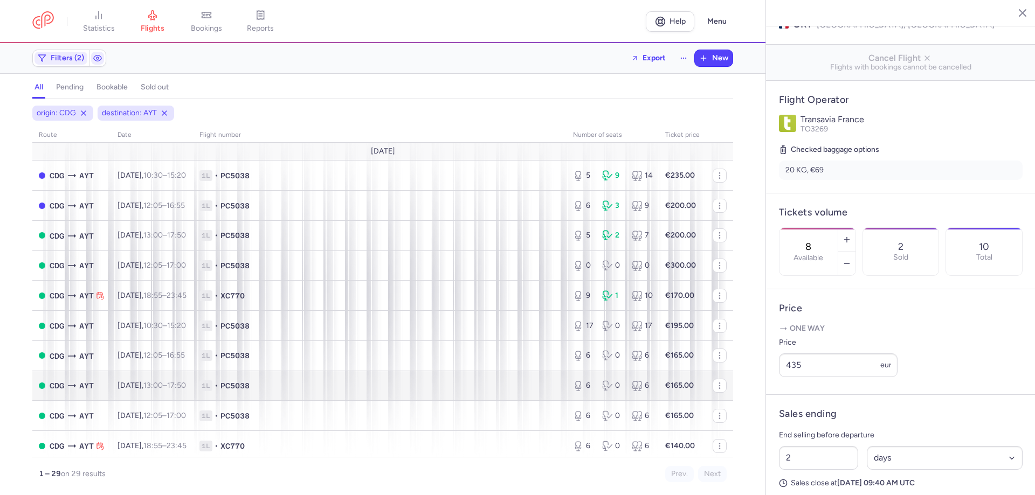
scroll to position [108, 0]
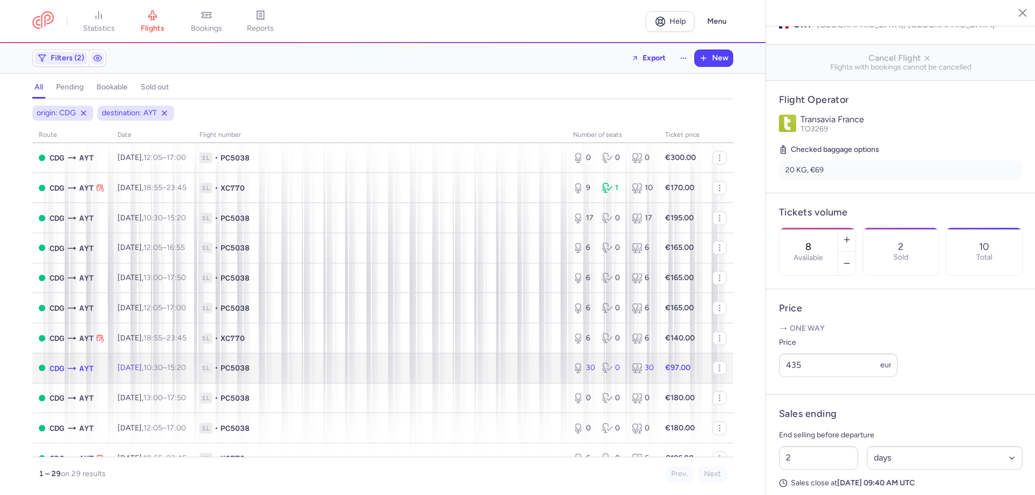
click at [302, 368] on span "1L • PC5038" at bounding box center [379, 368] width 361 height 11
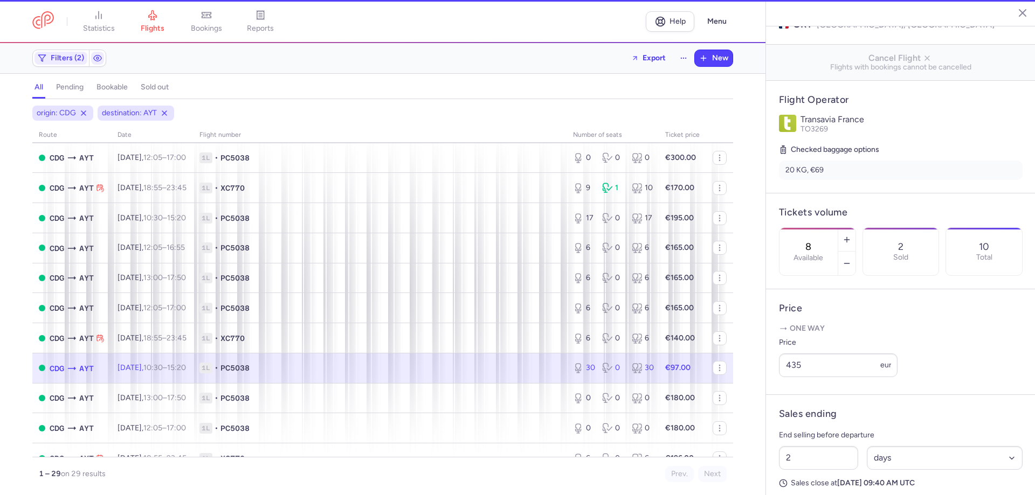
type input "30"
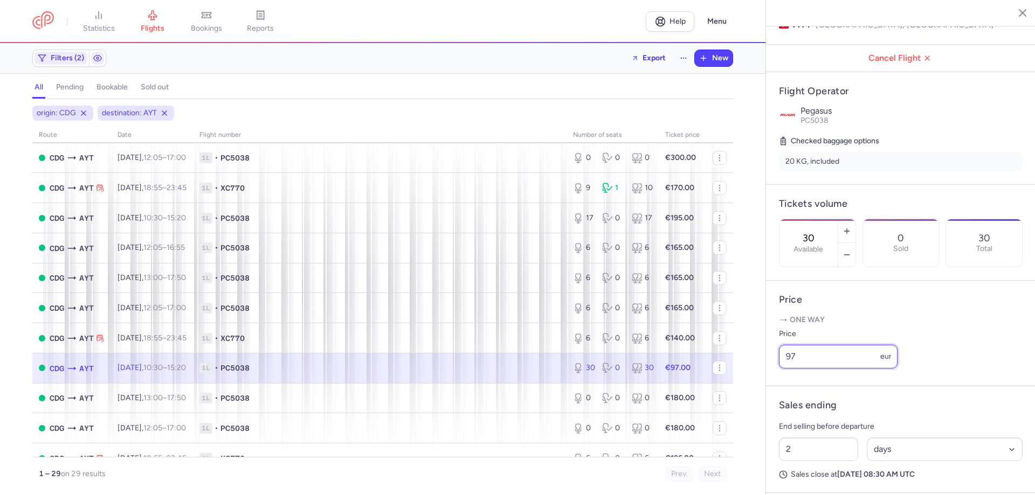
drag, startPoint x: 798, startPoint y: 369, endPoint x: 786, endPoint y: 375, distance: 14.0
click at [786, 369] on input "97" at bounding box center [838, 357] width 119 height 24
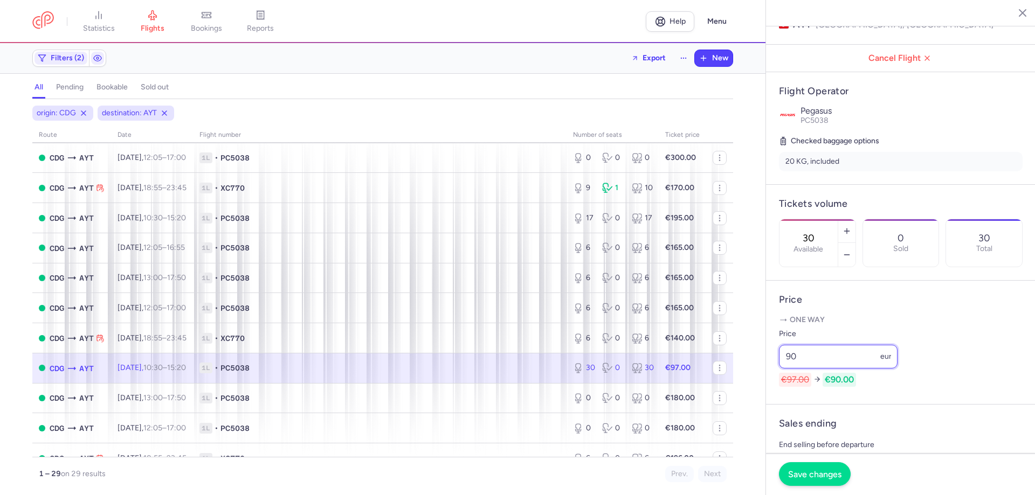
type input "90"
click at [800, 474] on span "Save changes" at bounding box center [814, 475] width 53 height 10
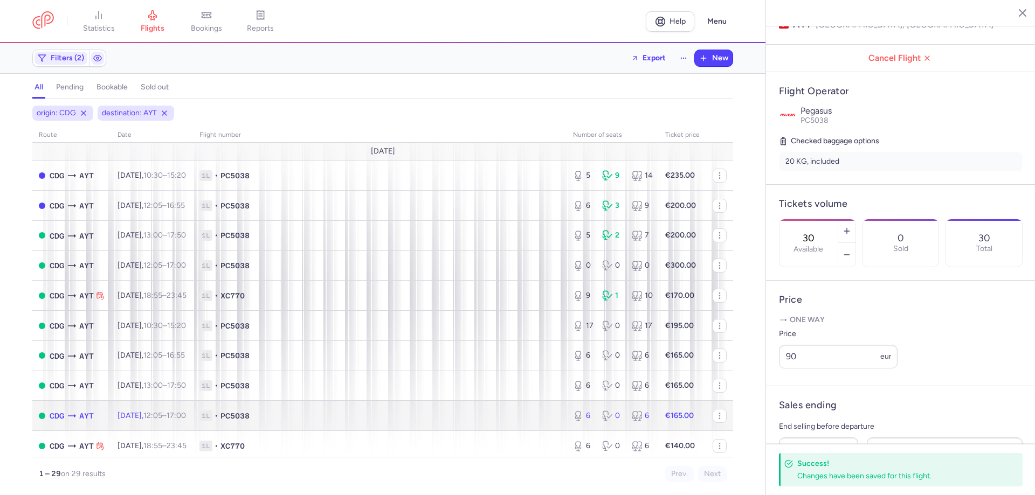
click at [435, 401] on td "1L • PC5038" at bounding box center [380, 416] width 374 height 30
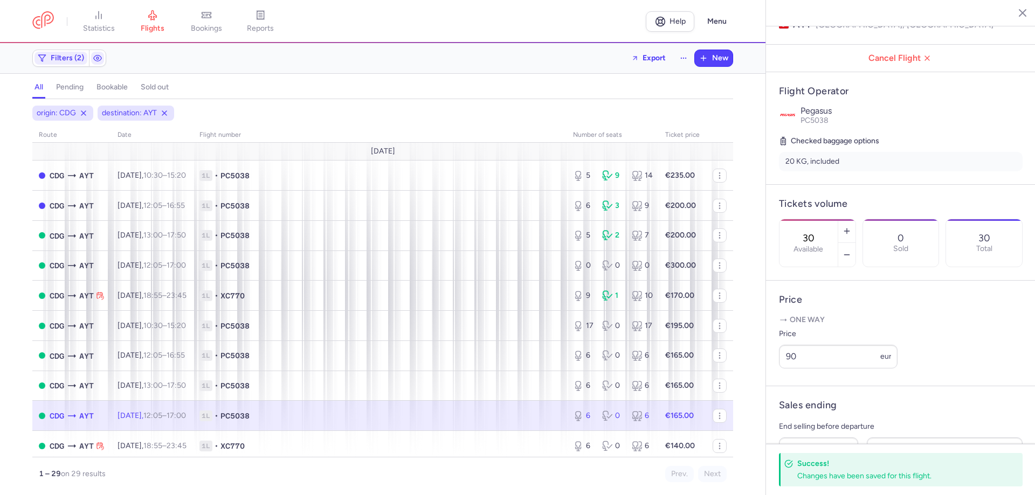
type input "6"
